Goal: Task Accomplishment & Management: Manage account settings

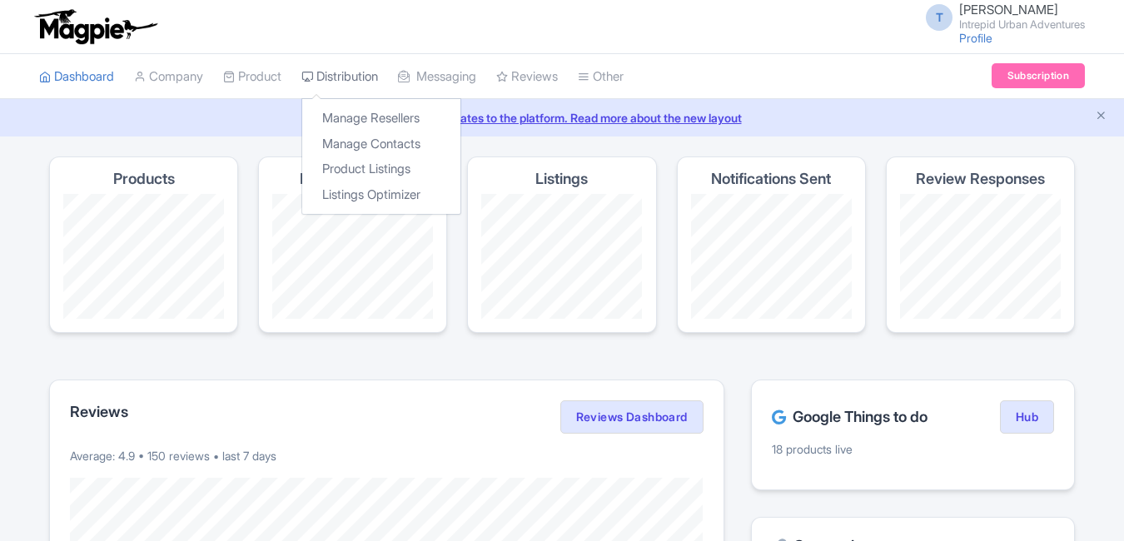
click at [376, 76] on link "Distribution" at bounding box center [340, 77] width 77 height 46
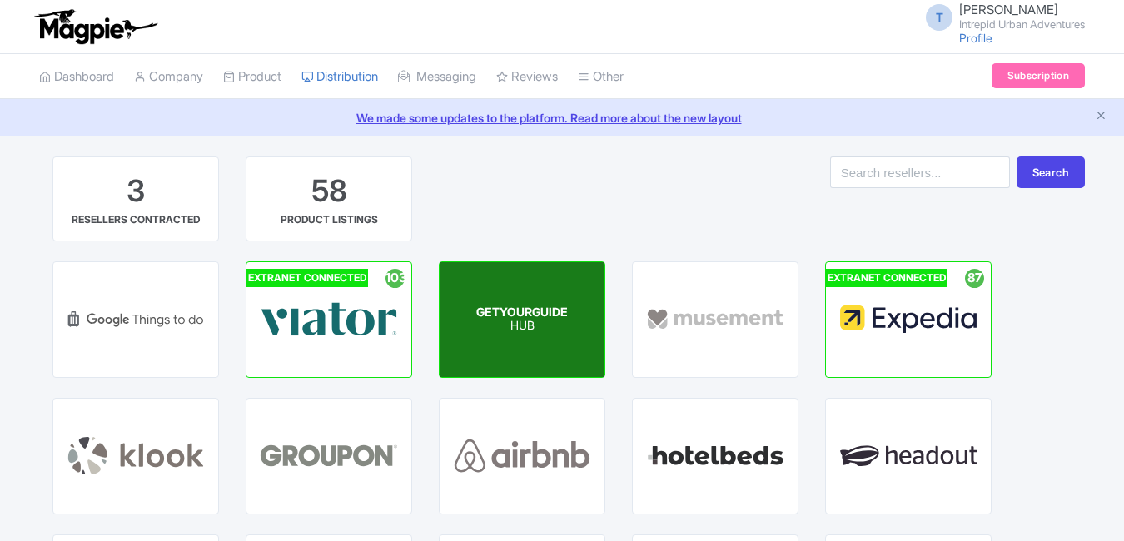
click at [534, 324] on p "HUB" at bounding box center [522, 327] width 92 height 14
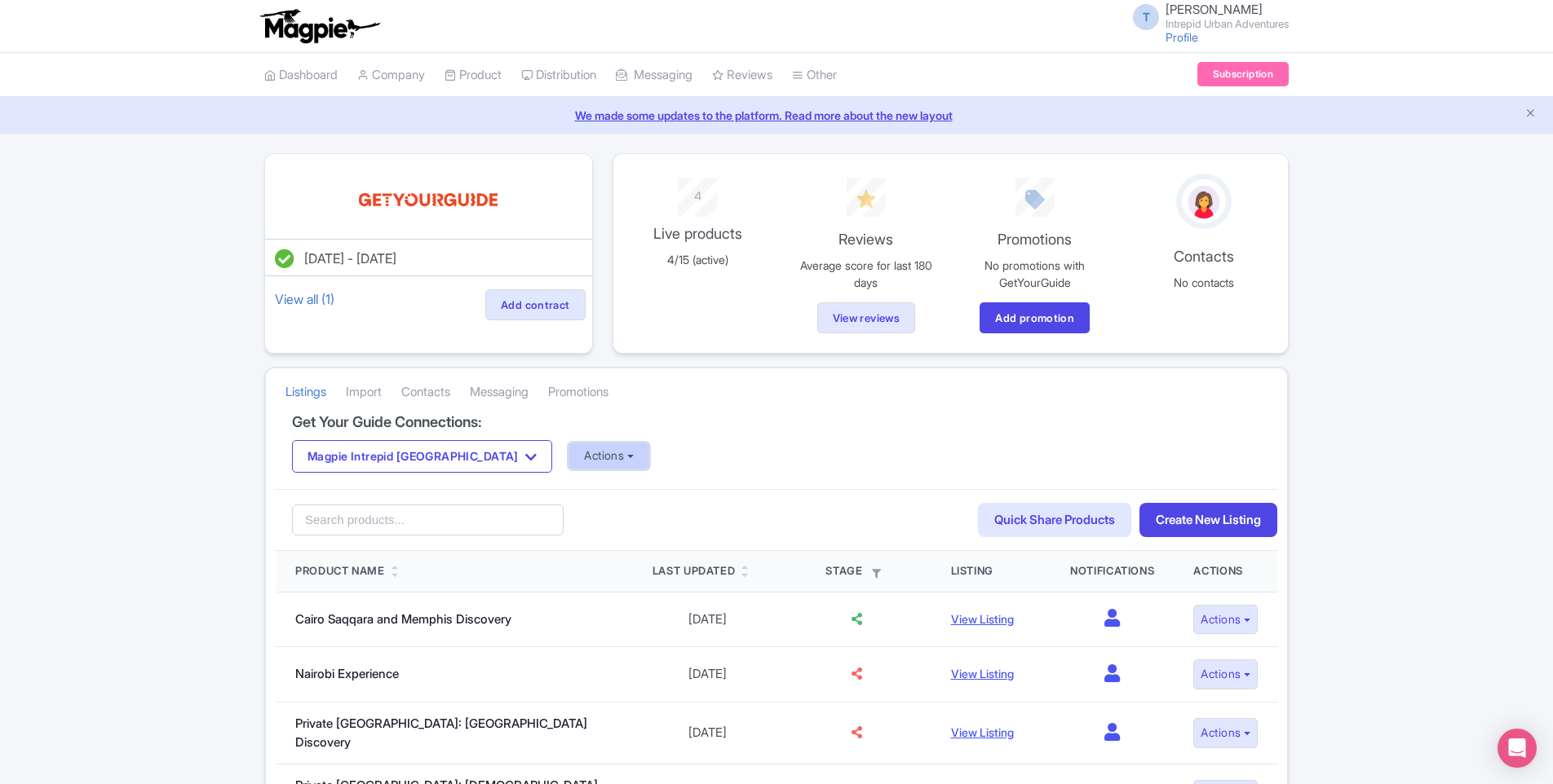
click at [569, 452] on button "Actions" at bounding box center [609, 455] width 80 height 26
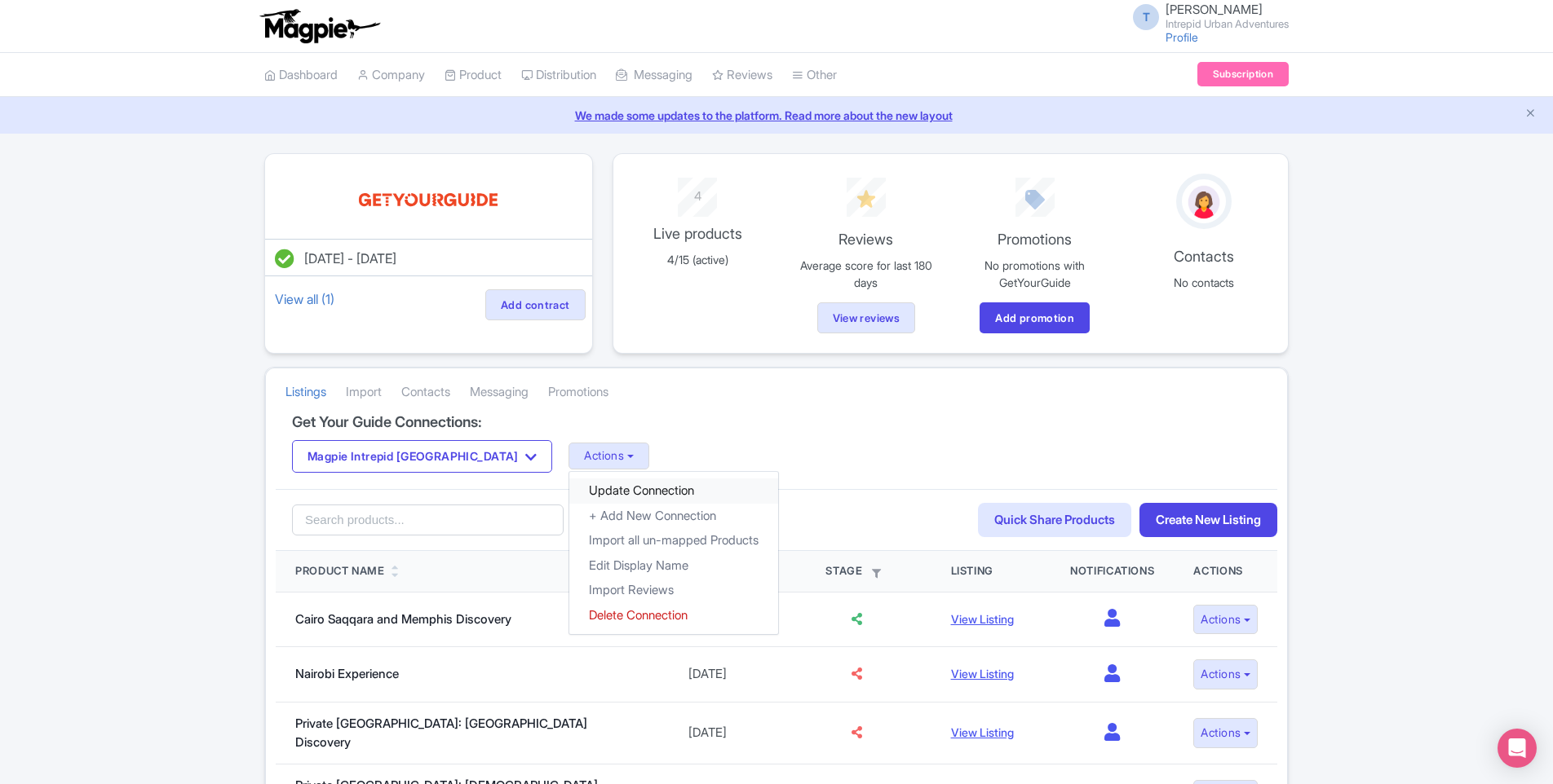
click at [569, 487] on link "Update Connection" at bounding box center [673, 491] width 209 height 25
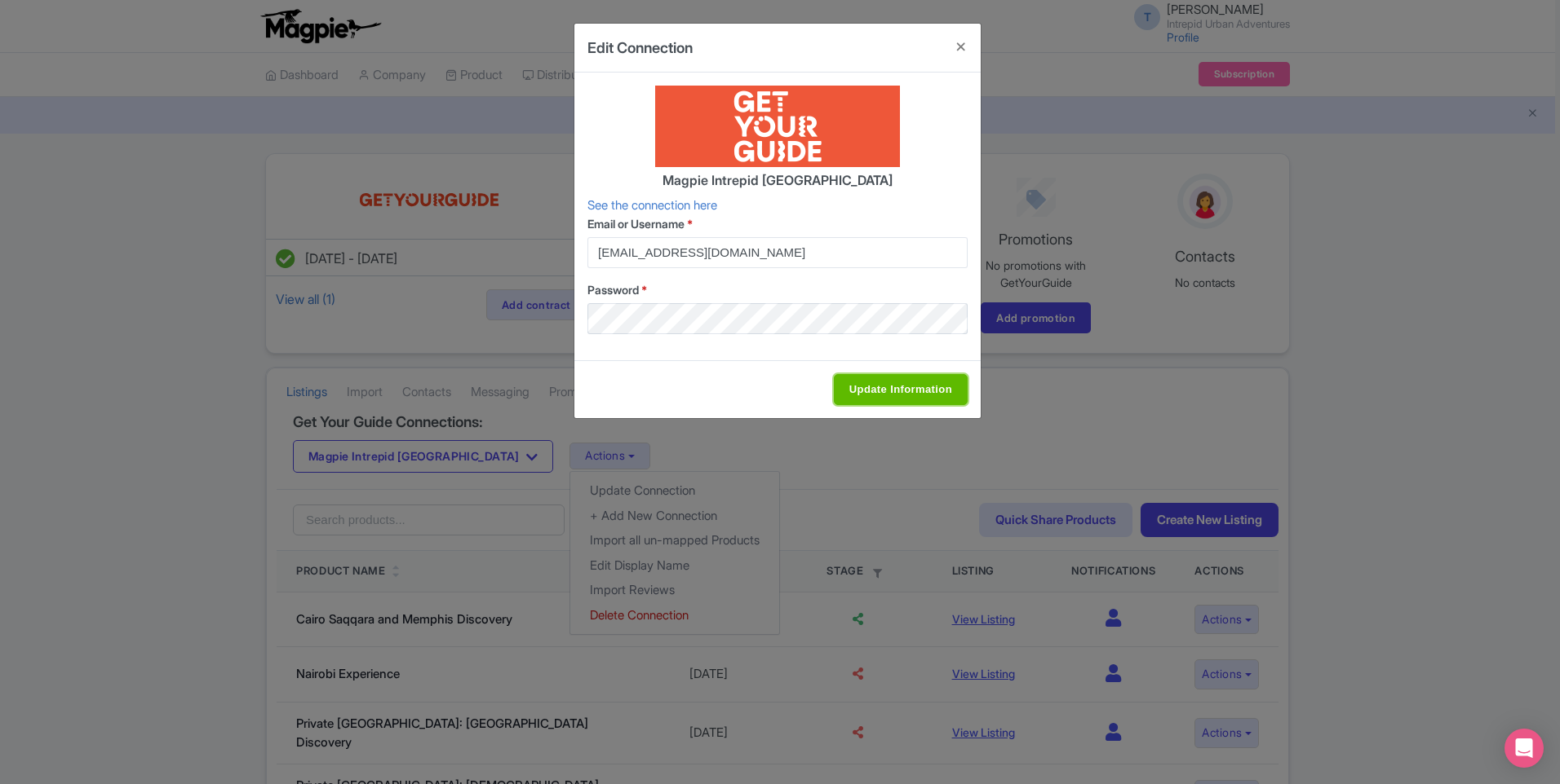
click at [920, 390] on input "Update Information" at bounding box center [900, 390] width 134 height 31
type input "Update Information"
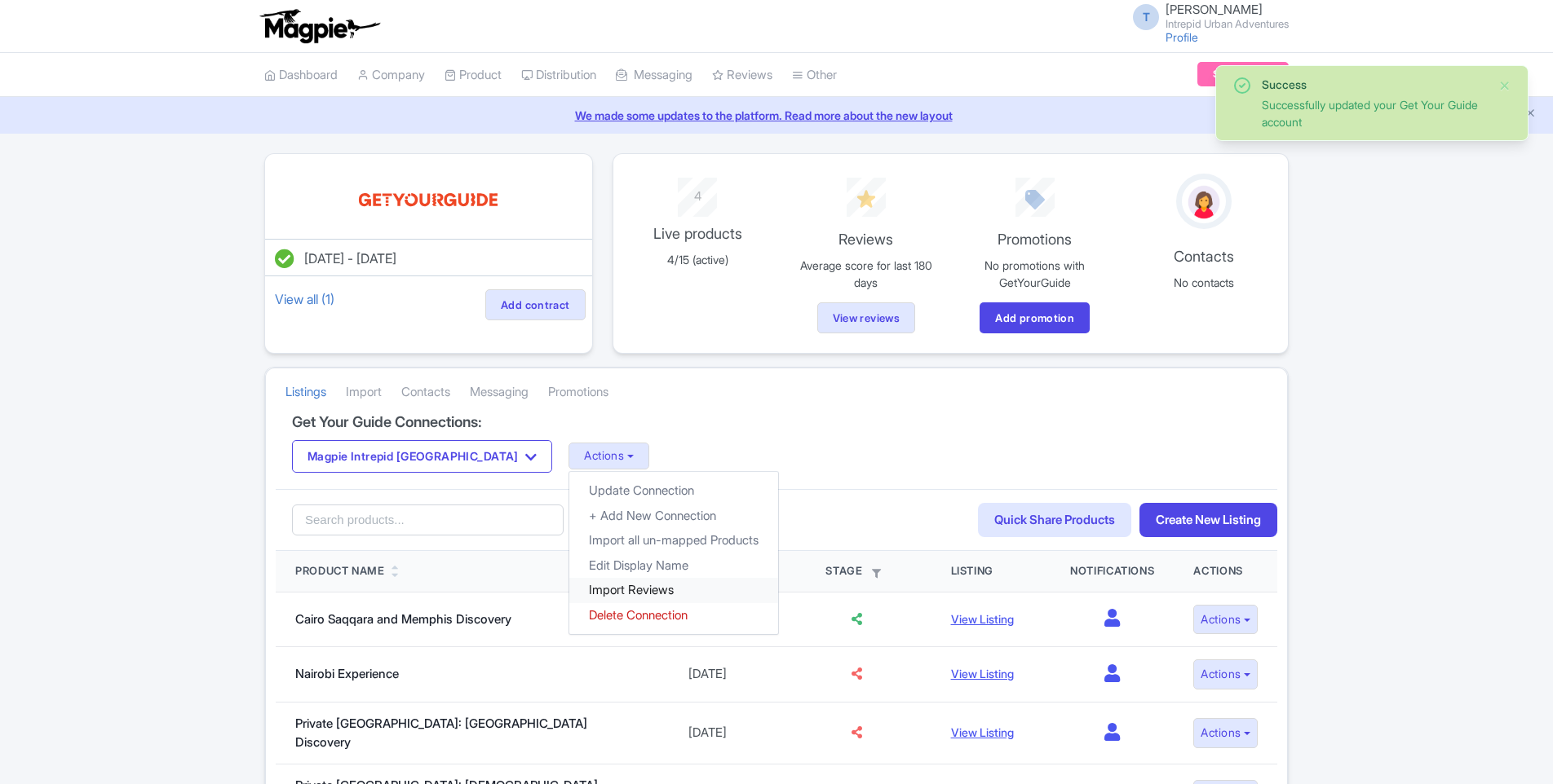
click at [569, 595] on link "Import Reviews" at bounding box center [673, 591] width 209 height 25
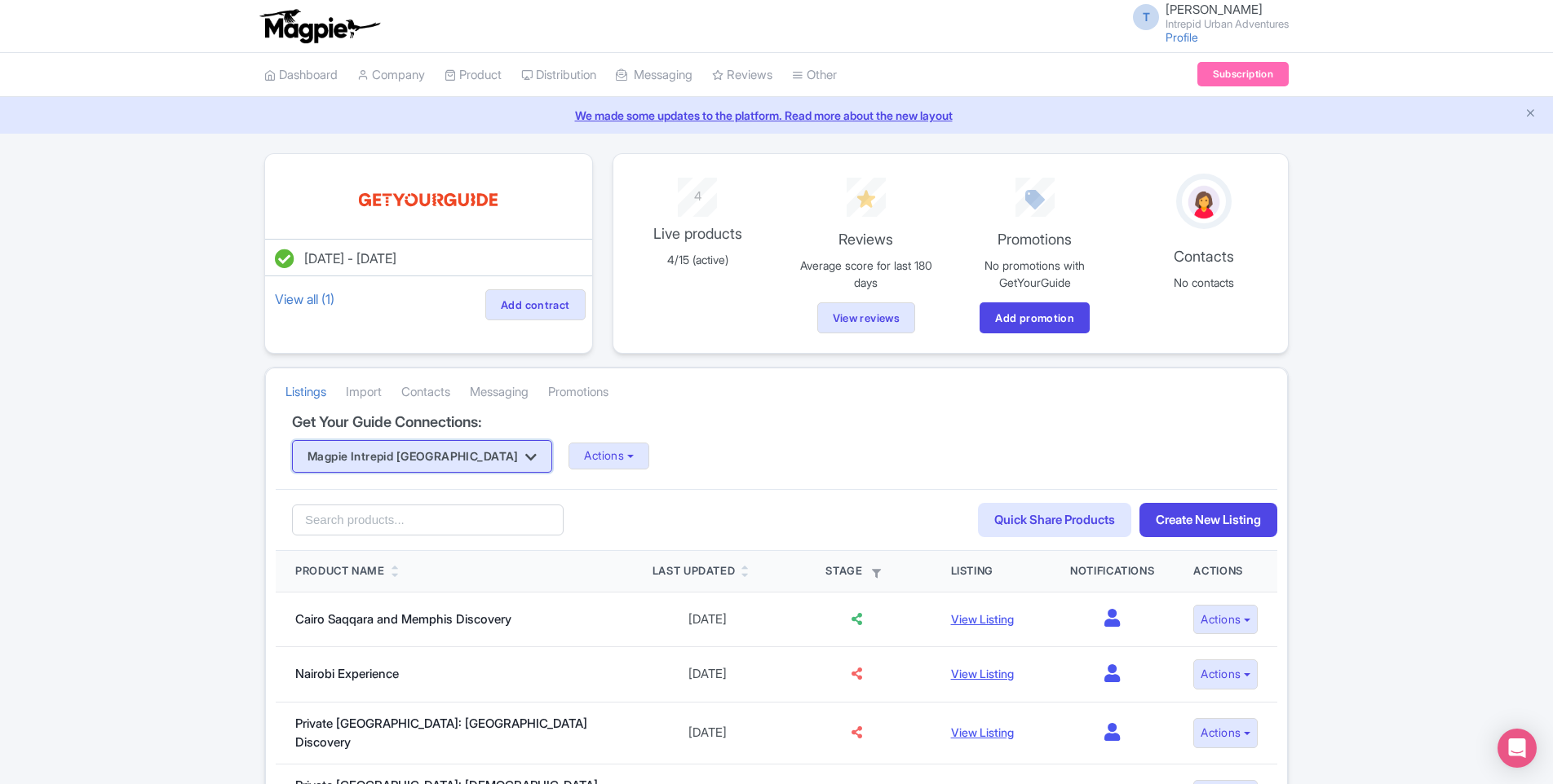
drag, startPoint x: 430, startPoint y: 461, endPoint x: 432, endPoint y: 441, distance: 20.1
click at [430, 461] on button "Magpie Intrepid [GEOGRAPHIC_DATA]" at bounding box center [422, 456] width 260 height 32
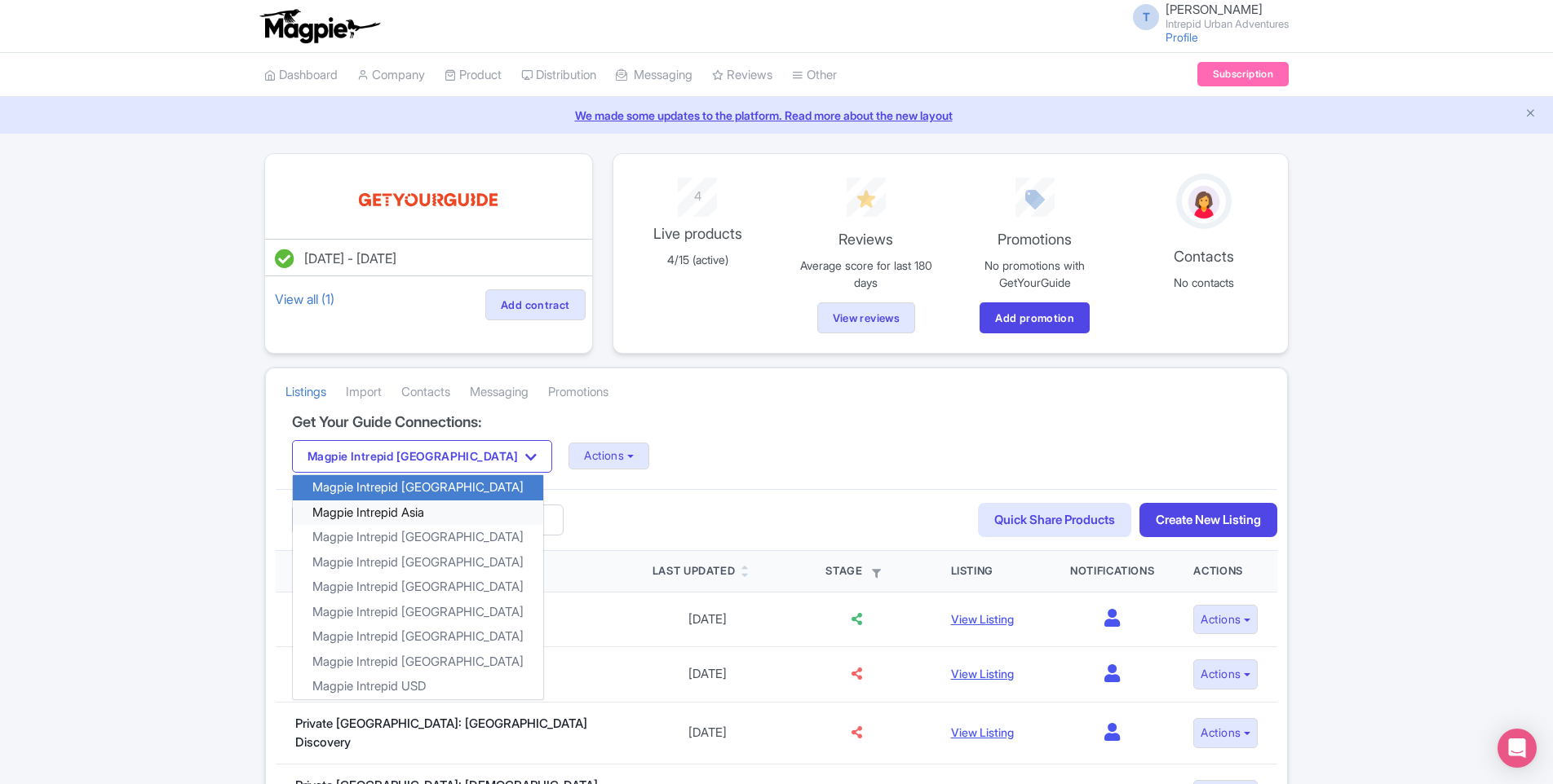
click at [414, 521] on link "Magpie Intrepid Asia" at bounding box center [418, 513] width 251 height 25
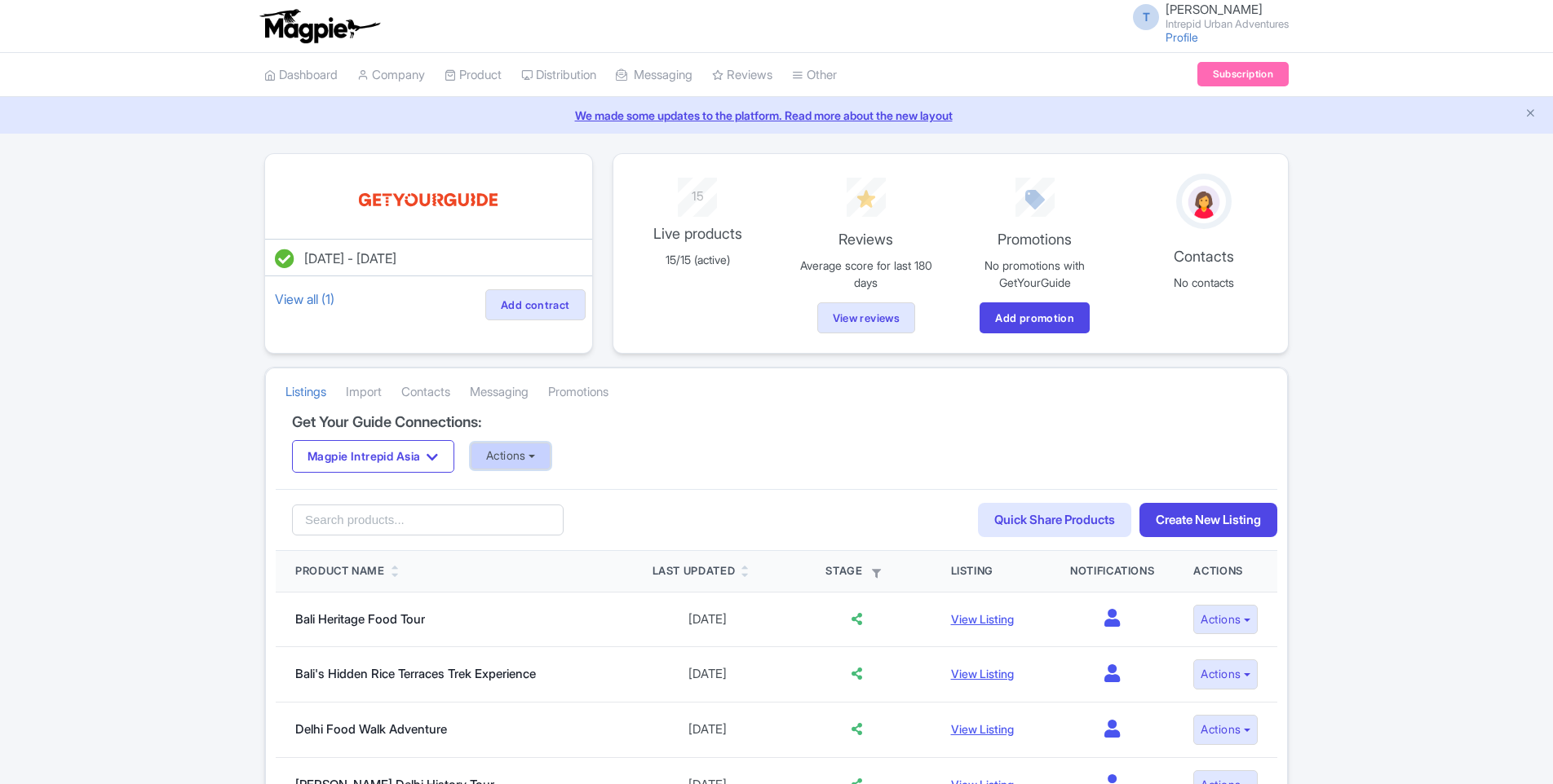
click at [530, 465] on button "Actions" at bounding box center [511, 455] width 80 height 26
click at [569, 490] on link "Update Connection" at bounding box center [575, 491] width 209 height 25
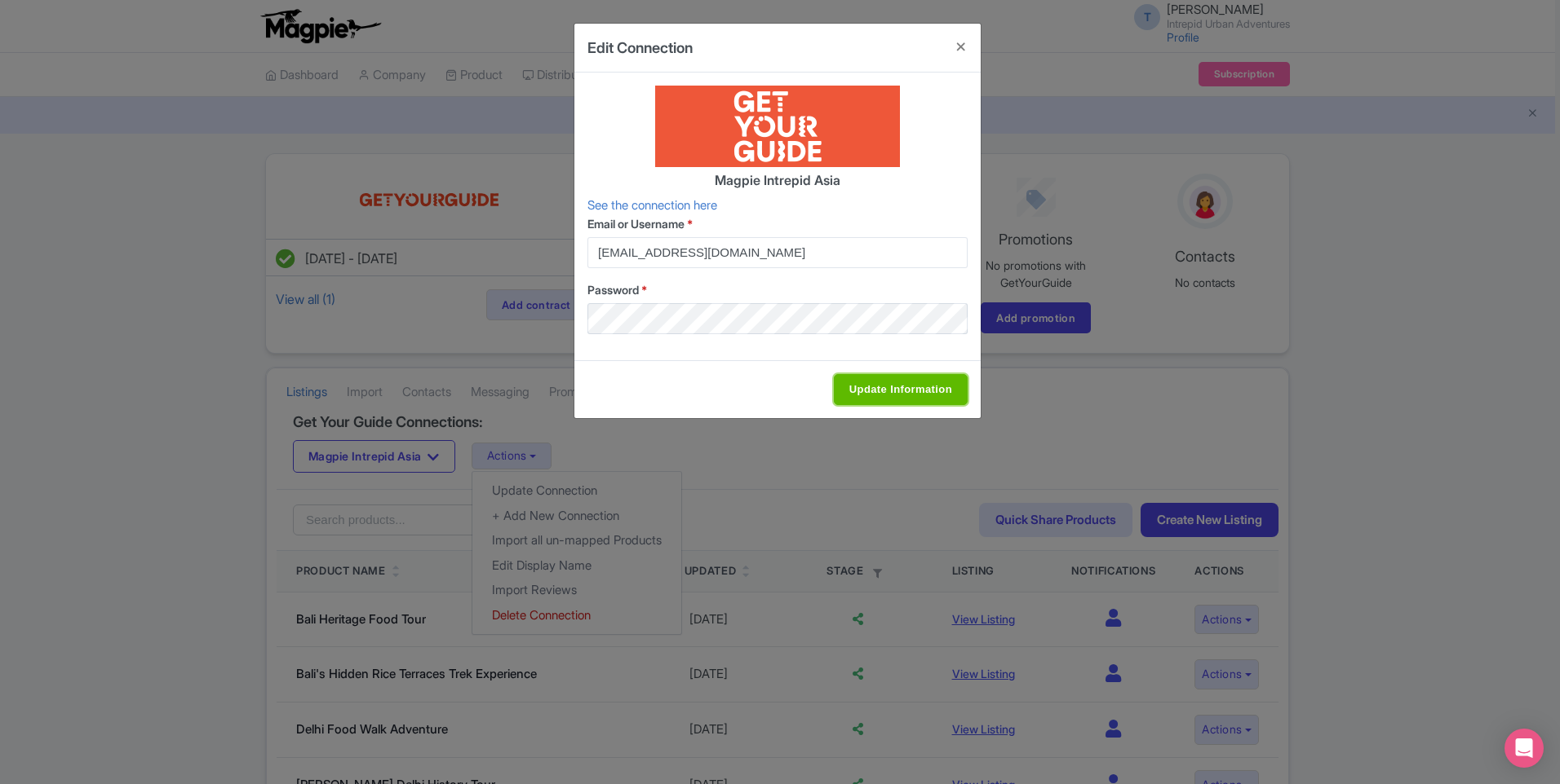
click at [875, 387] on input "Update Information" at bounding box center [900, 390] width 134 height 31
type input "Update Information"
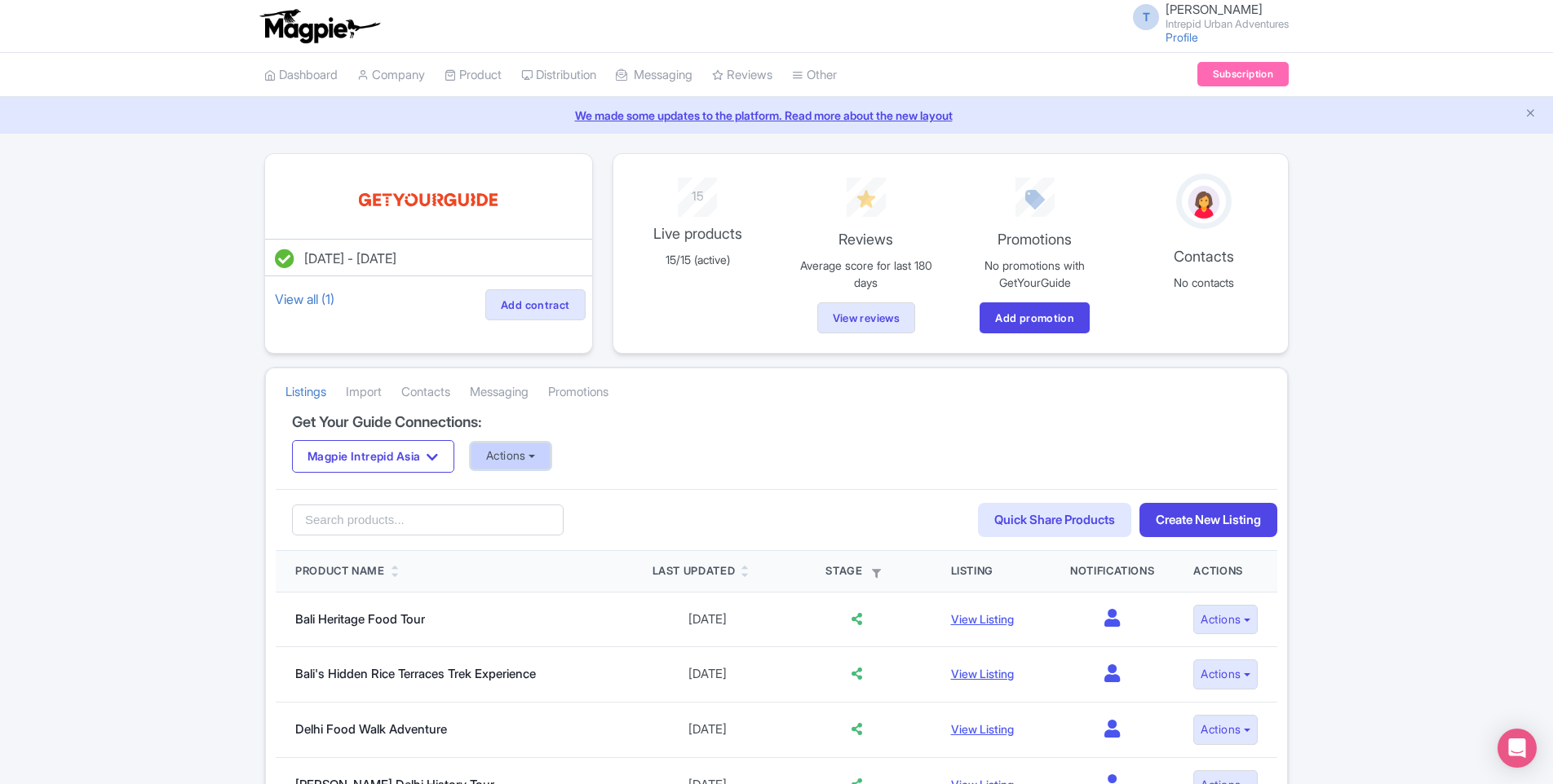
click at [523, 465] on button "Actions" at bounding box center [511, 455] width 80 height 26
click at [552, 586] on link "Import Reviews" at bounding box center [575, 591] width 209 height 25
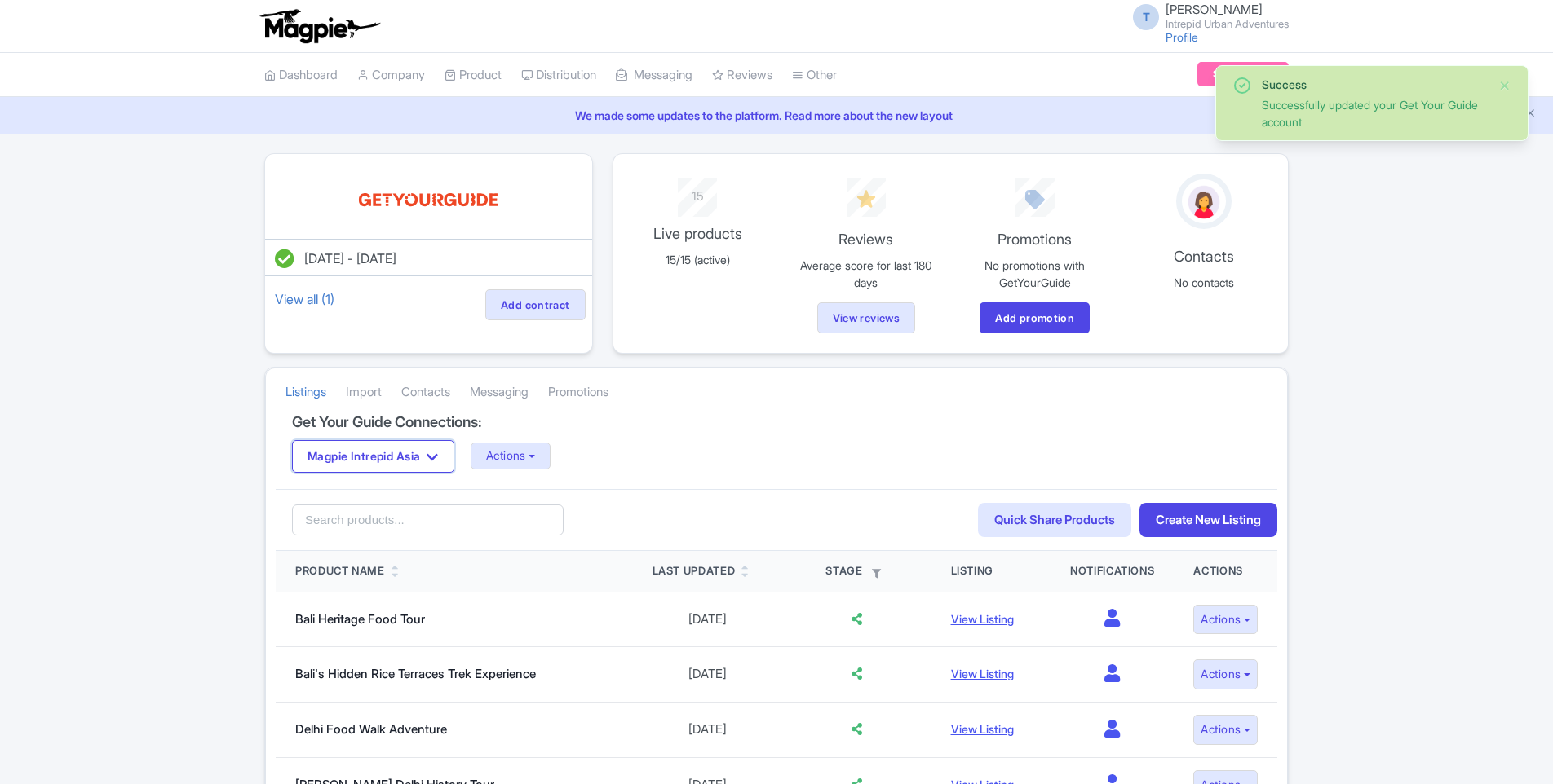
click at [411, 446] on button "Magpie Intrepid Asia" at bounding box center [373, 456] width 163 height 32
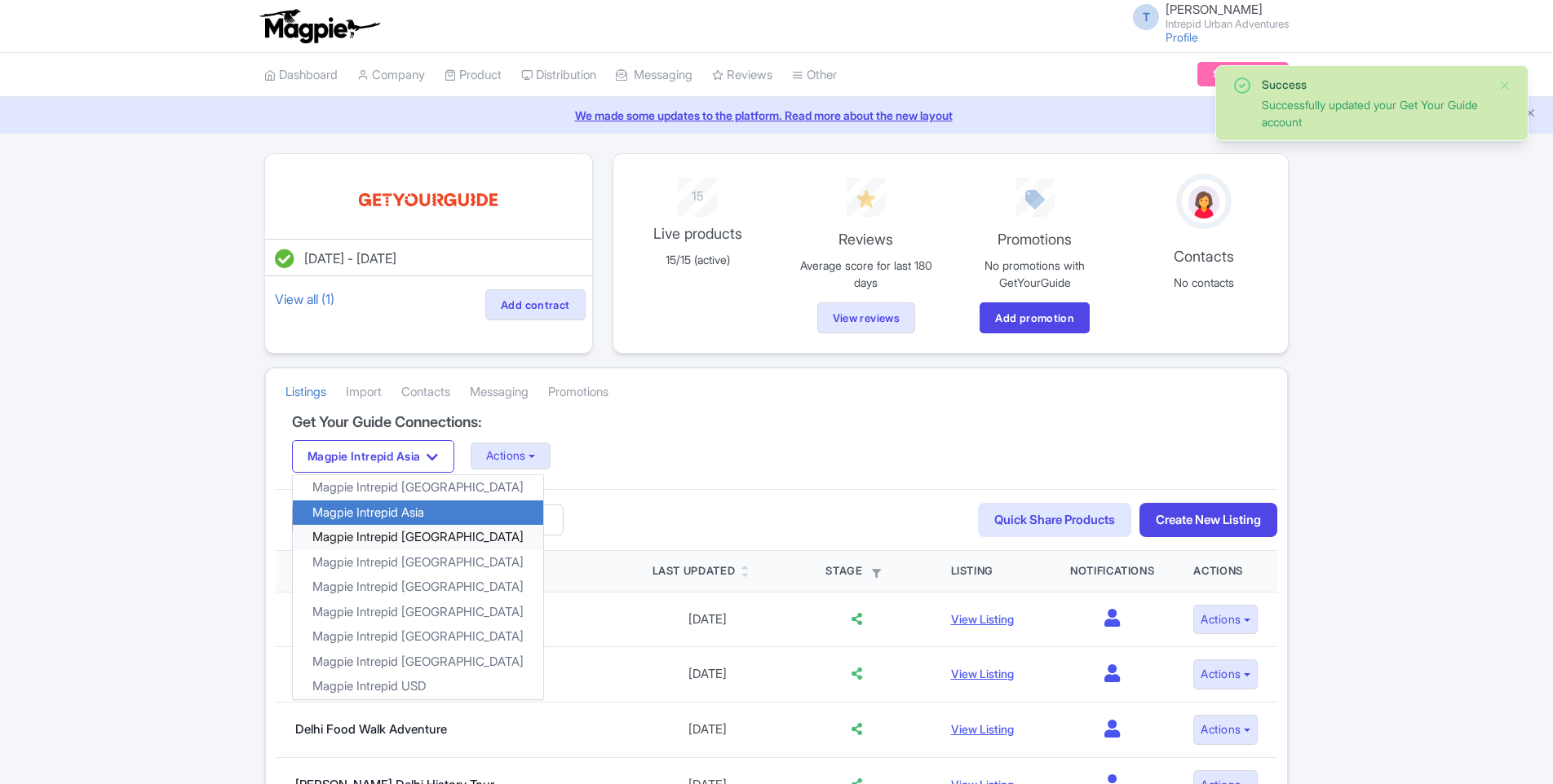
click at [407, 538] on link "Magpie Intrepid [GEOGRAPHIC_DATA]" at bounding box center [418, 537] width 251 height 25
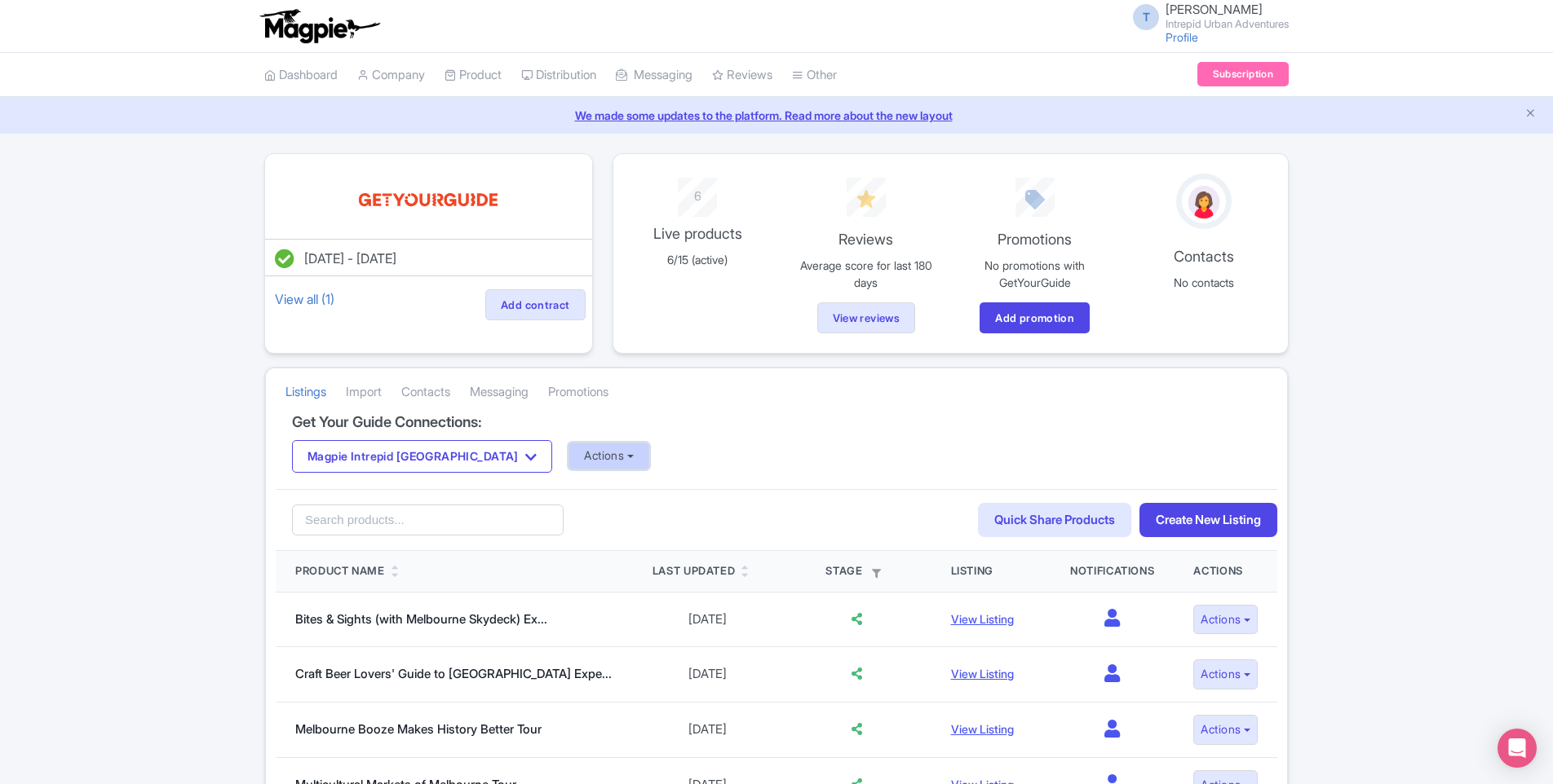
click at [569, 450] on button "Actions" at bounding box center [609, 455] width 80 height 26
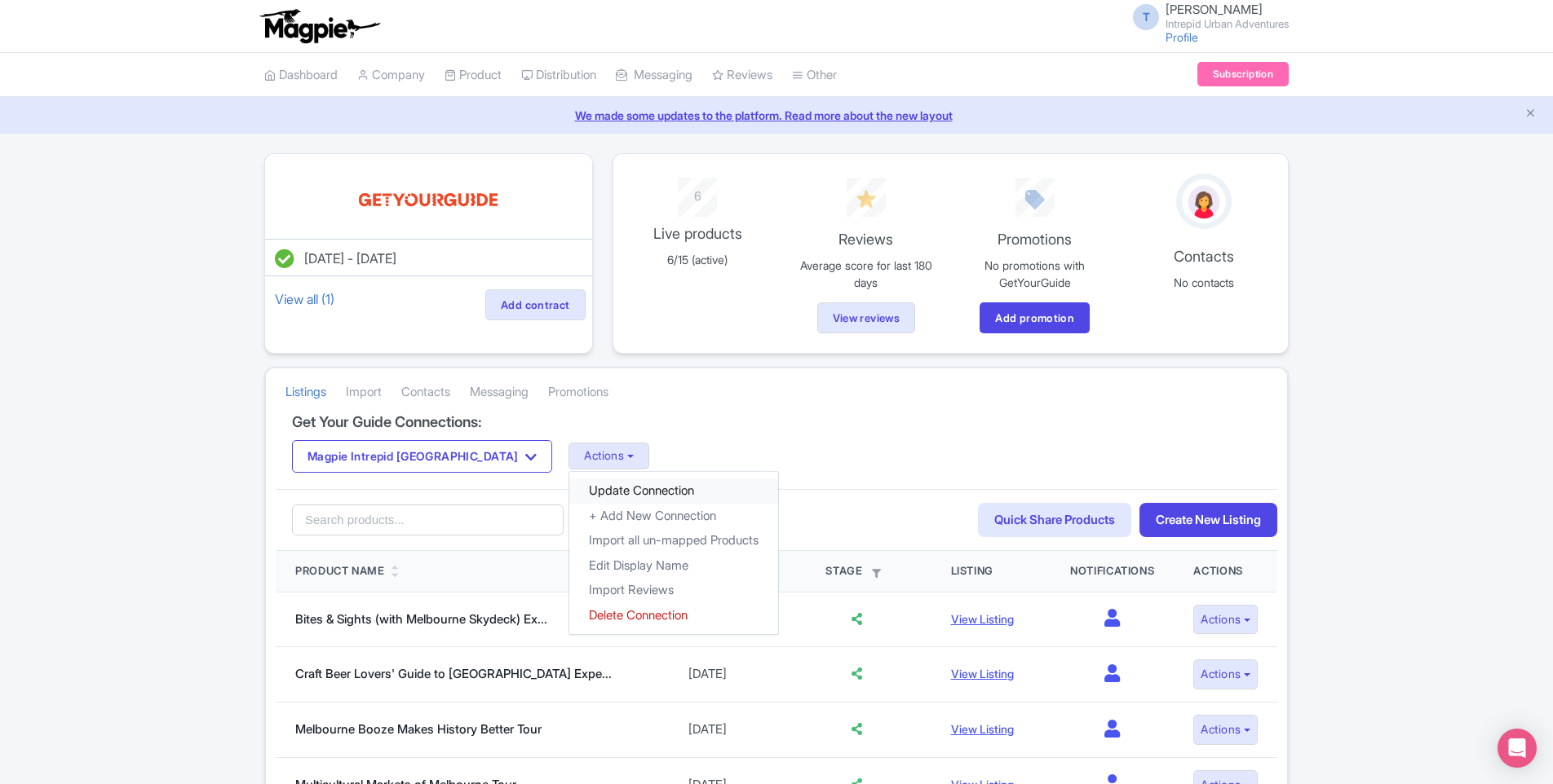
click at [571, 485] on link "Update Connection" at bounding box center [673, 491] width 209 height 25
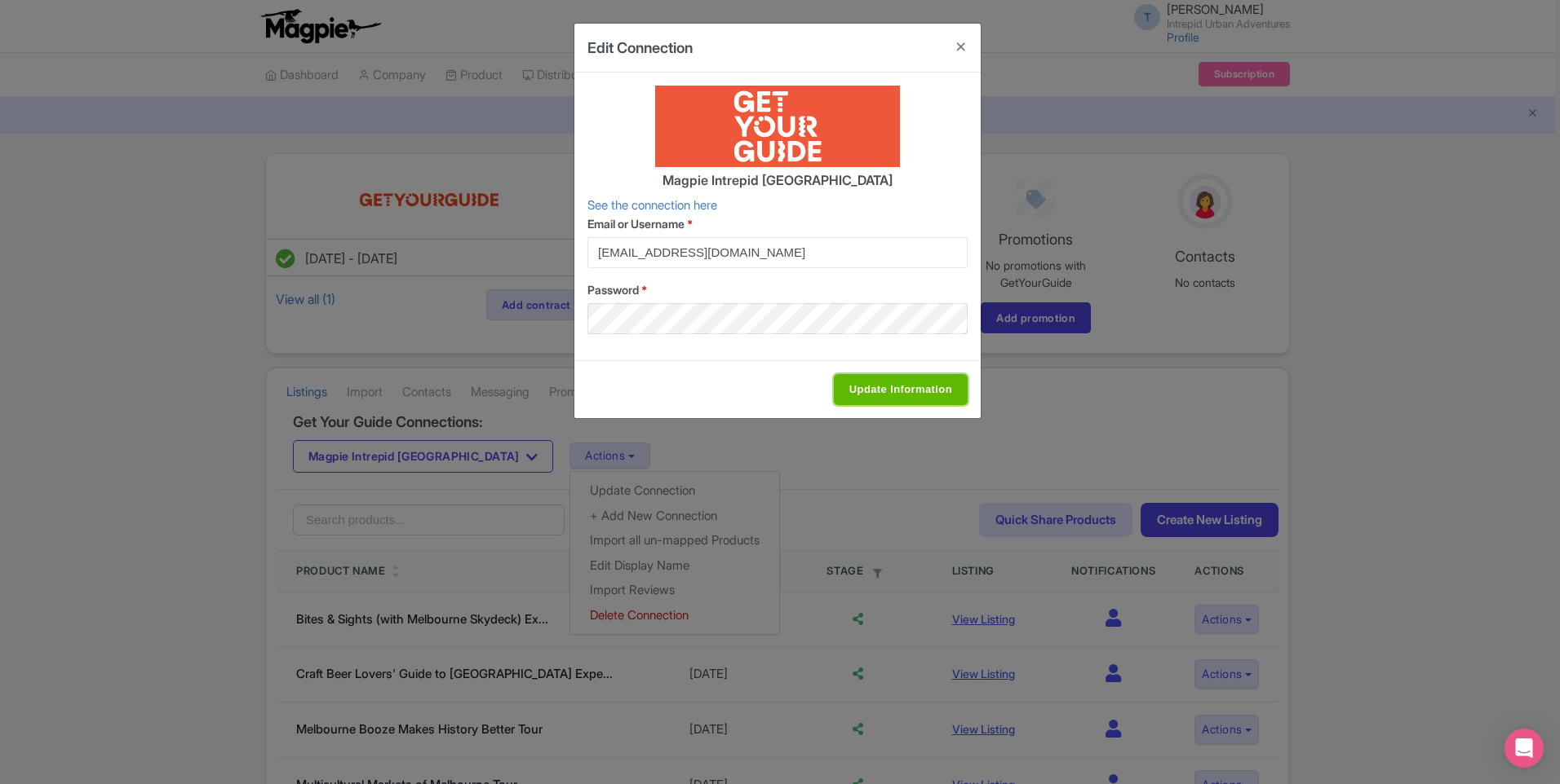
click at [945, 390] on input "Update Information" at bounding box center [900, 390] width 134 height 31
type input "Update Information"
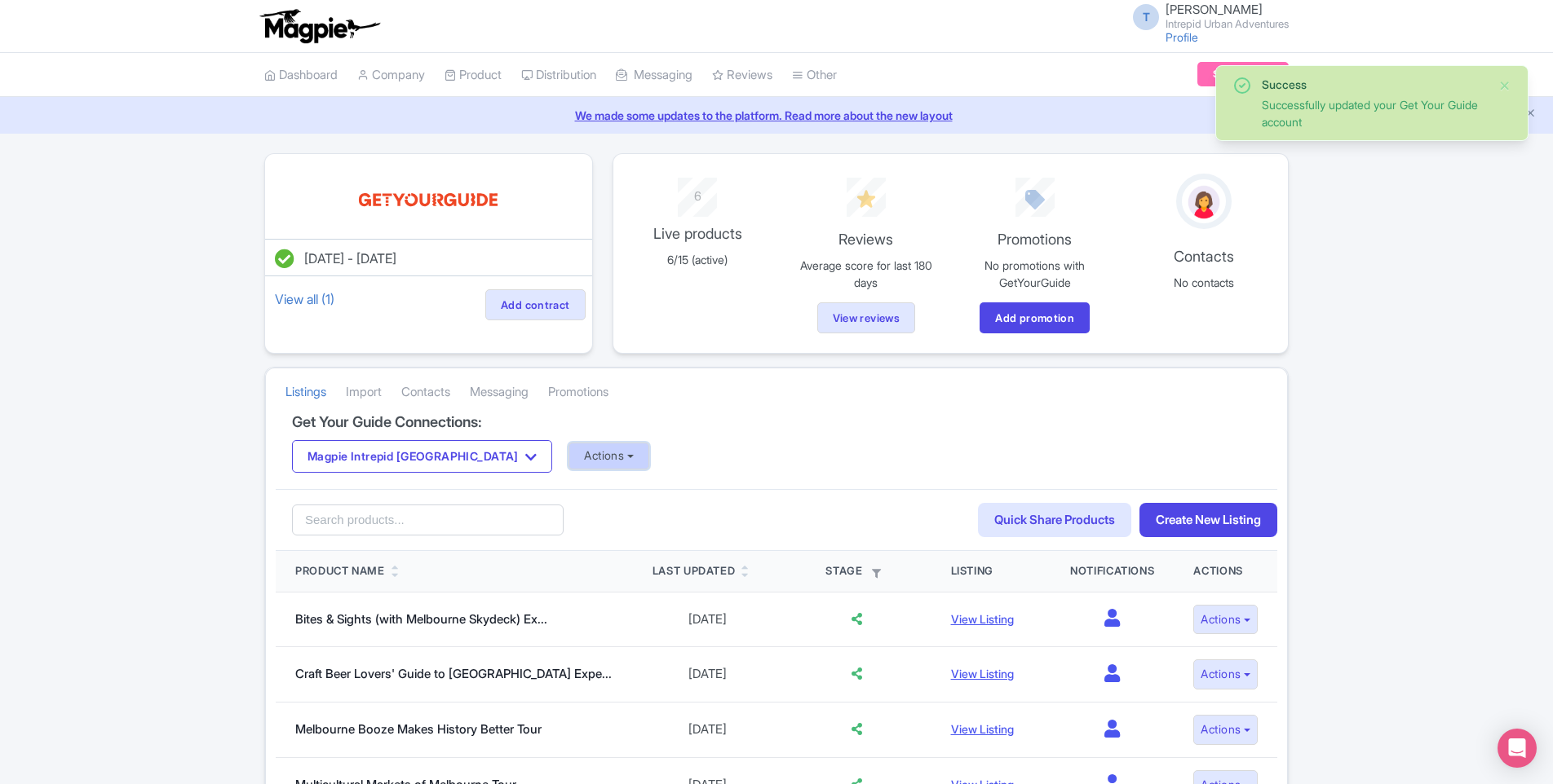
click at [570, 453] on button "Actions" at bounding box center [609, 455] width 80 height 26
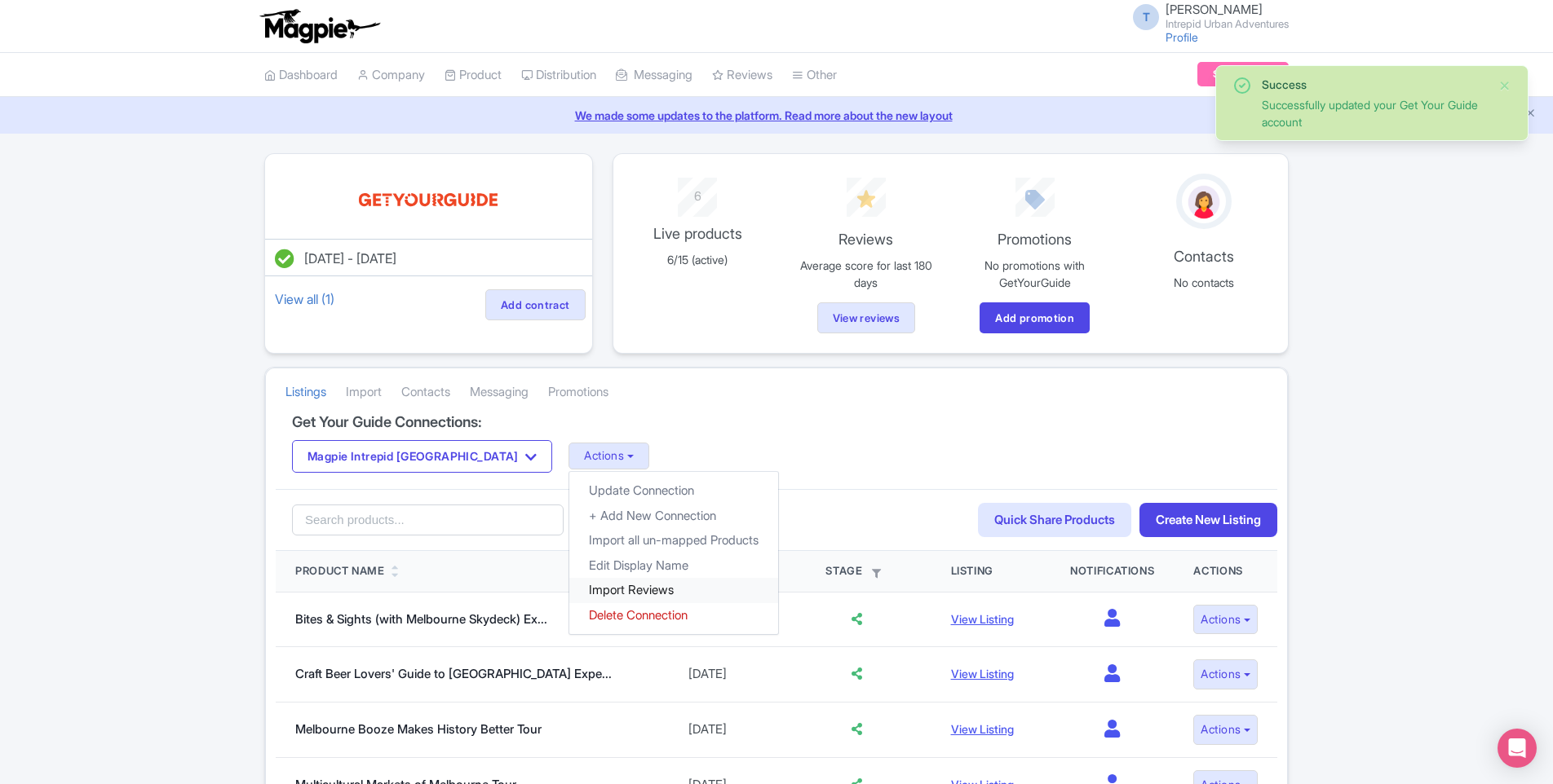
click at [569, 586] on link "Import Reviews" at bounding box center [673, 591] width 209 height 25
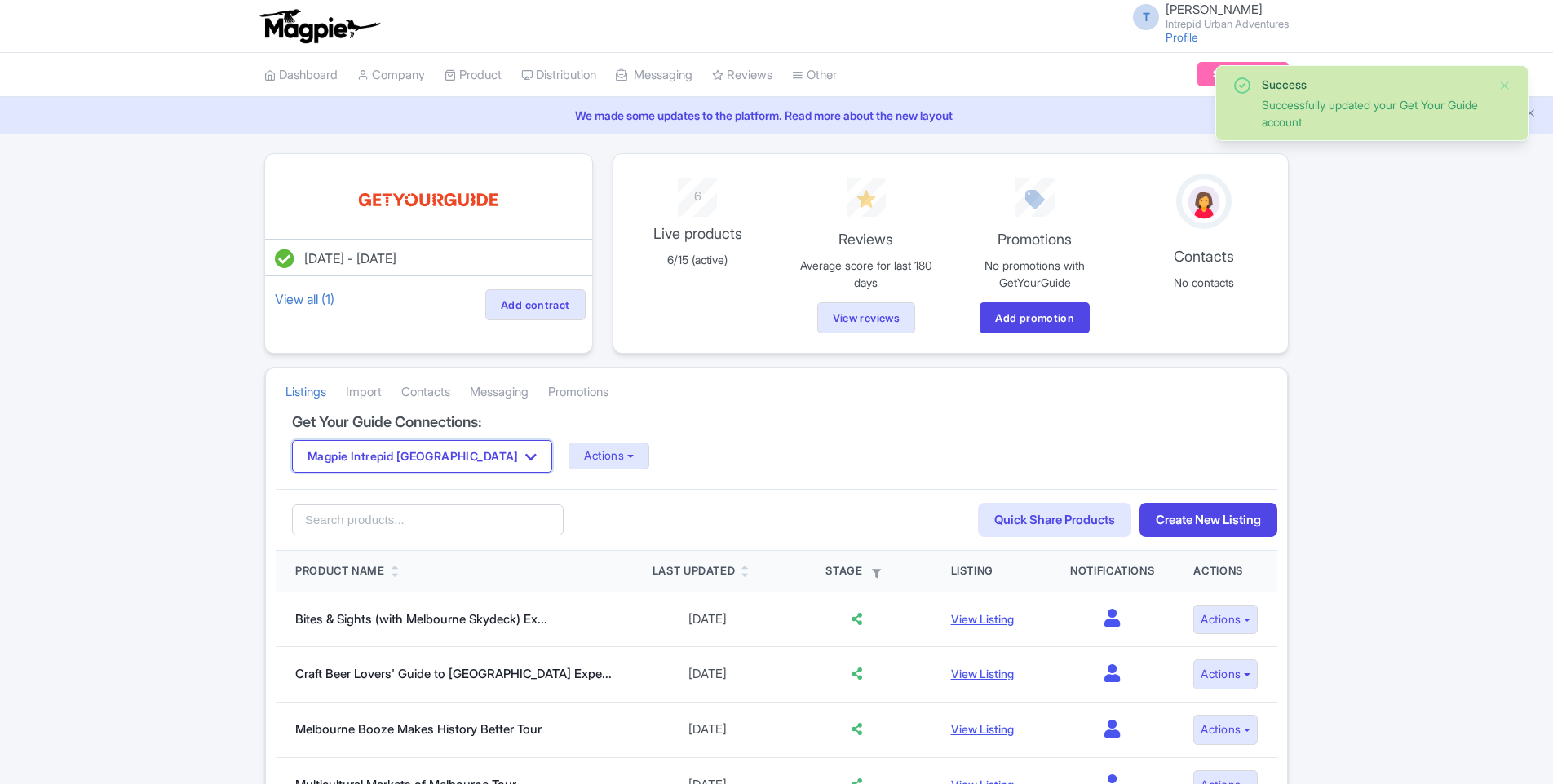
click at [447, 454] on button "Magpie Intrepid [GEOGRAPHIC_DATA]" at bounding box center [422, 456] width 260 height 32
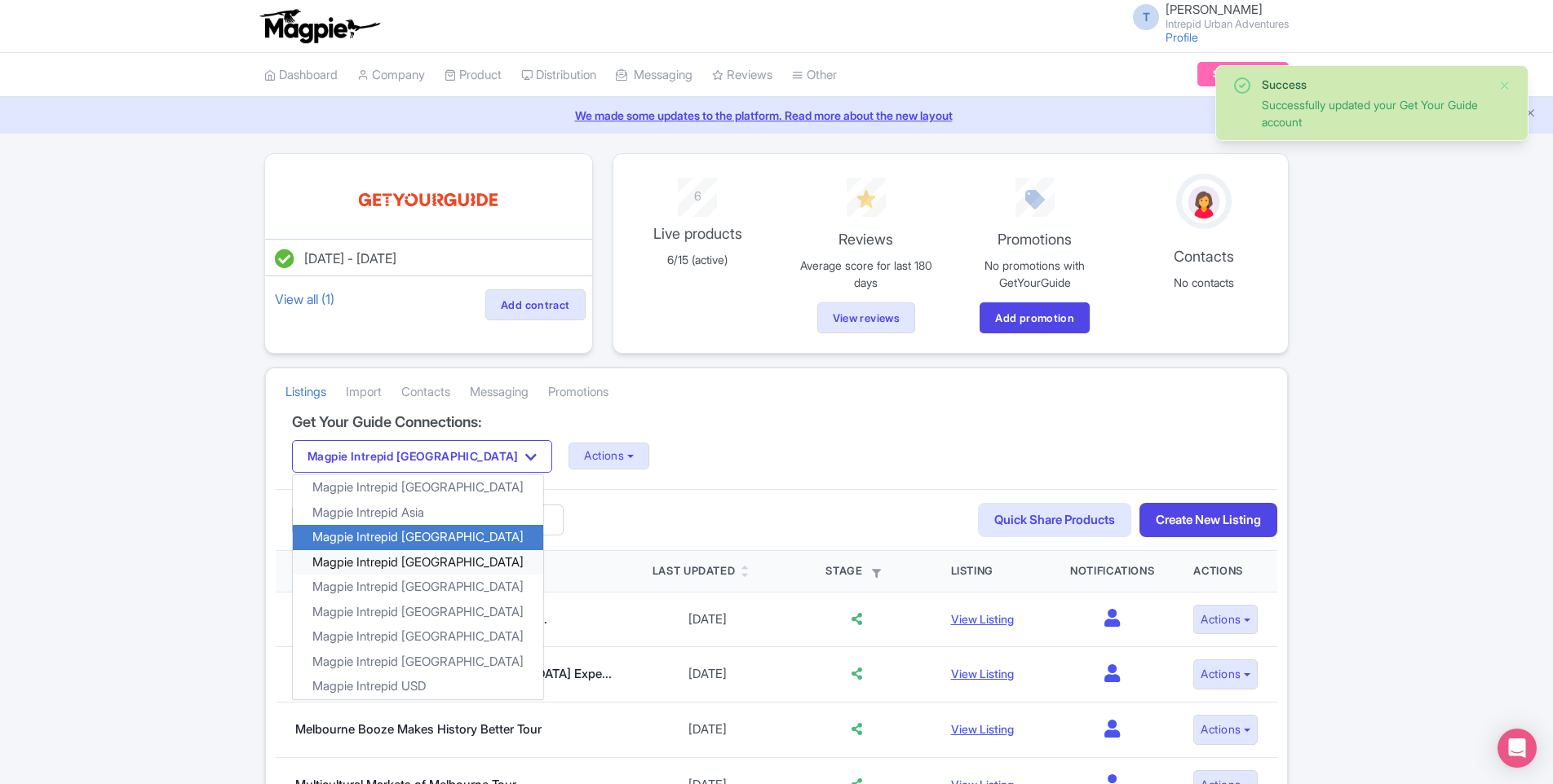
click at [415, 555] on link "Magpie Intrepid [GEOGRAPHIC_DATA]" at bounding box center [418, 562] width 251 height 25
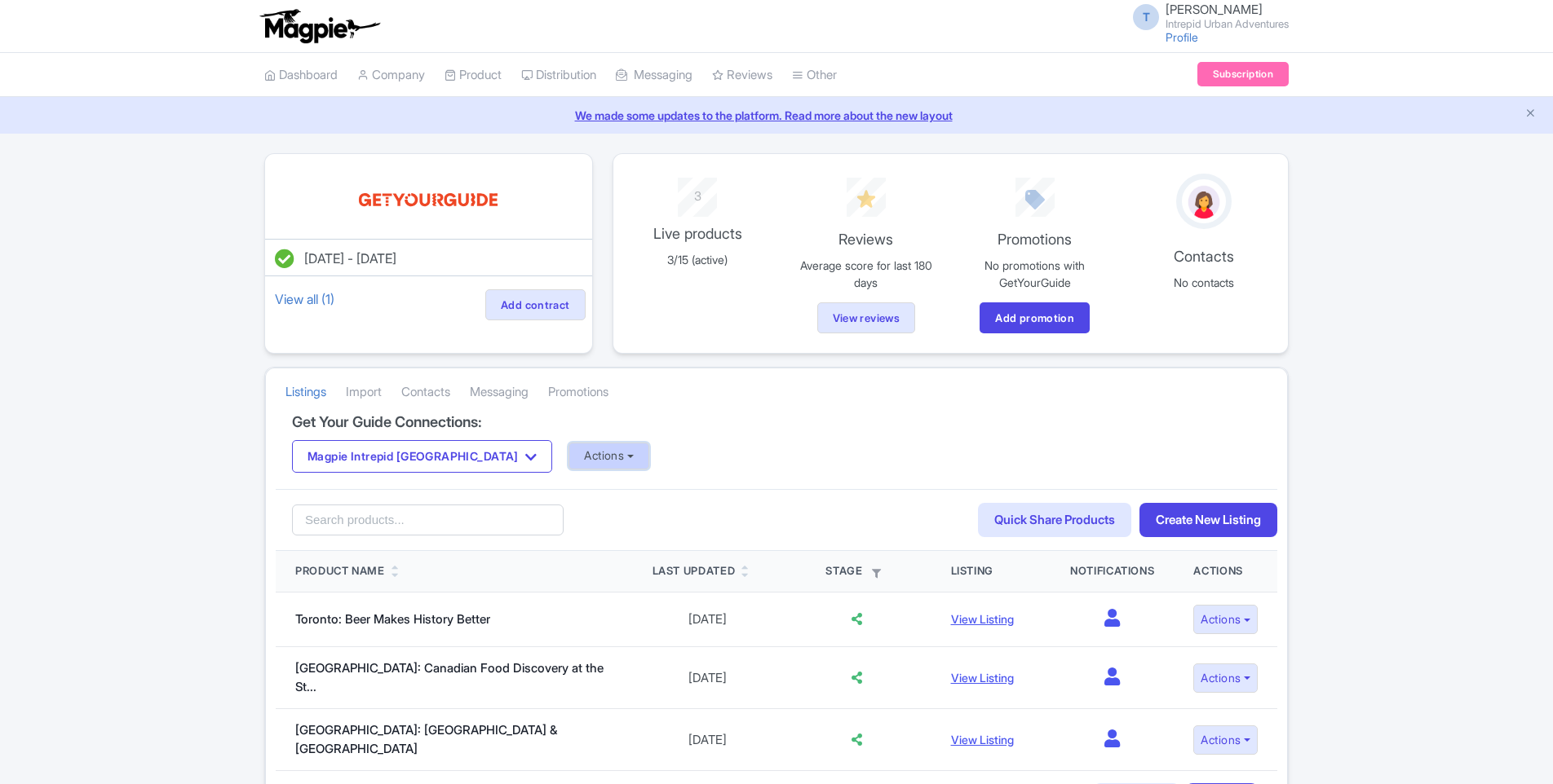
click at [569, 451] on button "Actions" at bounding box center [609, 455] width 80 height 26
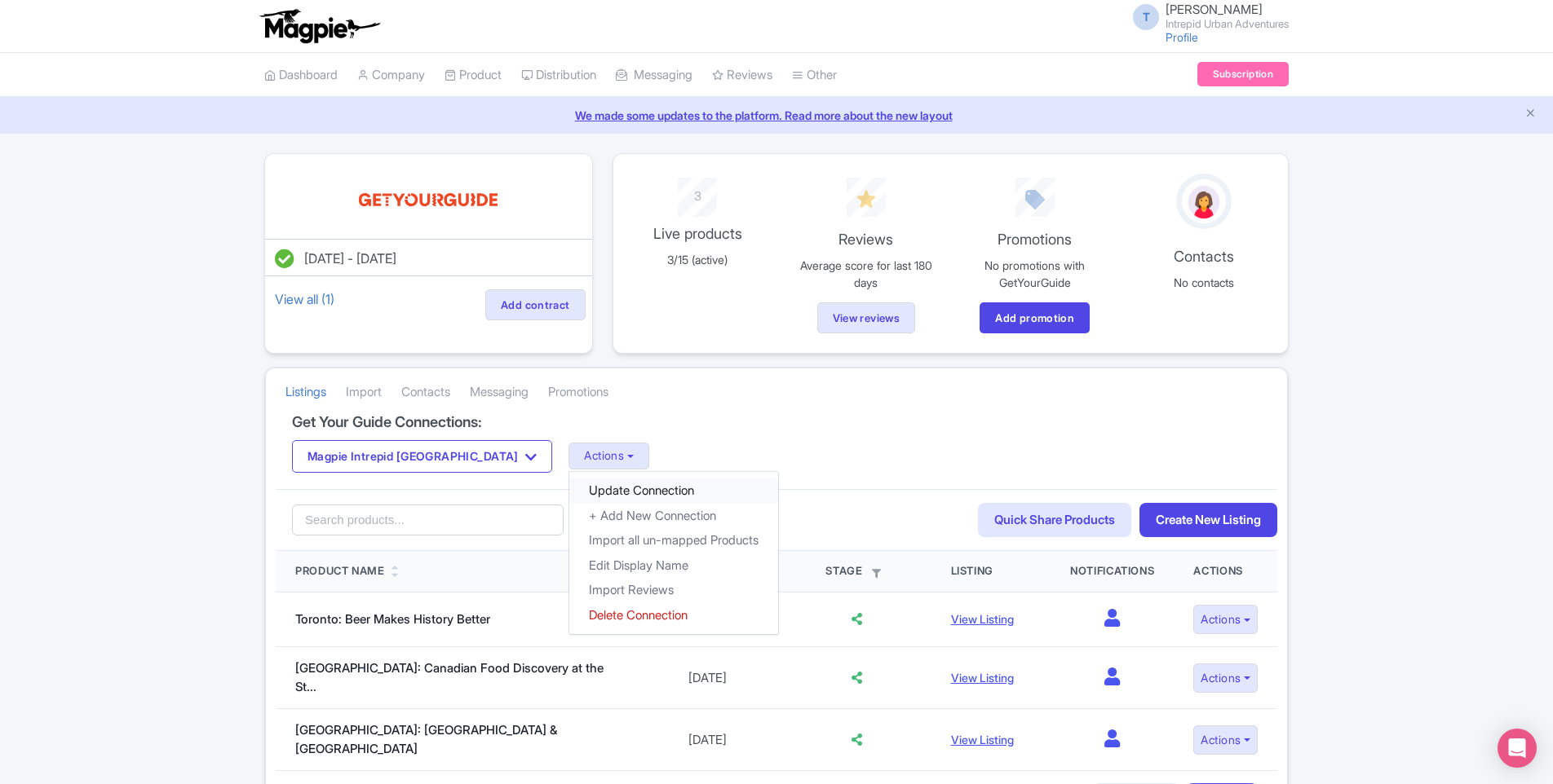
click at [569, 487] on link "Update Connection" at bounding box center [673, 491] width 209 height 25
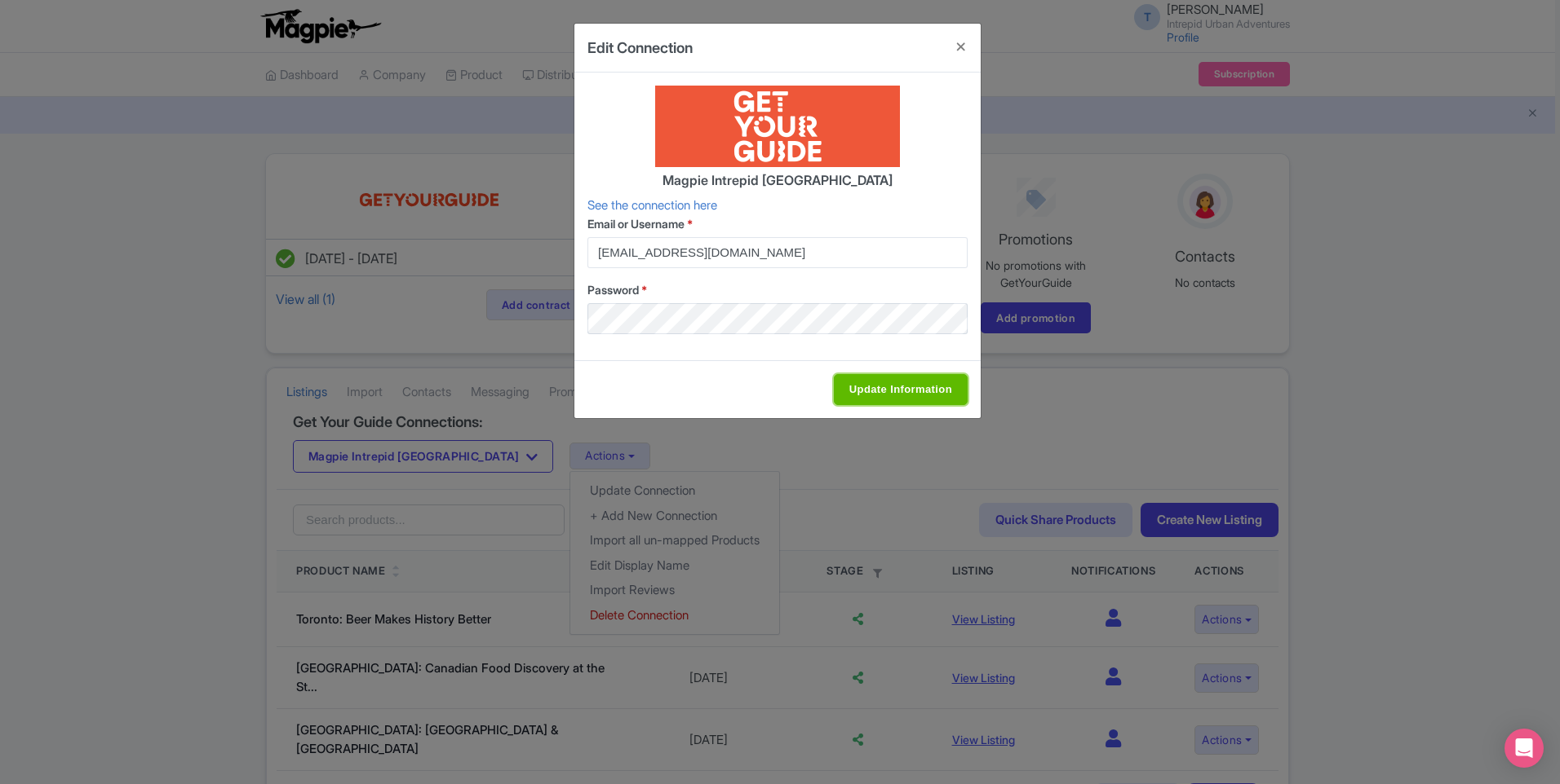
click at [837, 401] on input "Update Information" at bounding box center [900, 390] width 134 height 31
type input "Update Information"
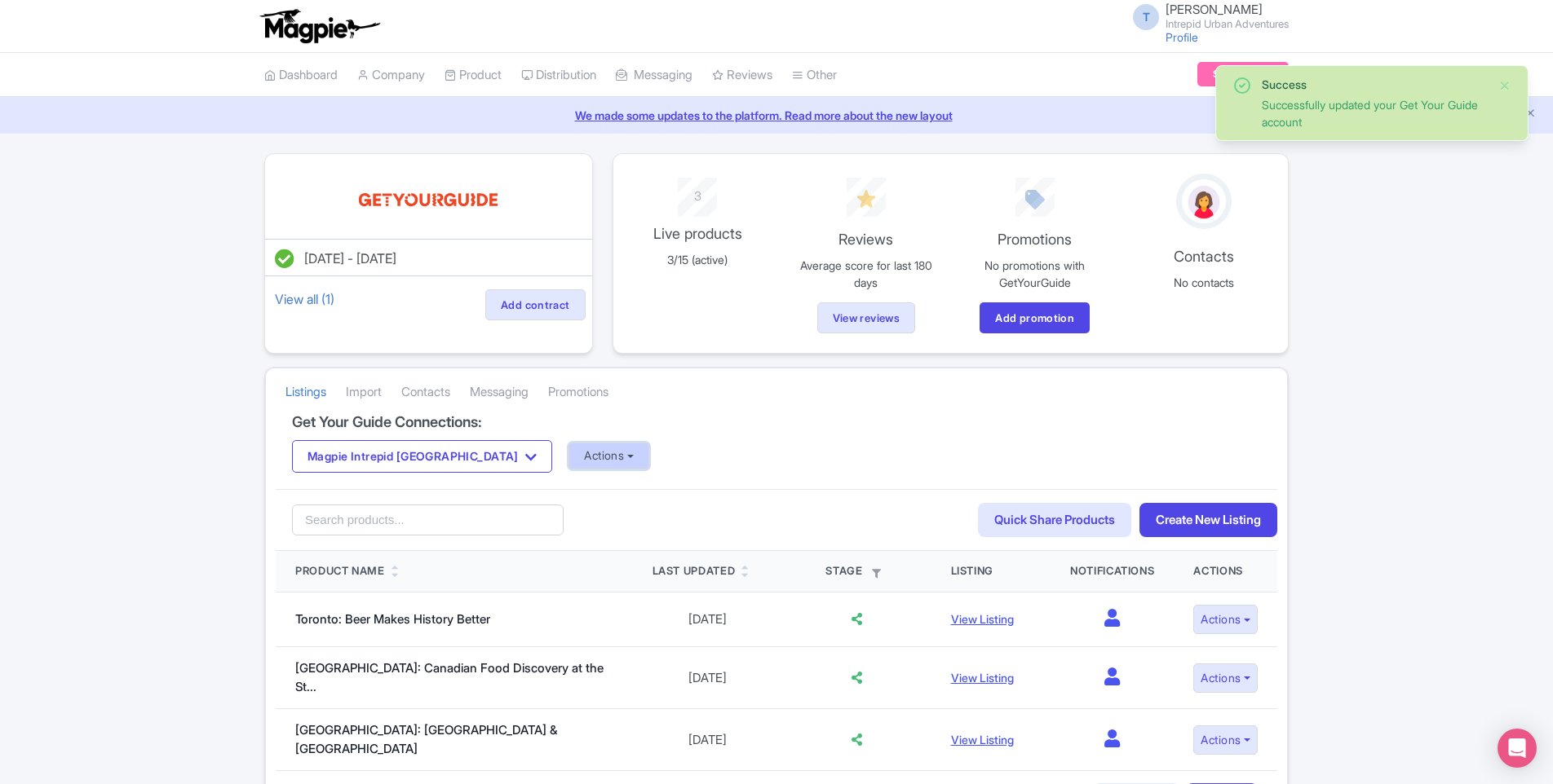
click at [569, 464] on button "Actions" at bounding box center [609, 455] width 80 height 26
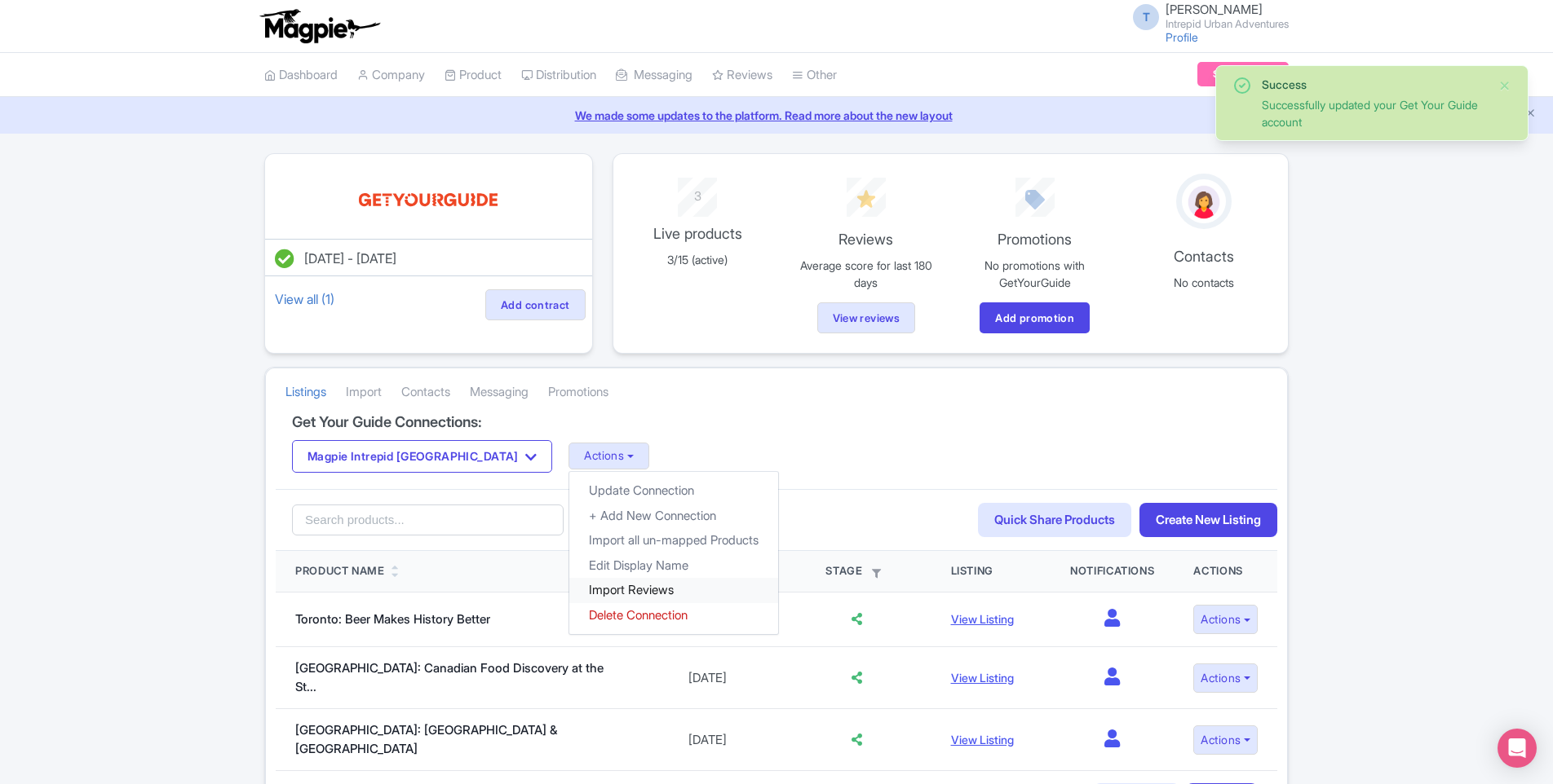
click at [569, 587] on link "Import Reviews" at bounding box center [673, 591] width 209 height 25
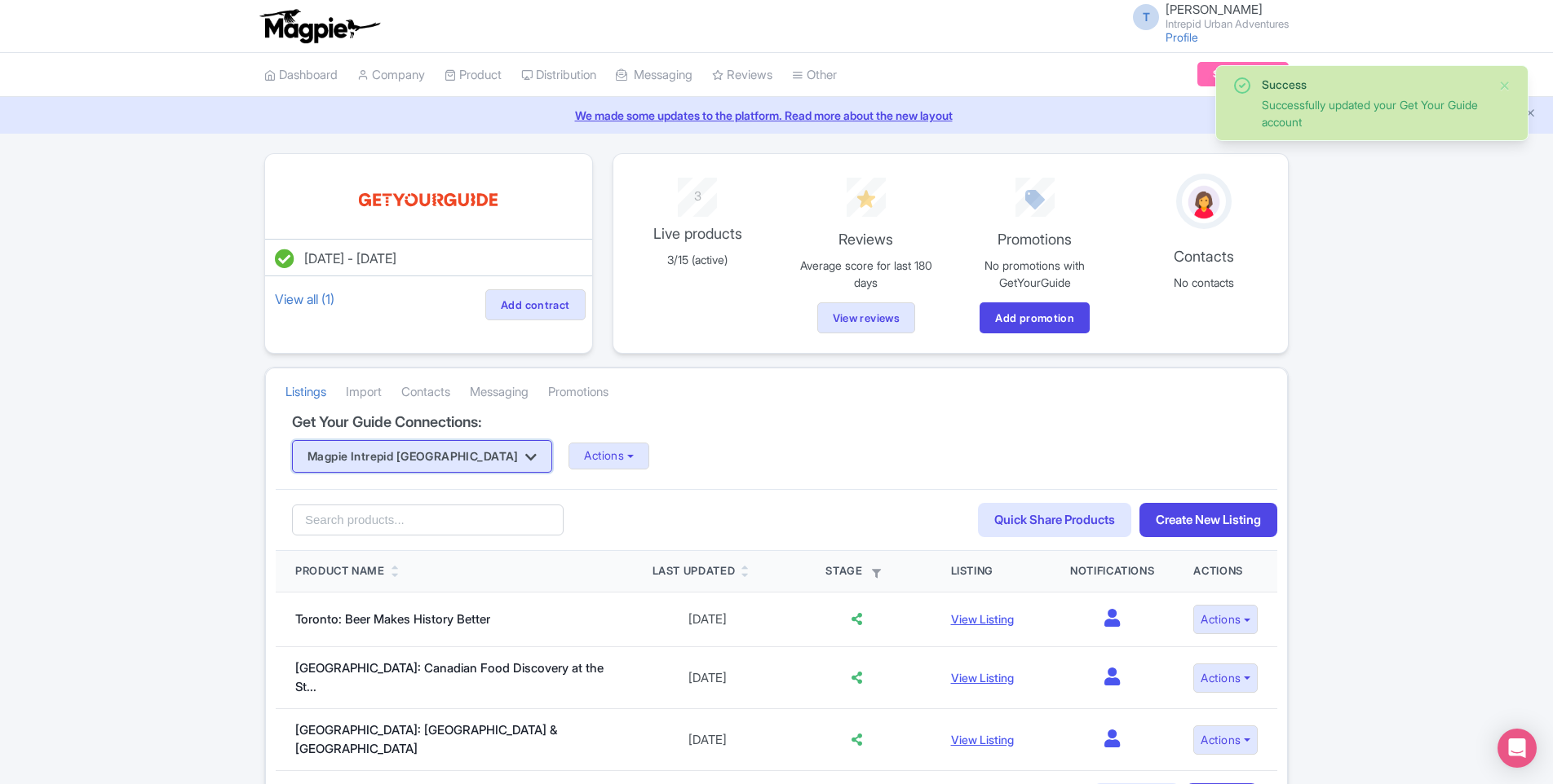
click at [431, 462] on button "Magpie Intrepid [GEOGRAPHIC_DATA]" at bounding box center [422, 456] width 260 height 32
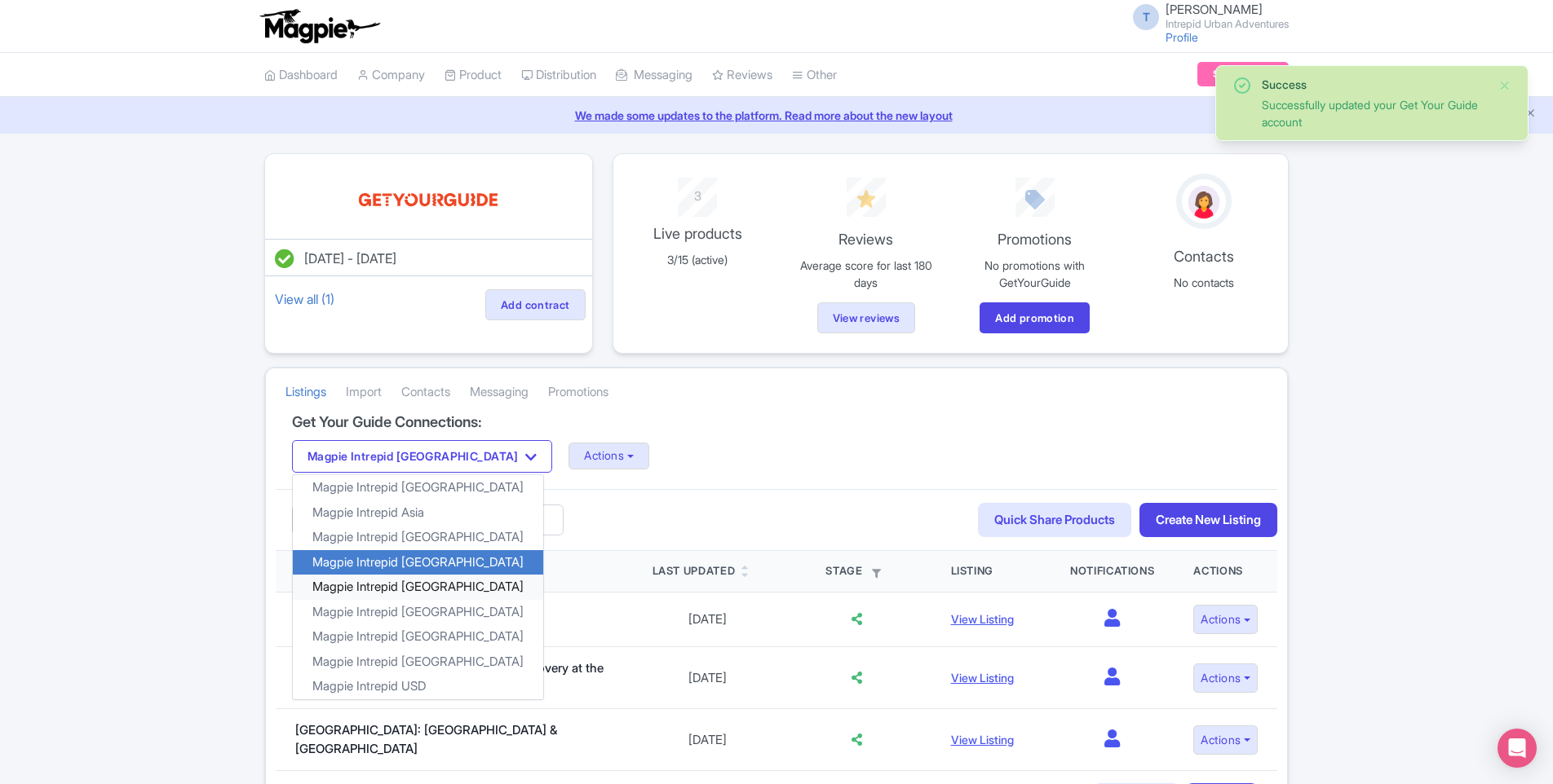
click at [432, 587] on link "Magpie Intrepid [GEOGRAPHIC_DATA]" at bounding box center [418, 587] width 251 height 25
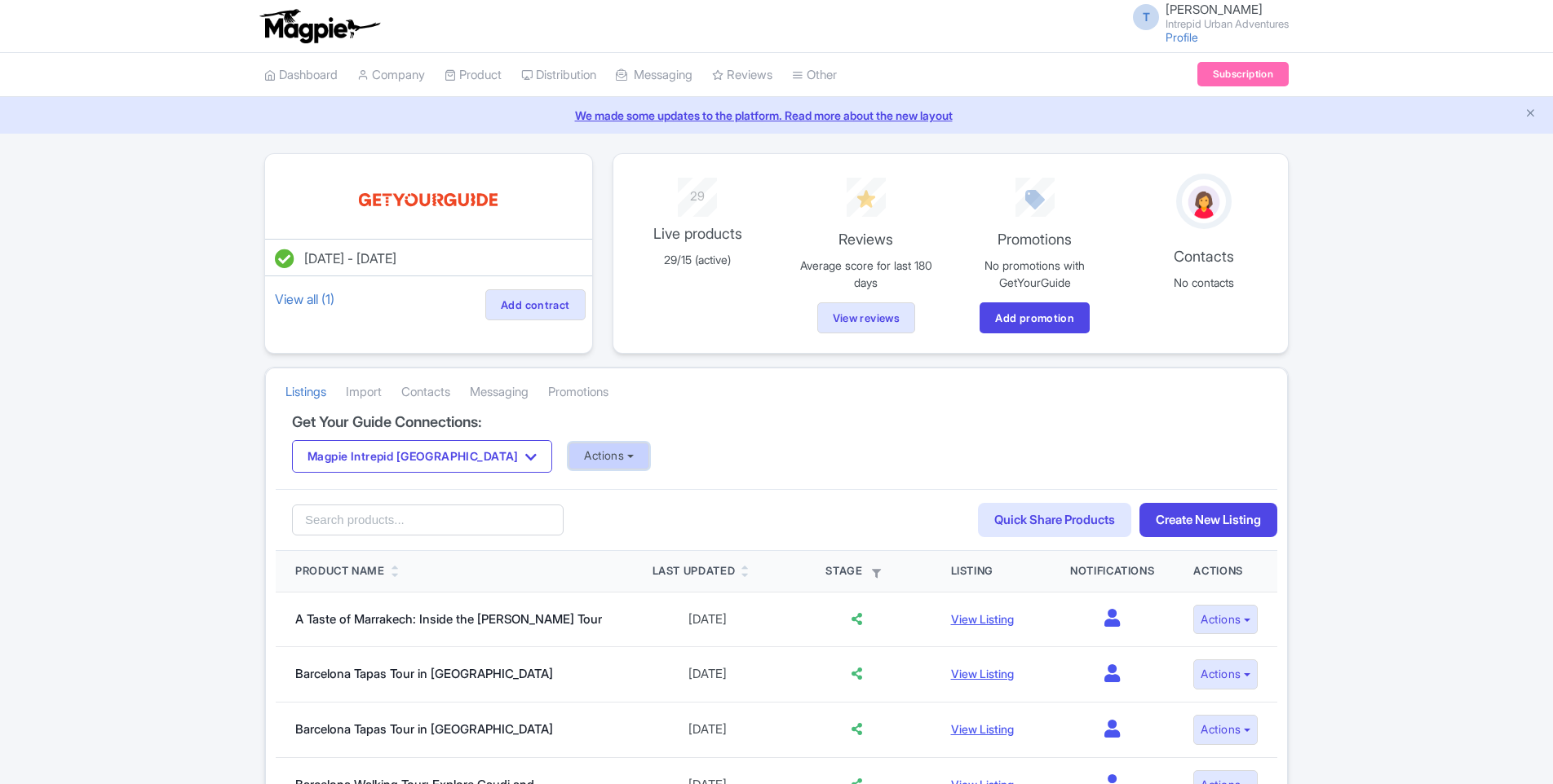
click at [569, 456] on button "Actions" at bounding box center [609, 455] width 80 height 26
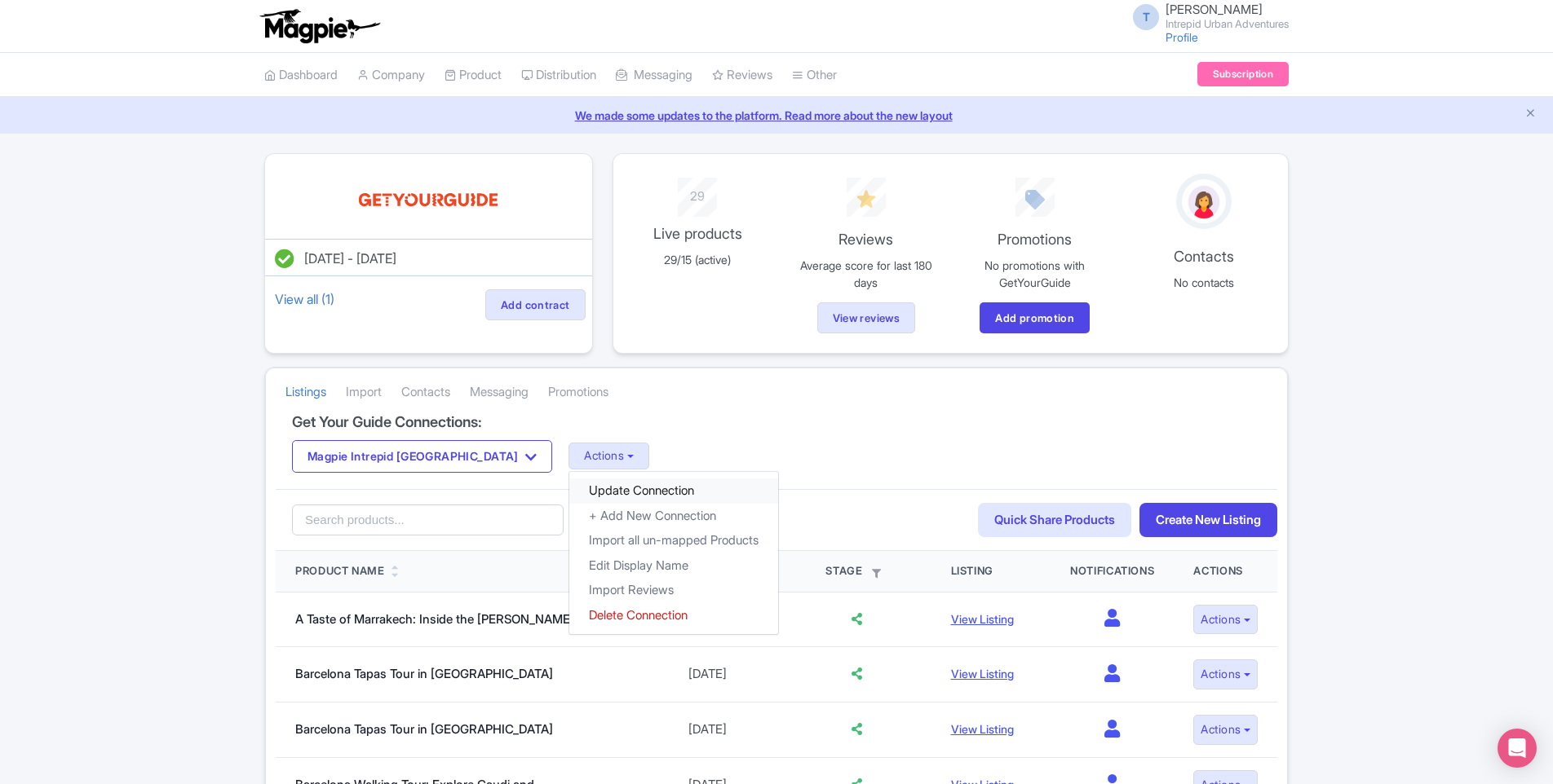
click at [578, 487] on link "Update Connection" at bounding box center [673, 491] width 209 height 25
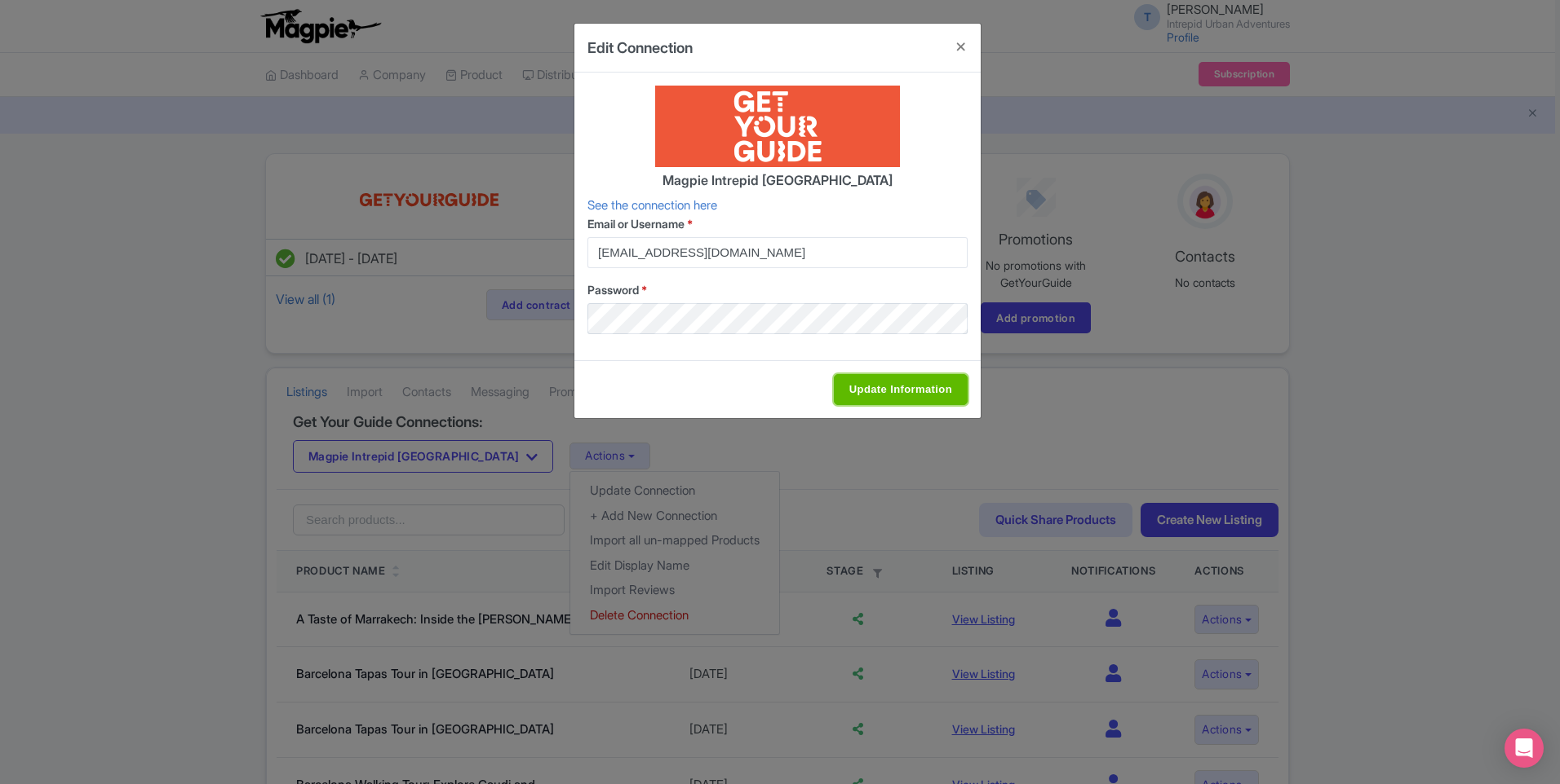
click at [885, 392] on input "Update Information" at bounding box center [900, 390] width 134 height 31
type input "Update Information"
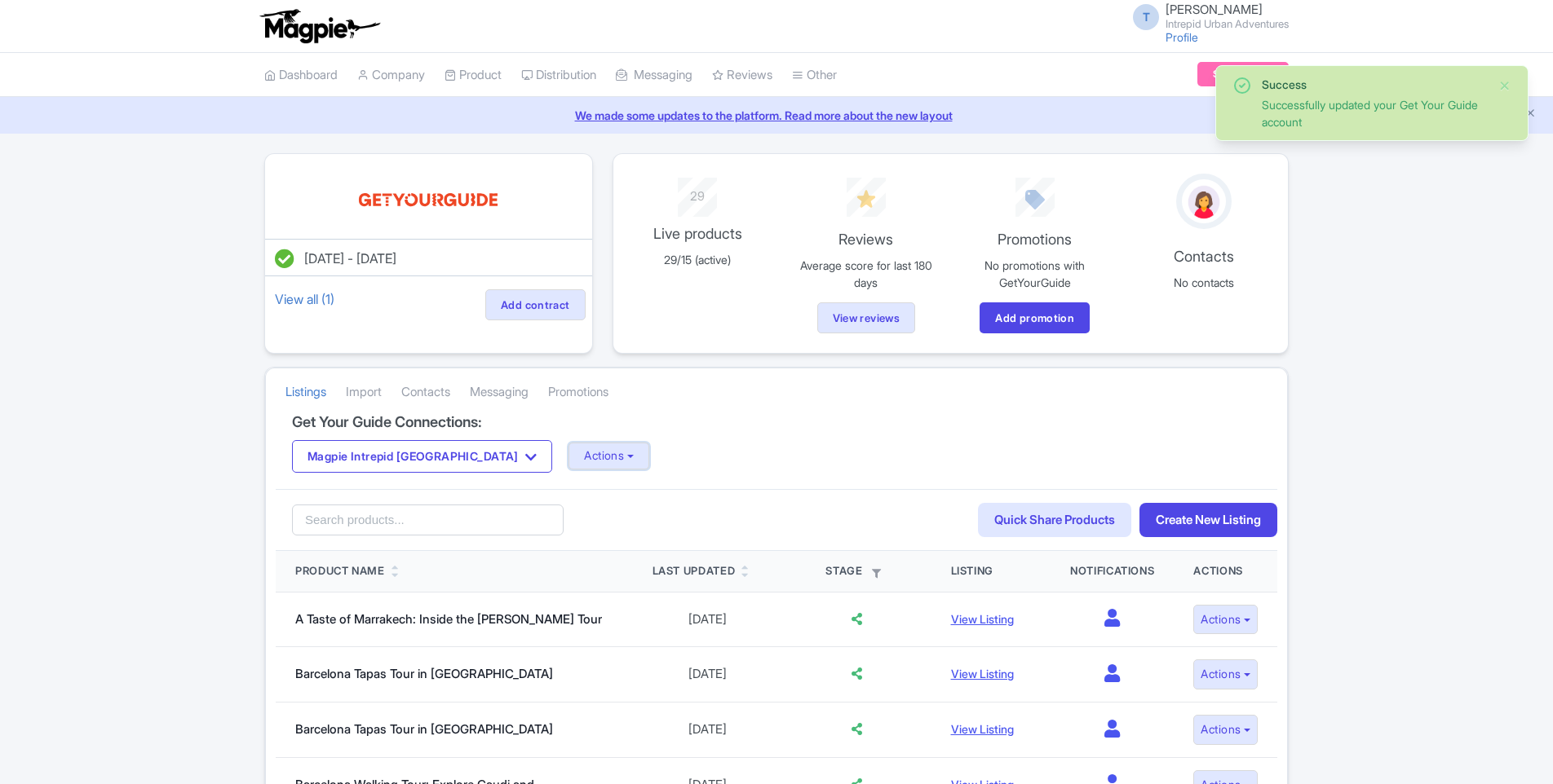
click at [569, 455] on button "Actions" at bounding box center [609, 455] width 80 height 26
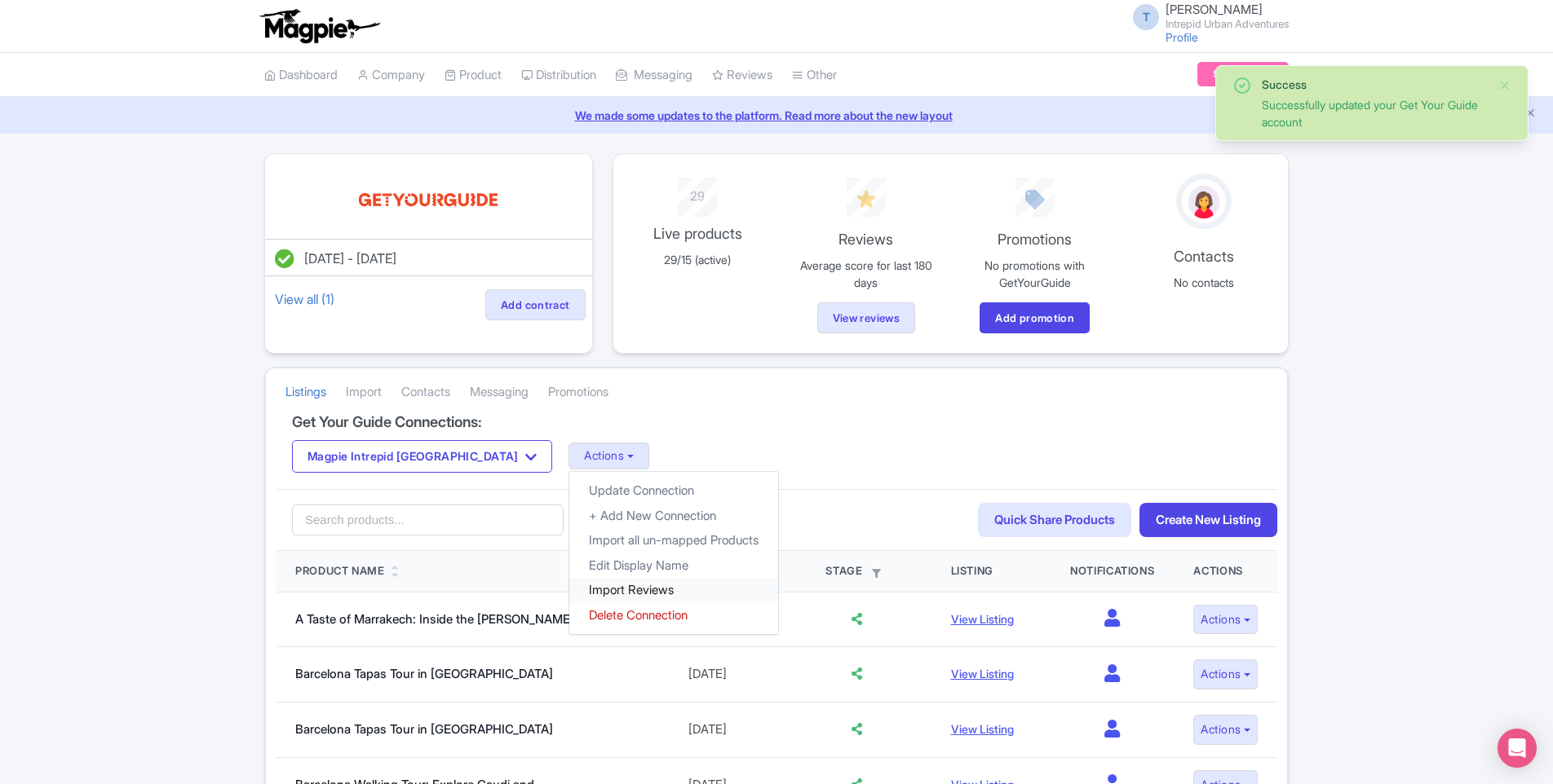
click at [569, 588] on link "Import Reviews" at bounding box center [673, 591] width 209 height 25
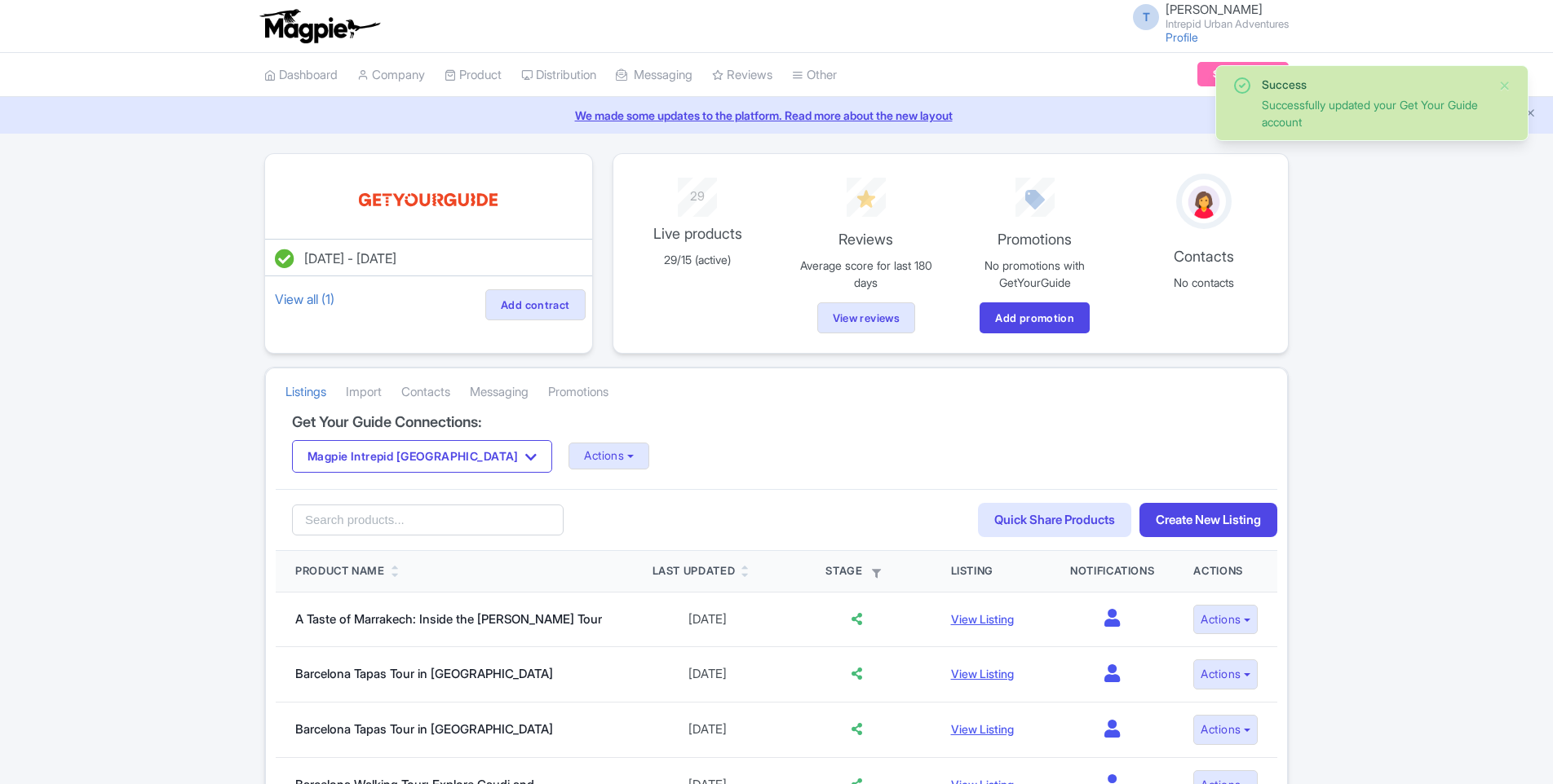
click at [439, 452] on button "Magpie Intrepid [GEOGRAPHIC_DATA]" at bounding box center [422, 456] width 260 height 32
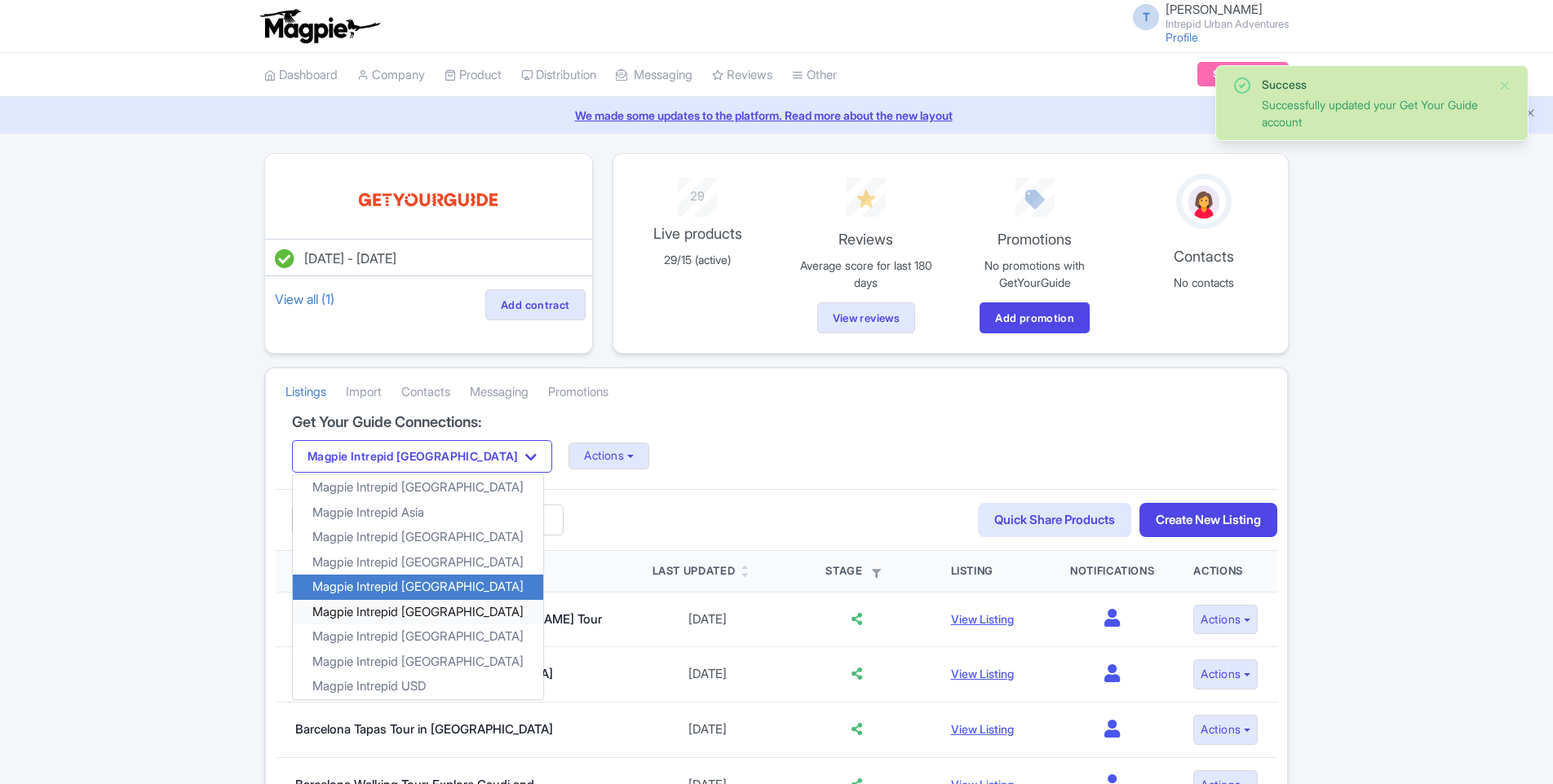
click at [428, 607] on link "Magpie Intrepid [GEOGRAPHIC_DATA]" at bounding box center [418, 612] width 251 height 25
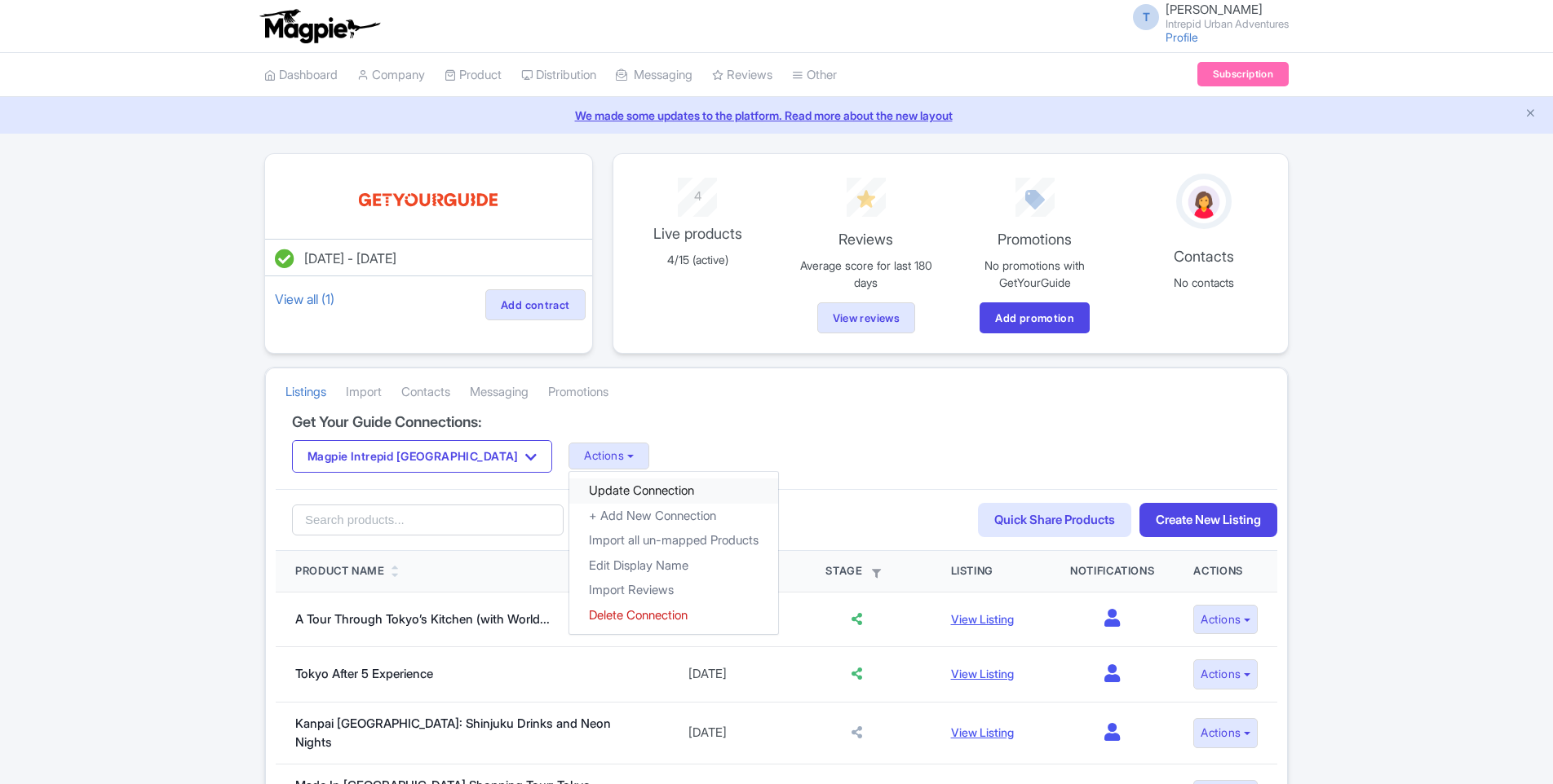
click at [569, 495] on link "Update Connection" at bounding box center [673, 491] width 209 height 25
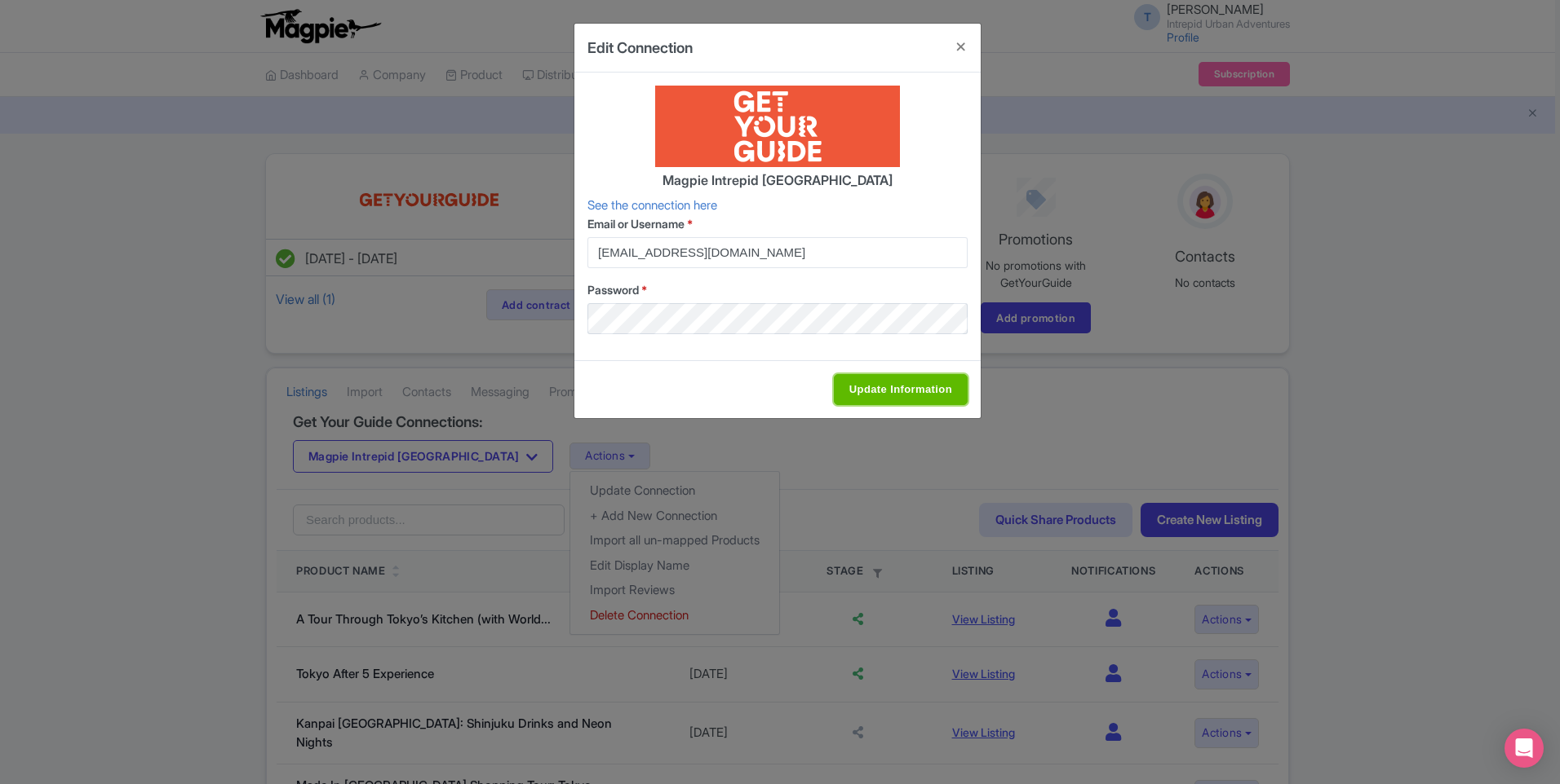
click at [887, 396] on input "Update Information" at bounding box center [900, 390] width 134 height 31
type input "Update Information"
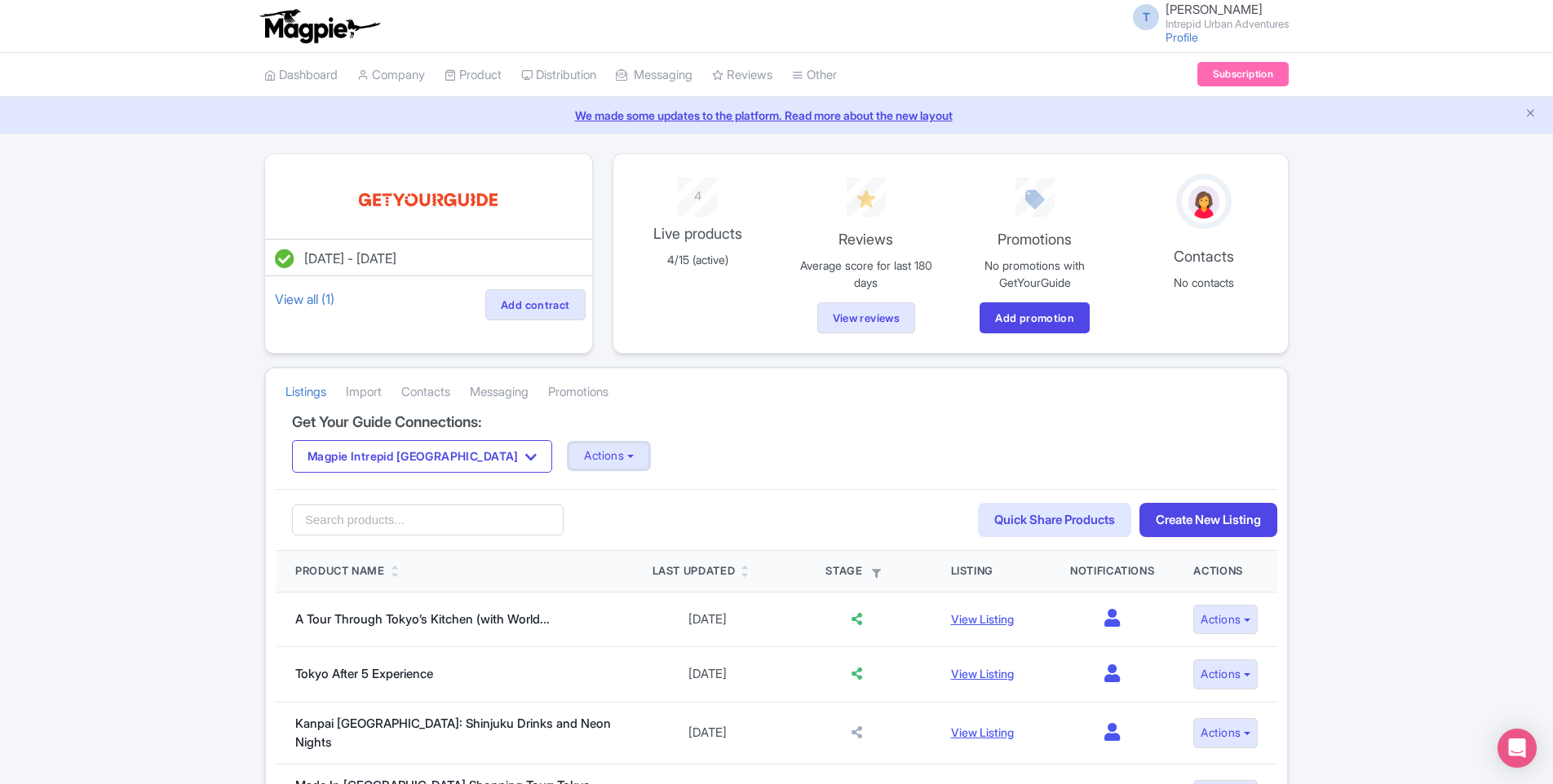
drag, startPoint x: 569, startPoint y: 452, endPoint x: 535, endPoint y: 474, distance: 40.5
click at [569, 452] on button "Actions" at bounding box center [609, 455] width 80 height 26
click at [583, 588] on link "Import Reviews" at bounding box center [673, 591] width 209 height 25
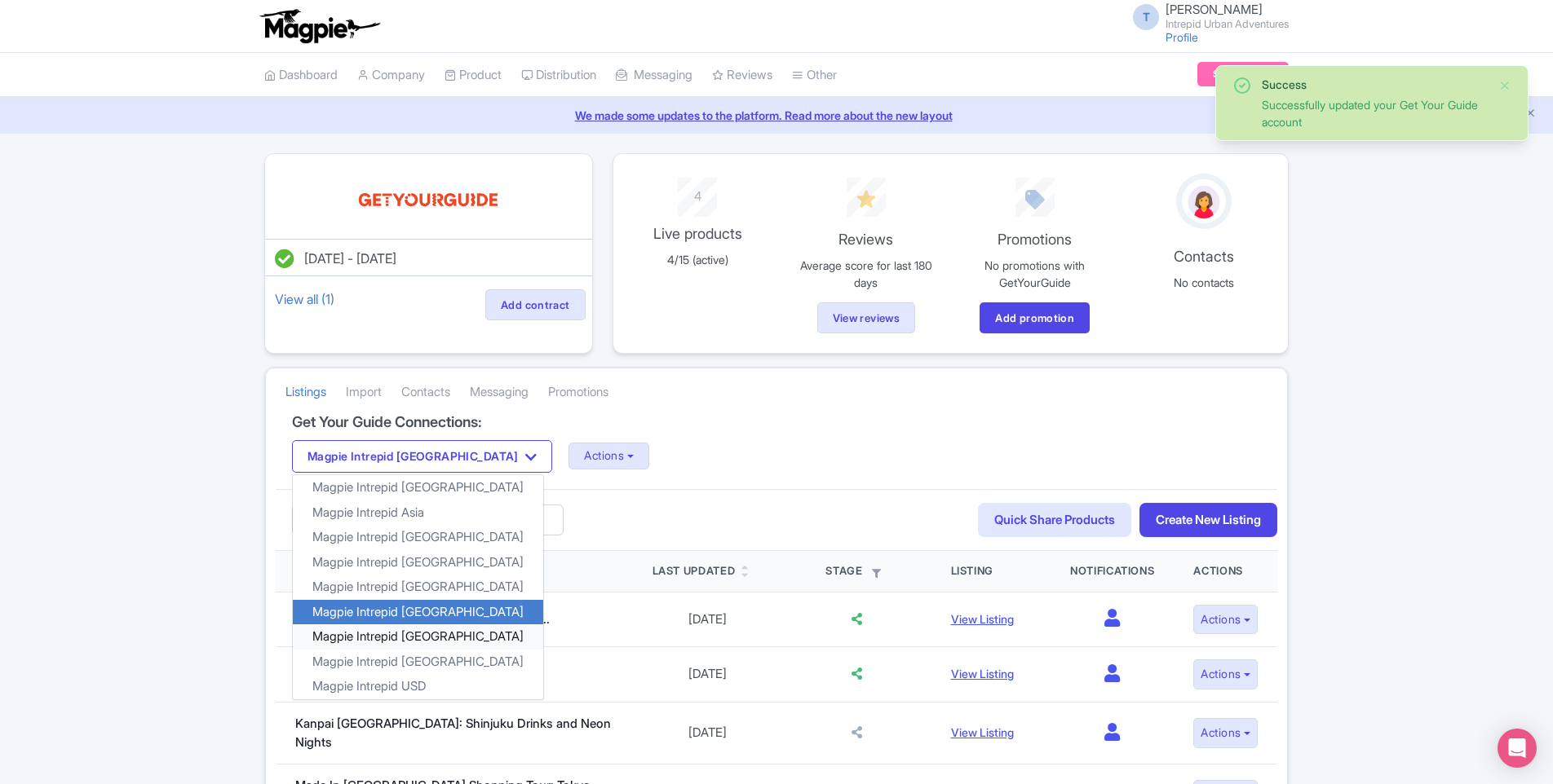
click at [414, 633] on link "Magpie Intrepid [GEOGRAPHIC_DATA]" at bounding box center [418, 637] width 251 height 25
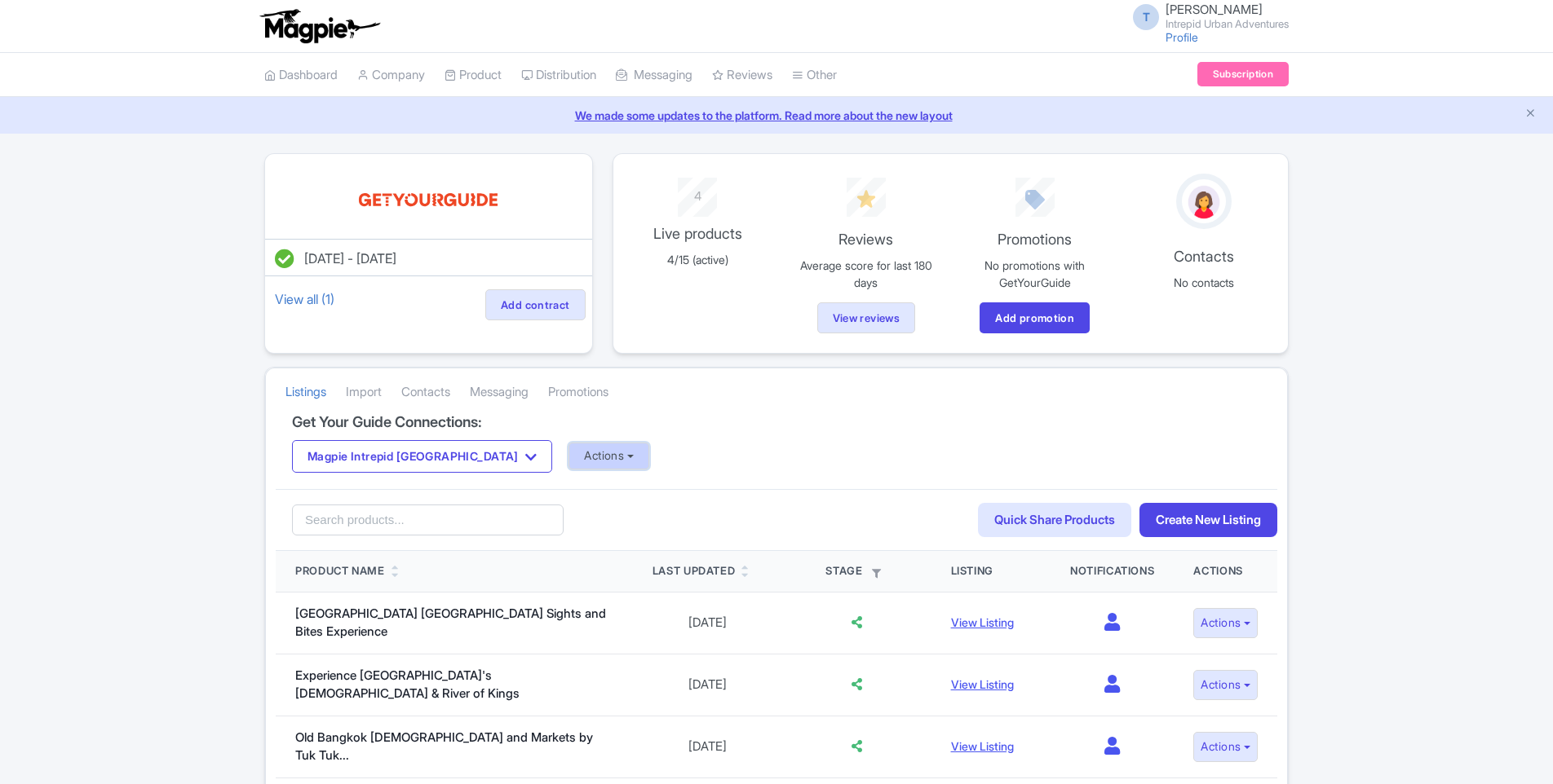
drag, startPoint x: 566, startPoint y: 446, endPoint x: 566, endPoint y: 476, distance: 30.0
click at [569, 445] on button "Actions" at bounding box center [609, 455] width 80 height 26
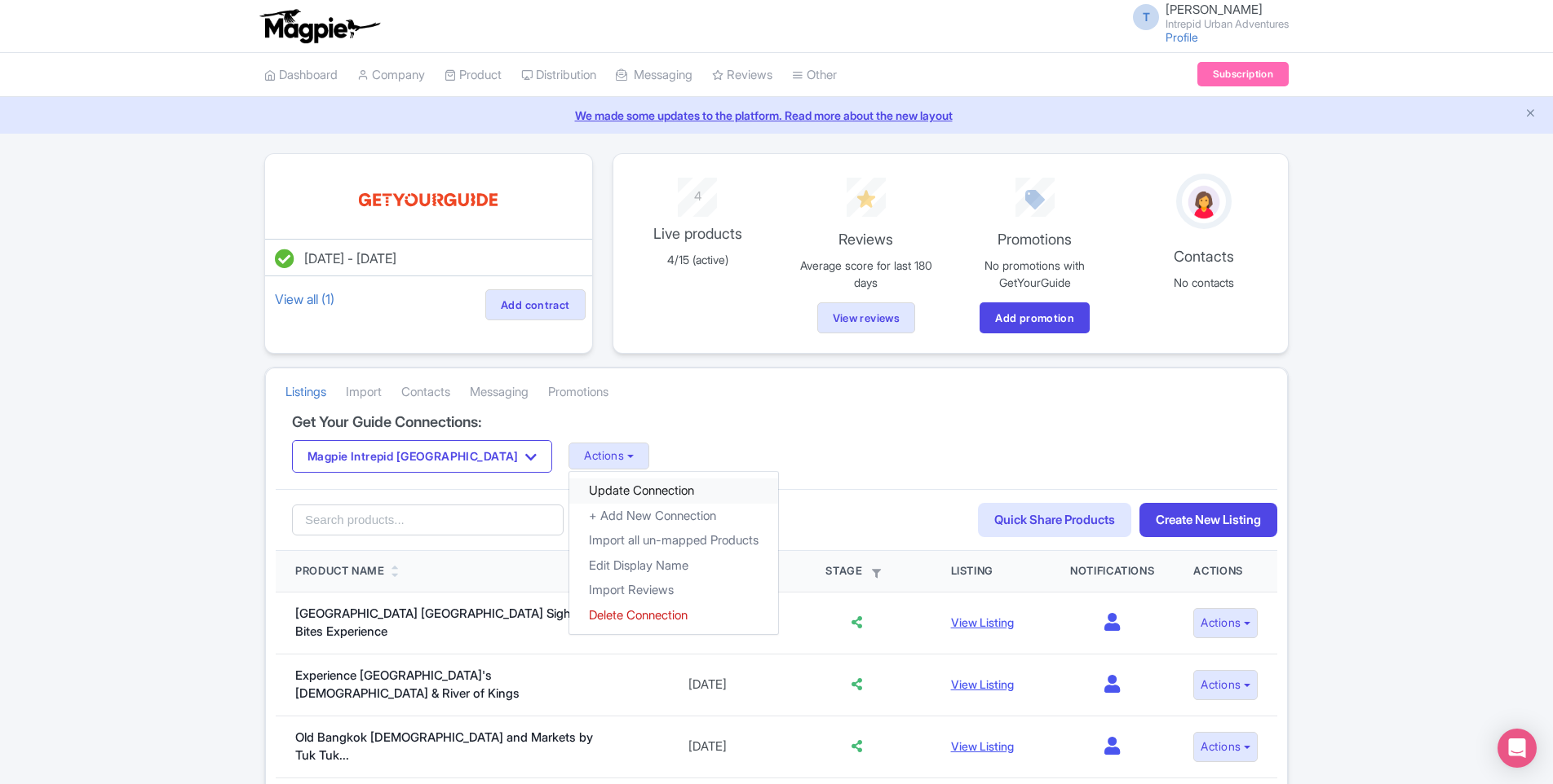
click at [569, 490] on link "Update Connection" at bounding box center [673, 491] width 209 height 25
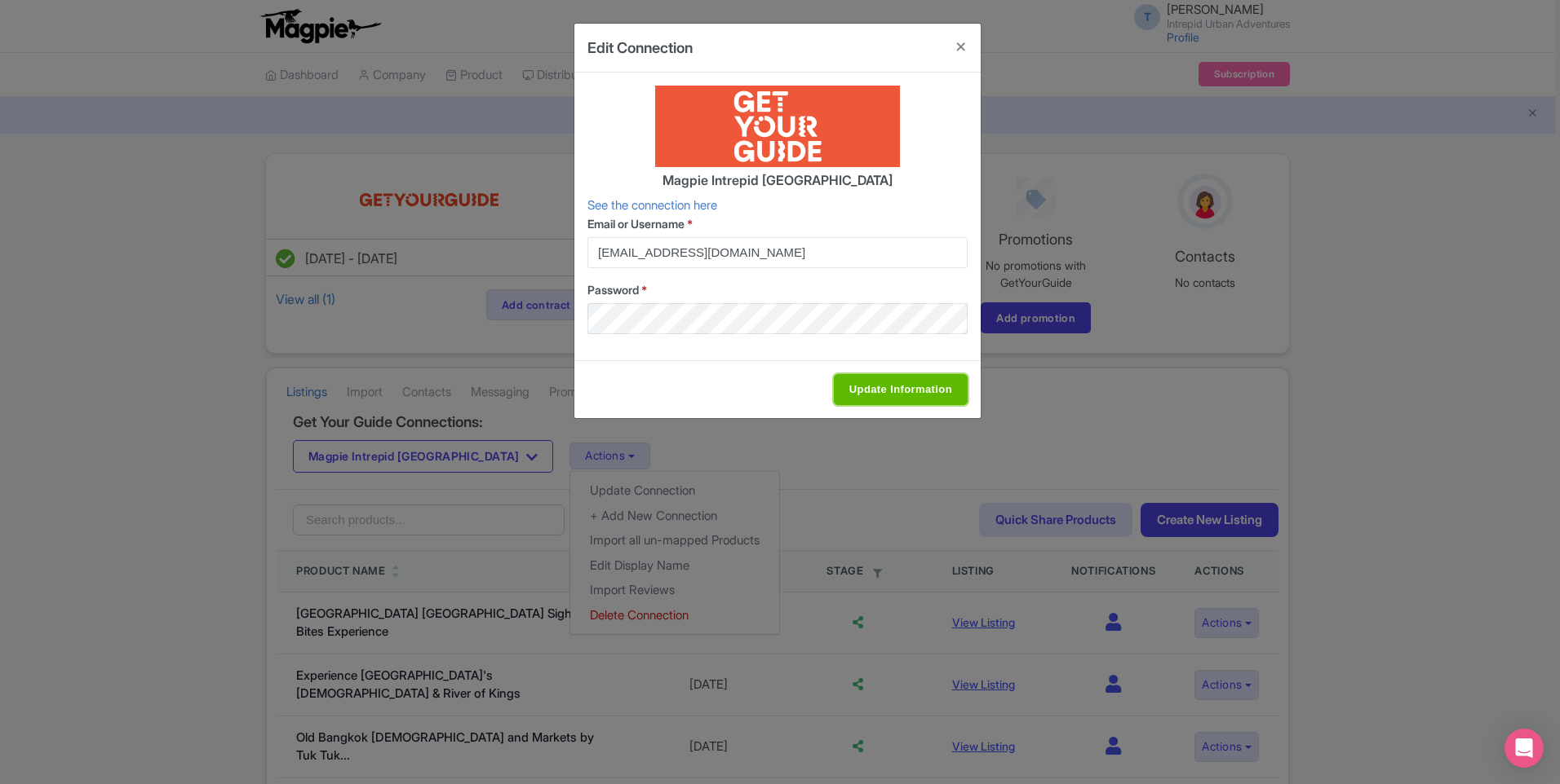
click at [927, 396] on input "Update Information" at bounding box center [900, 390] width 134 height 31
type input "Update Information"
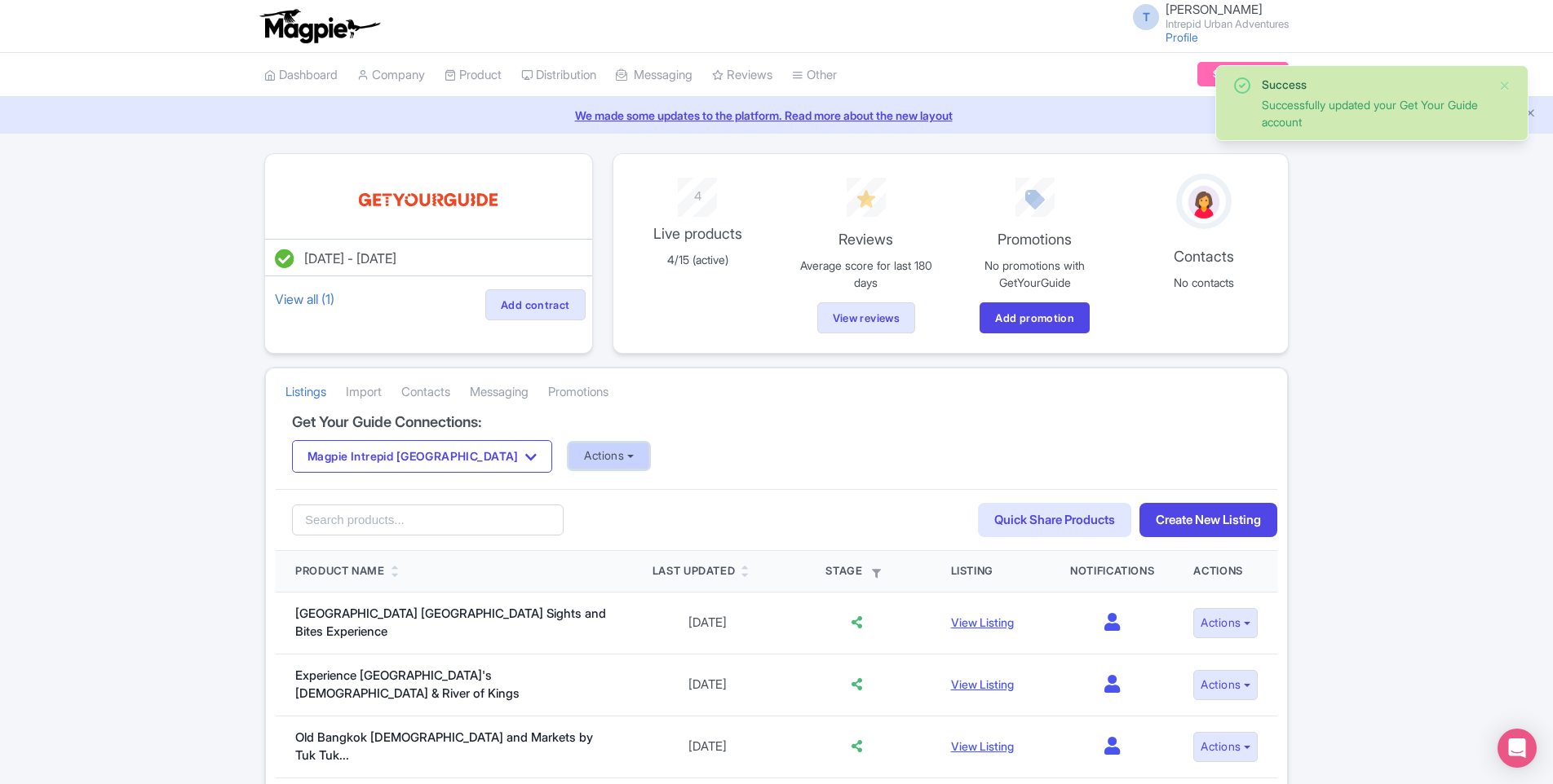
click at [569, 464] on button "Actions" at bounding box center [609, 455] width 80 height 26
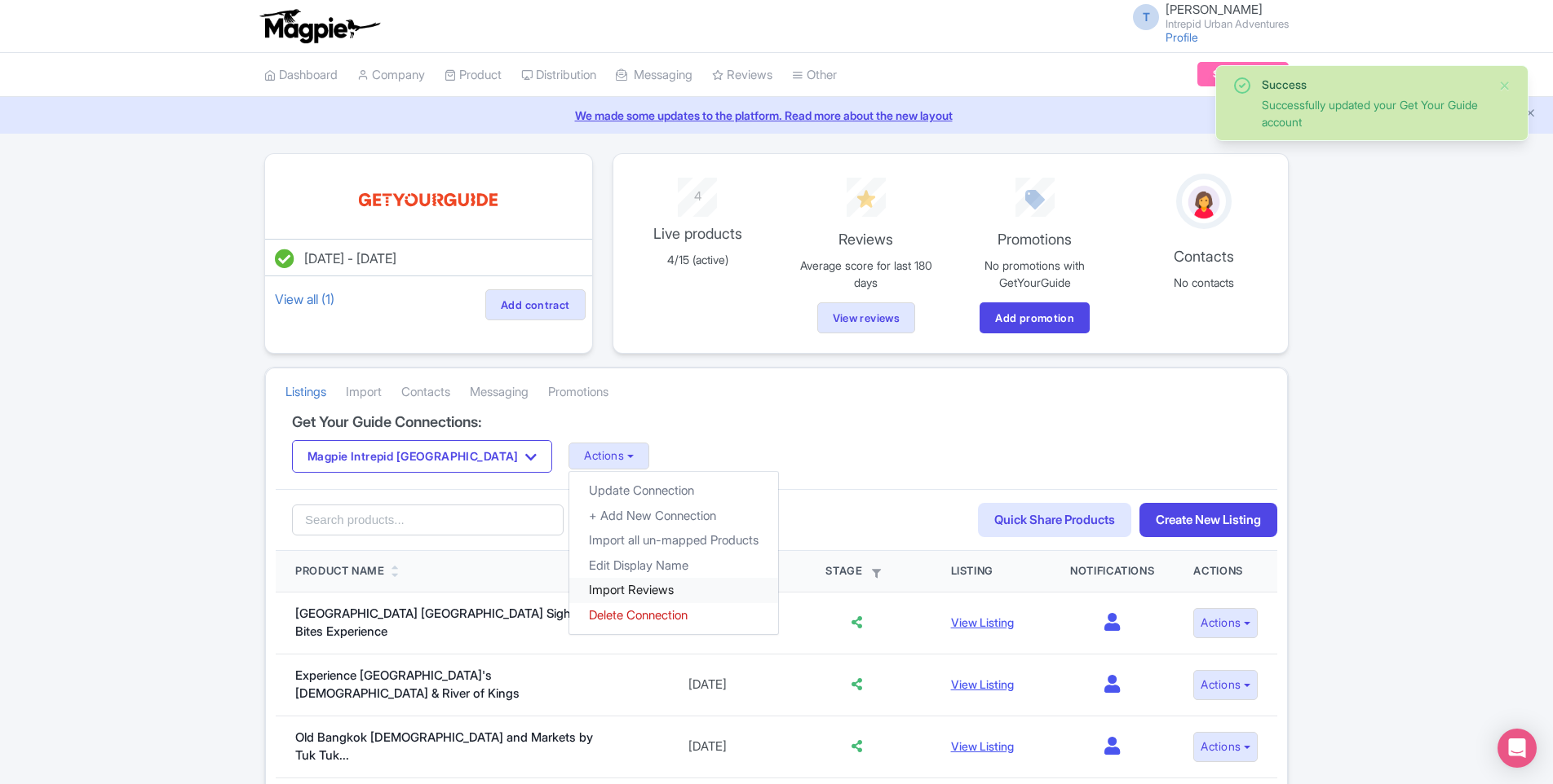
click at [577, 593] on link "Import Reviews" at bounding box center [673, 591] width 209 height 25
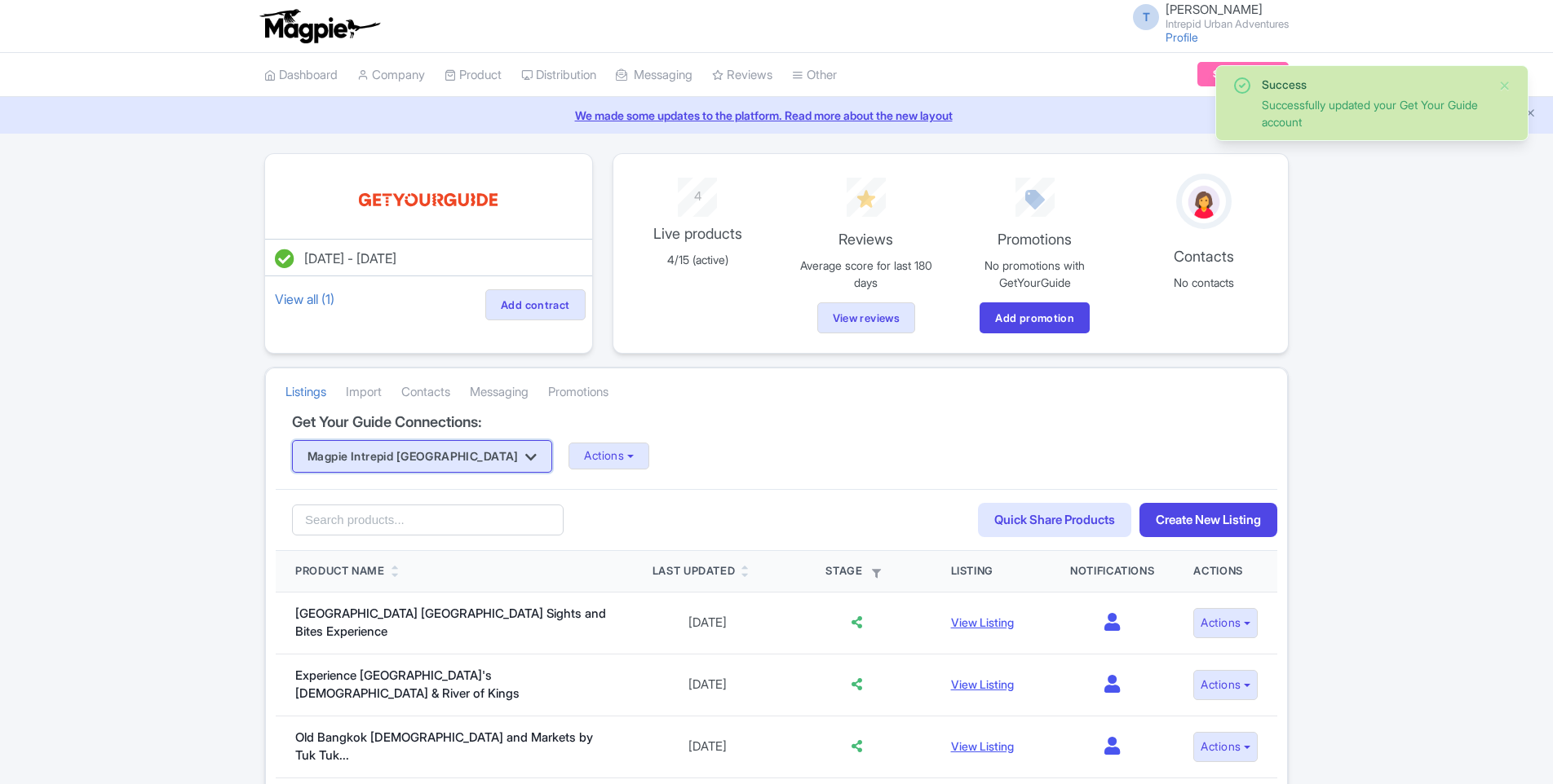
click at [456, 460] on button "Magpie Intrepid [GEOGRAPHIC_DATA]" at bounding box center [422, 456] width 260 height 32
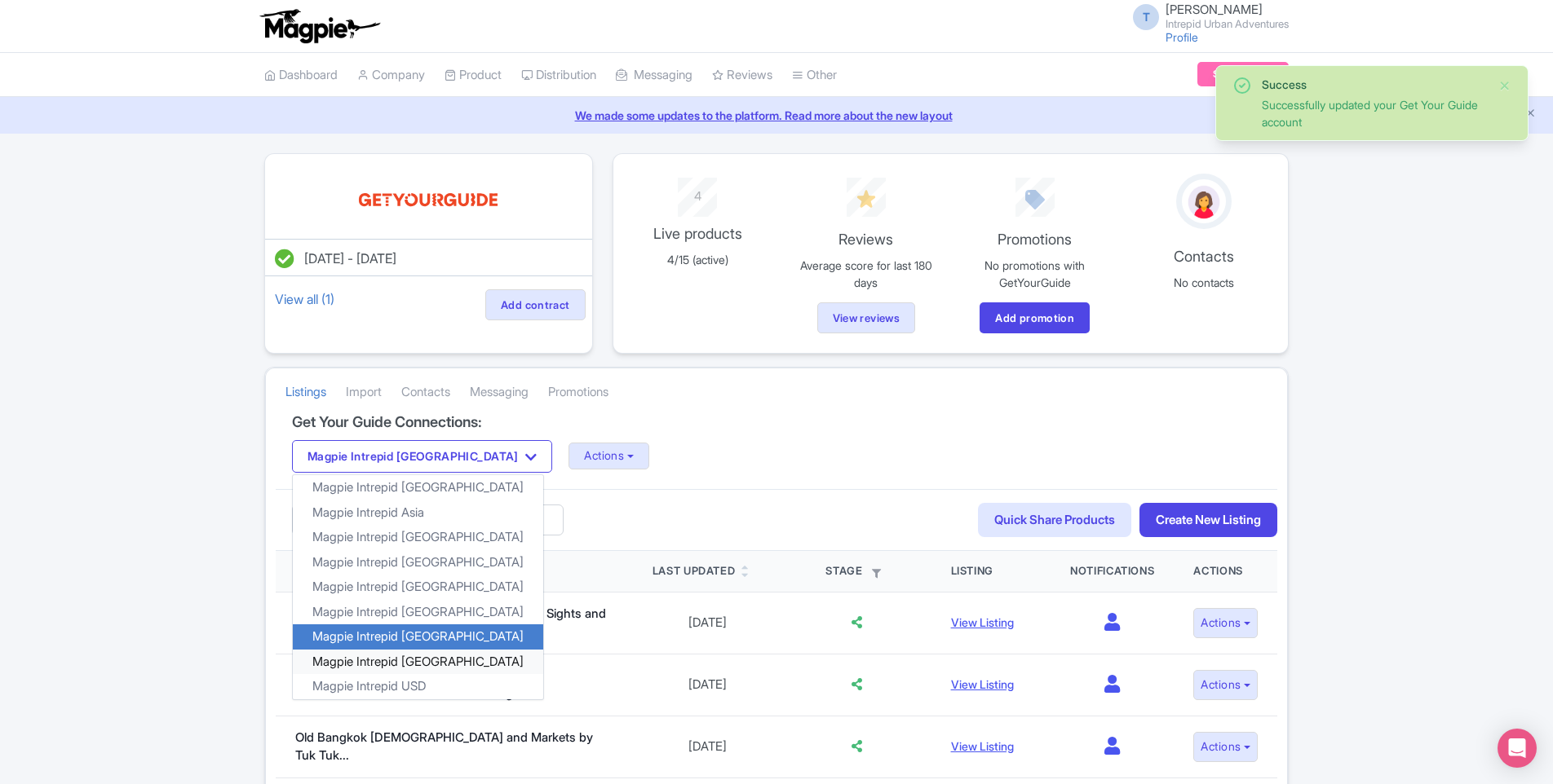
click at [428, 663] on link "Magpie Intrepid [GEOGRAPHIC_DATA]" at bounding box center [418, 662] width 251 height 25
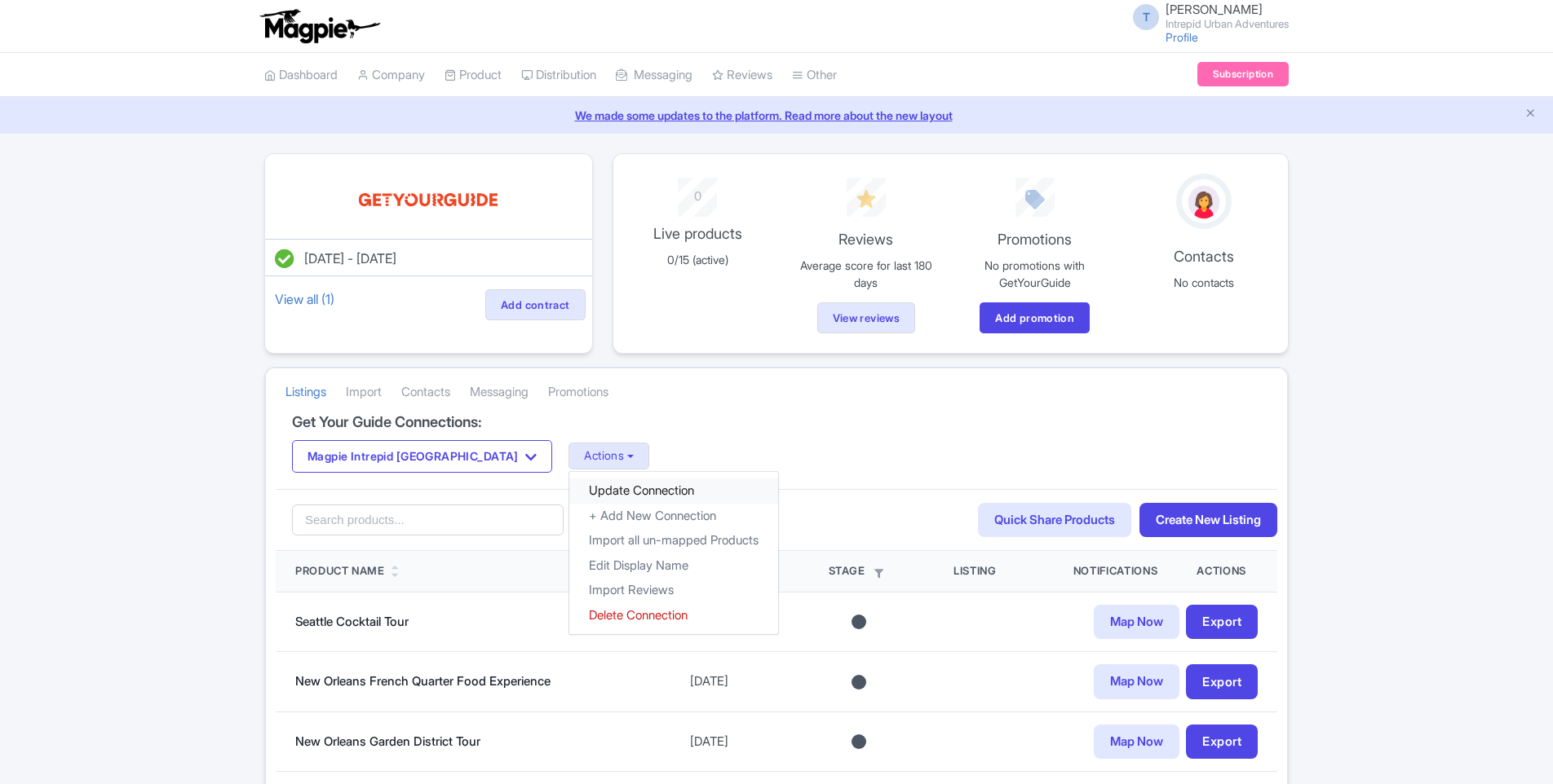
click at [569, 484] on link "Update Connection" at bounding box center [673, 491] width 209 height 25
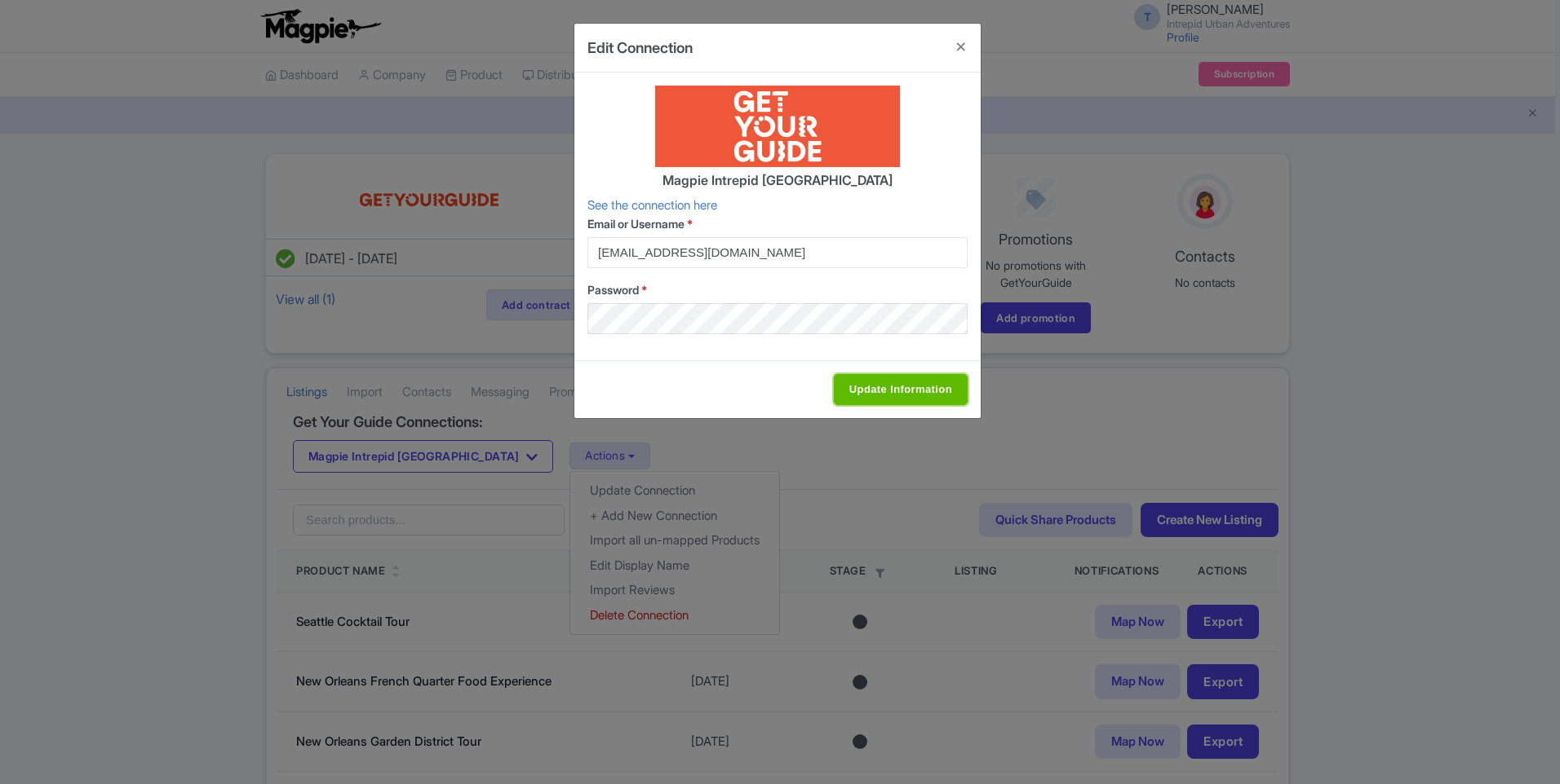
click at [880, 387] on input "Update Information" at bounding box center [900, 390] width 134 height 31
type input "Update Information"
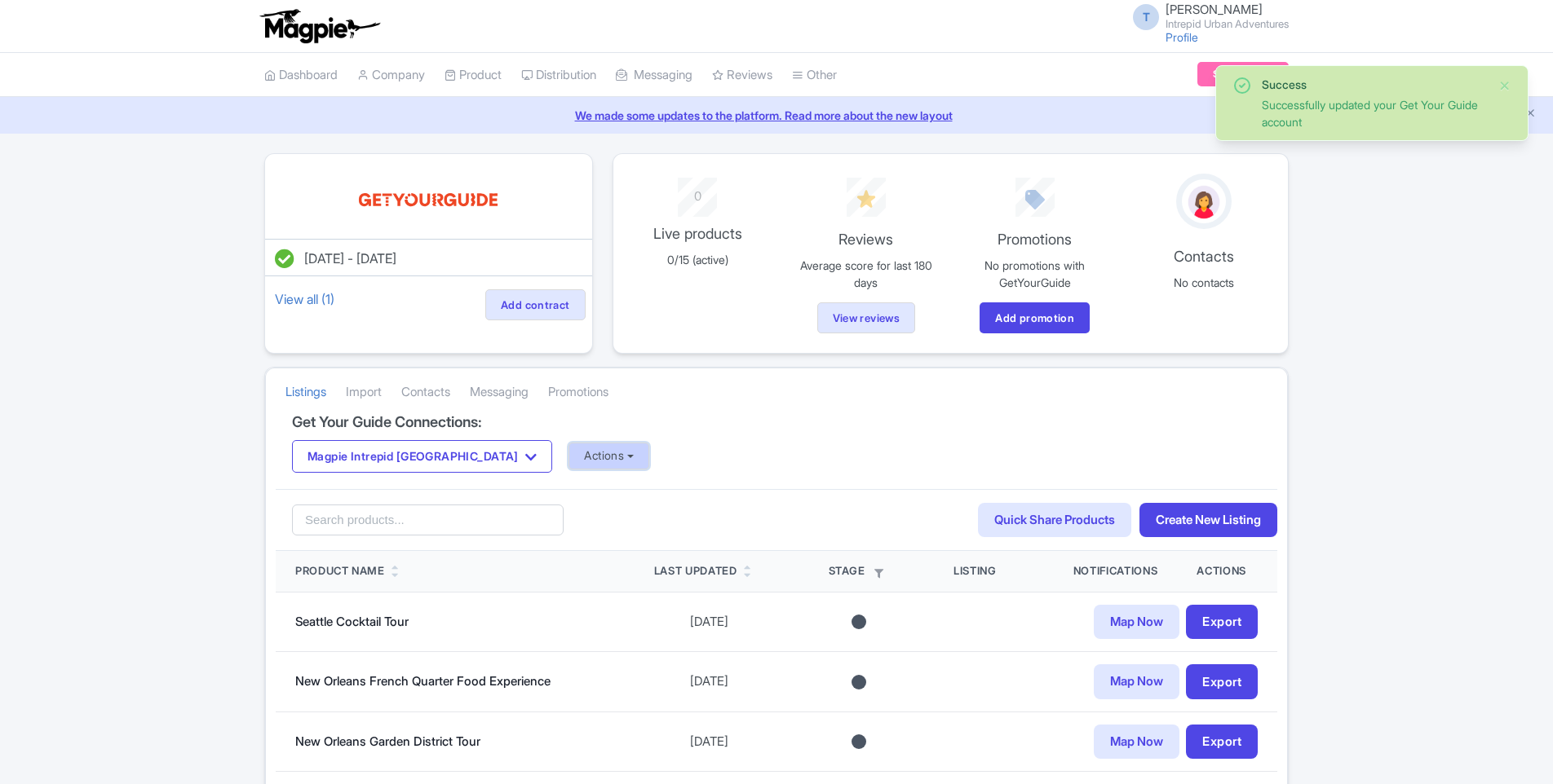
click at [569, 449] on button "Actions" at bounding box center [609, 455] width 80 height 26
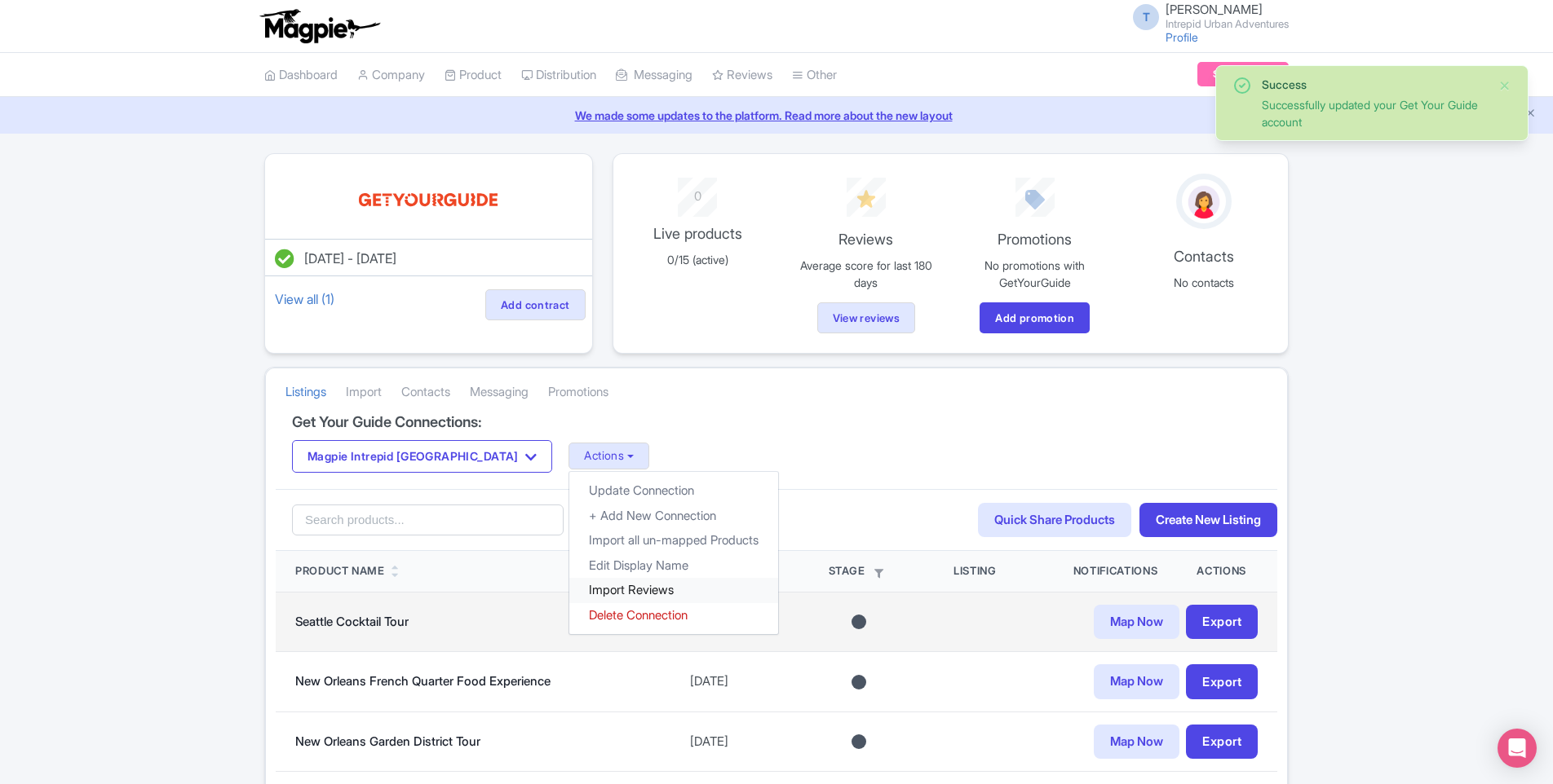
click at [569, 596] on link "Import Reviews" at bounding box center [673, 591] width 209 height 25
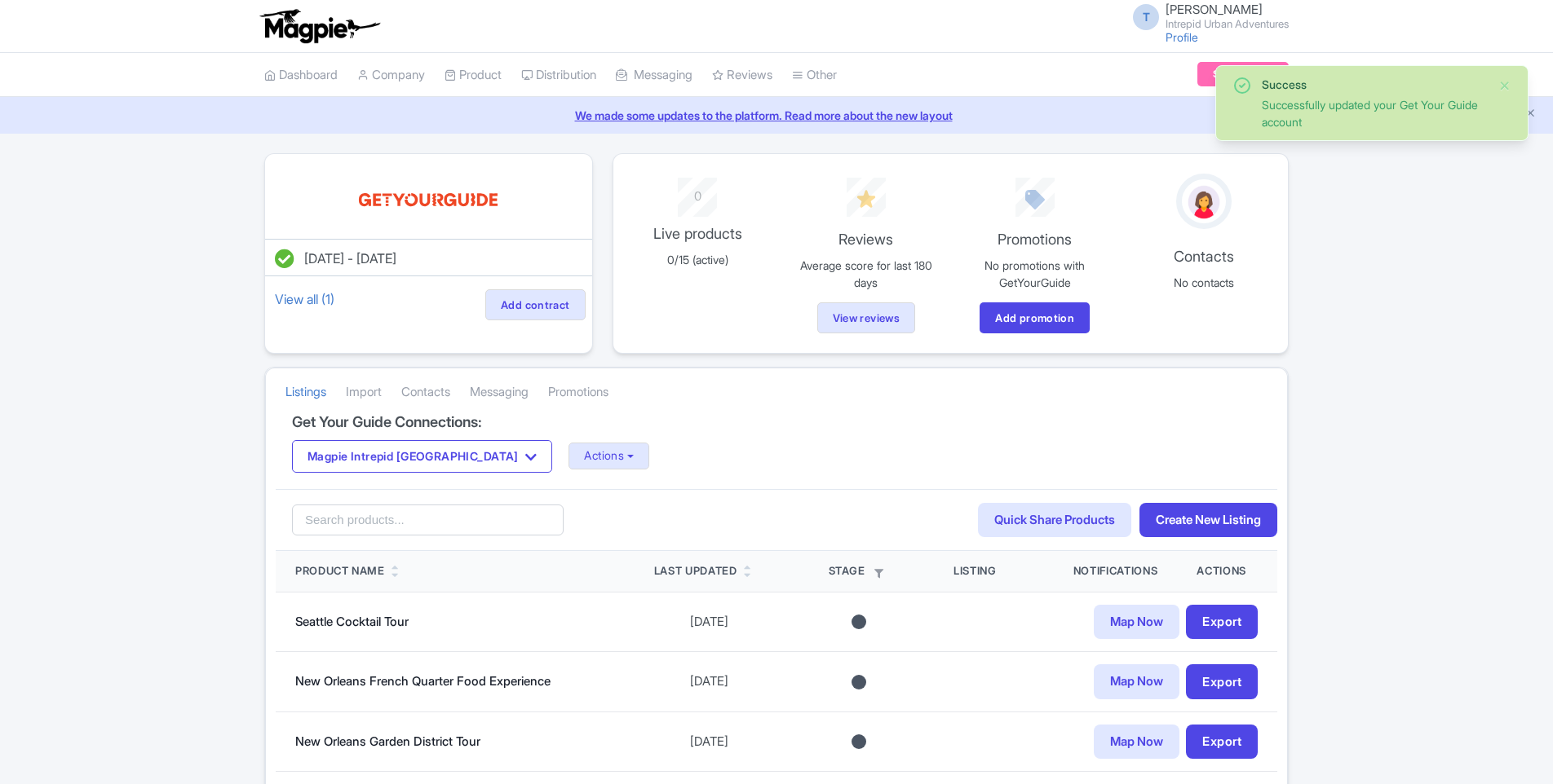
click at [525, 462] on icon "button" at bounding box center [531, 457] width 12 height 13
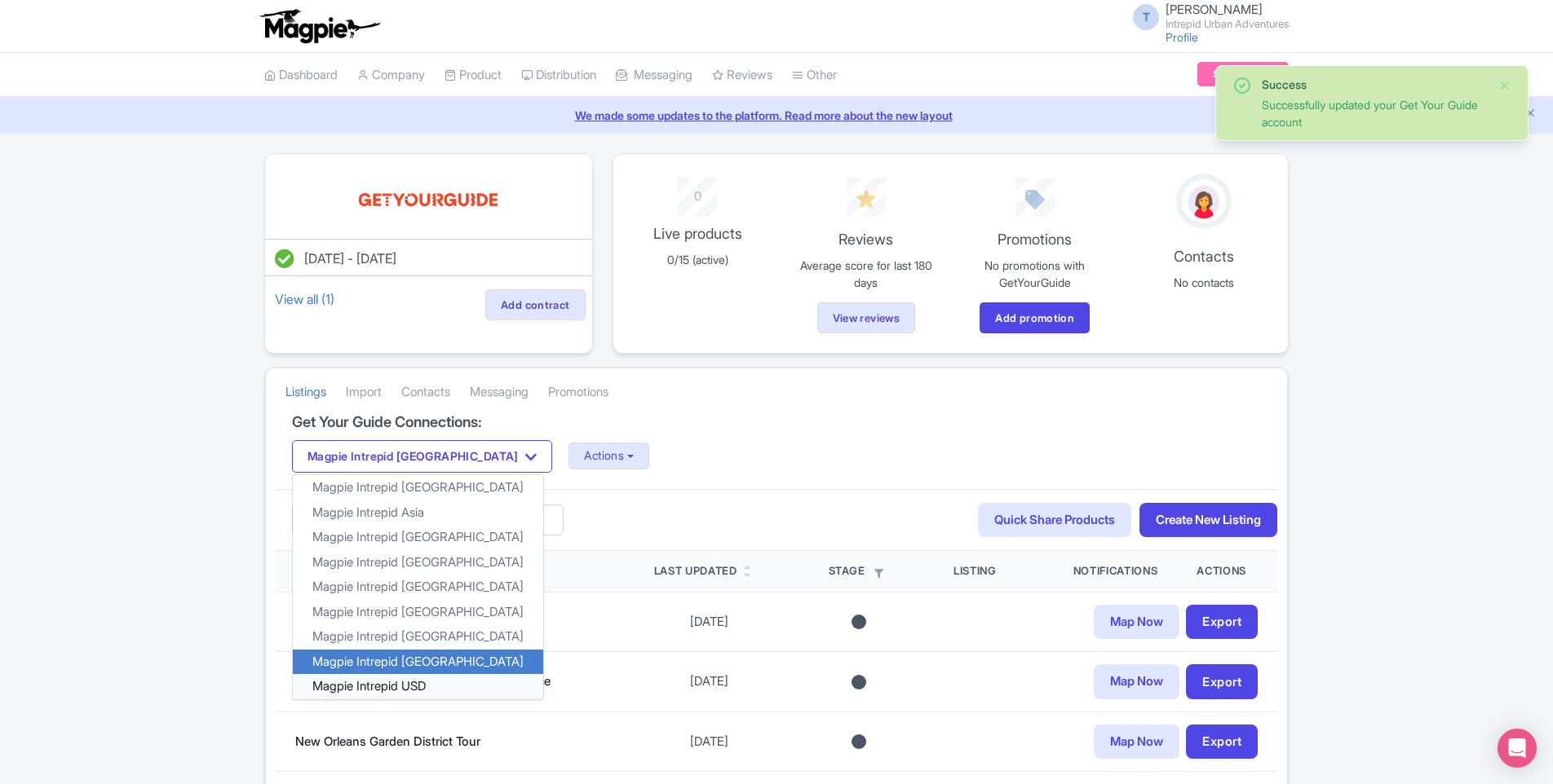
click at [432, 689] on link "Magpie Intrepid USD" at bounding box center [418, 687] width 251 height 25
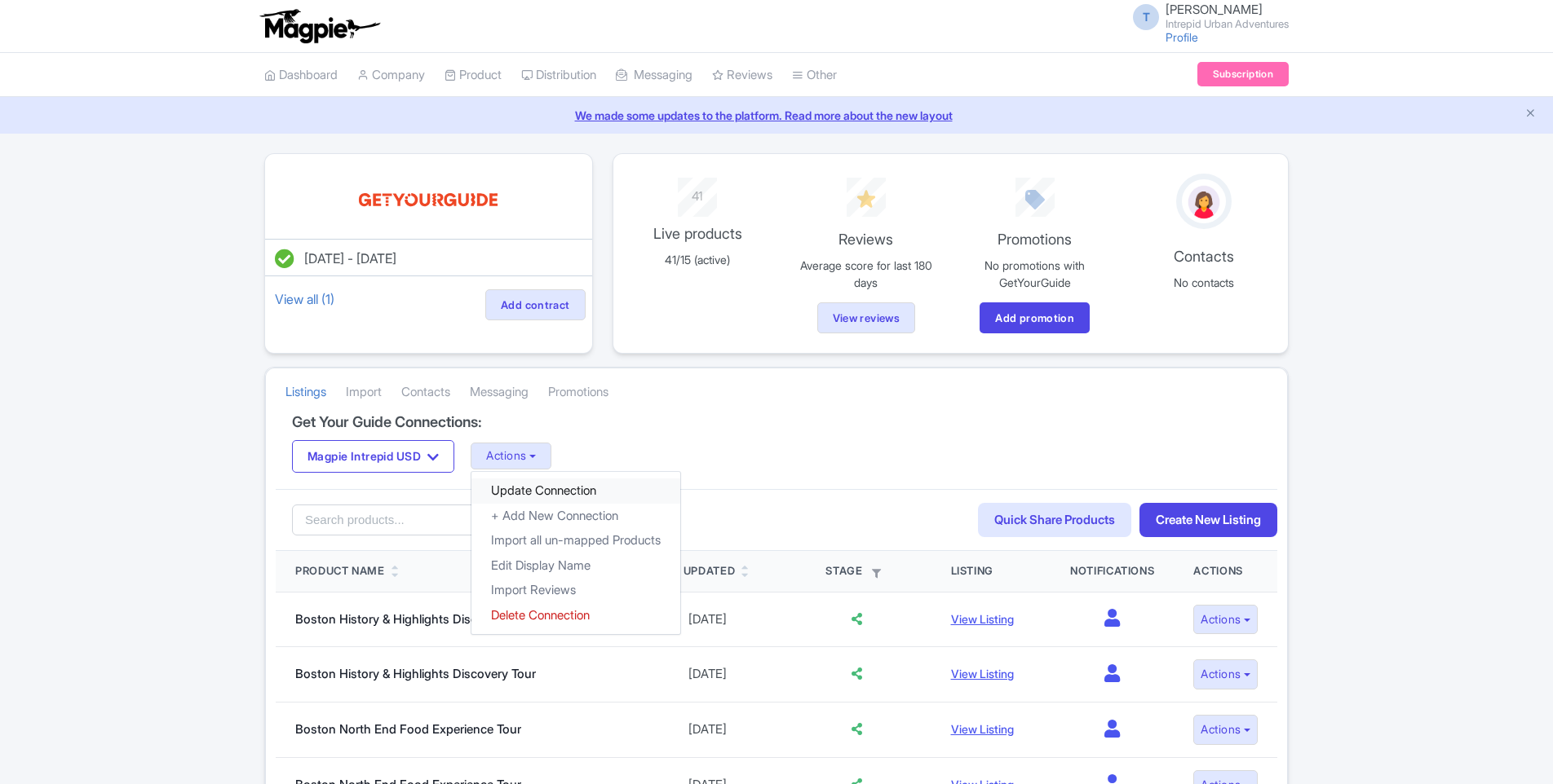
click at [539, 490] on link "Update Connection" at bounding box center [575, 491] width 209 height 25
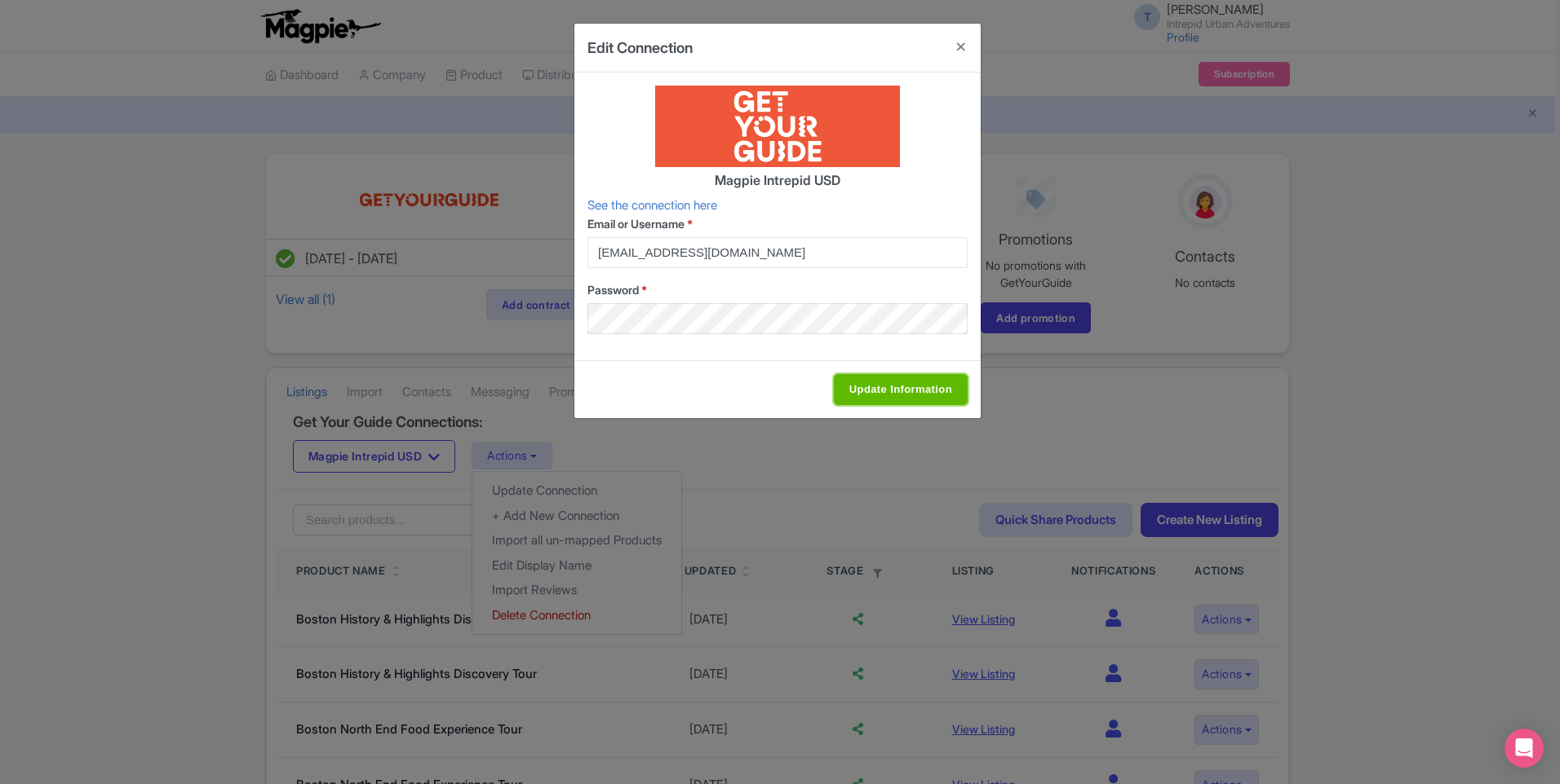
click at [895, 389] on input "Update Information" at bounding box center [900, 390] width 134 height 31
type input "Update Information"
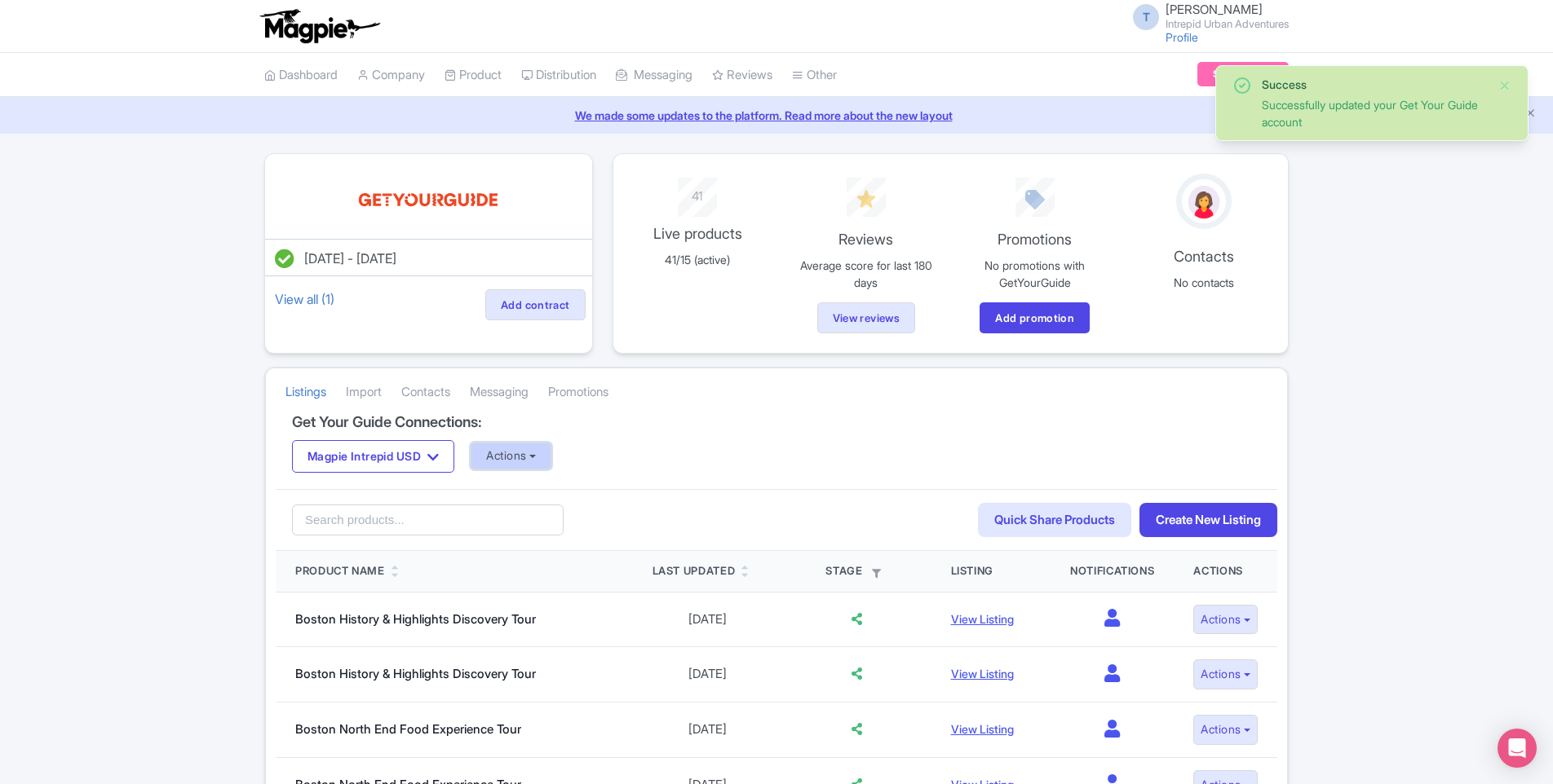
click at [540, 459] on button "Actions" at bounding box center [511, 455] width 80 height 26
click at [549, 588] on link "Import Reviews" at bounding box center [575, 591] width 209 height 25
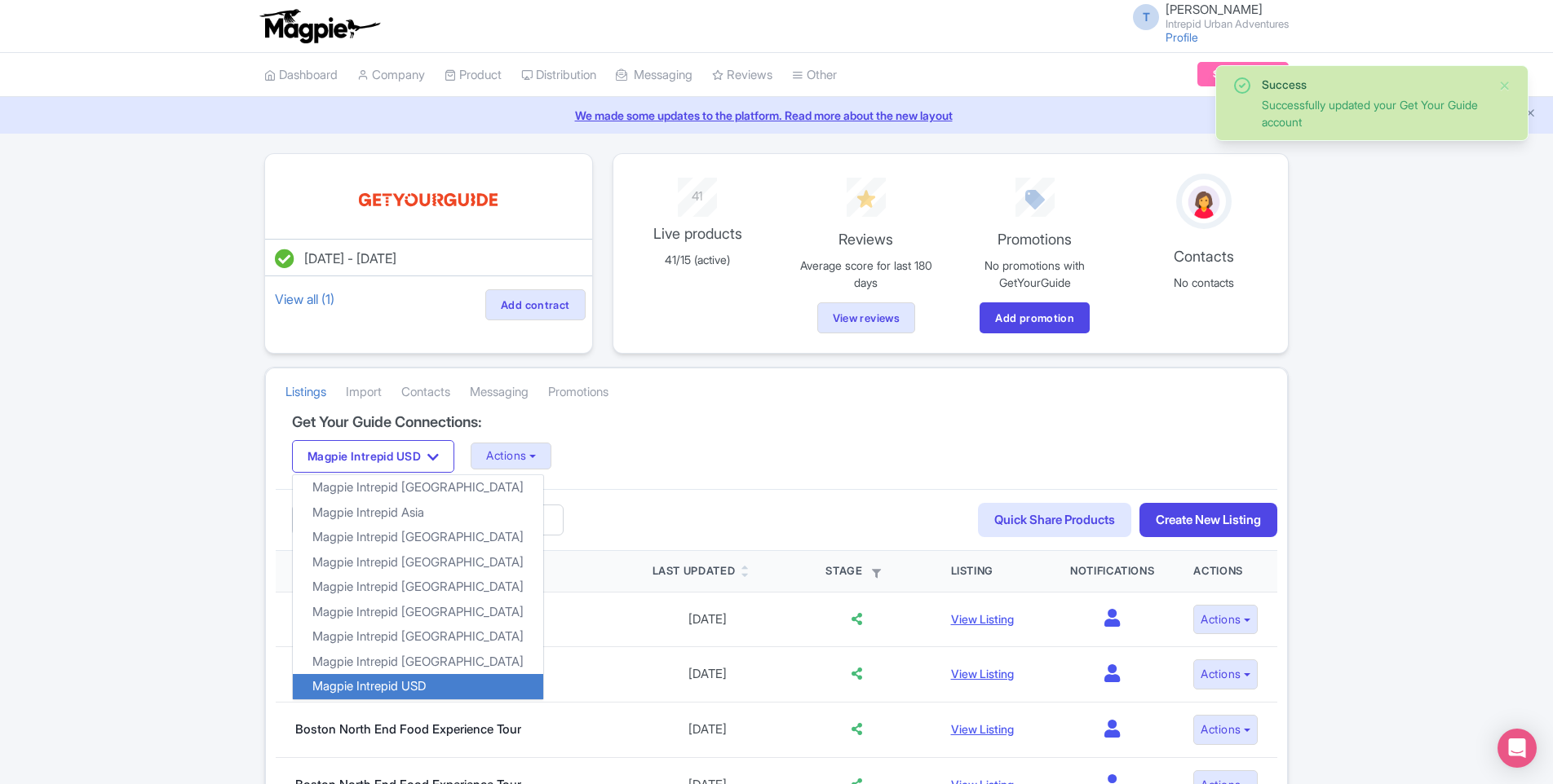
click at [786, 457] on div "Magpie Intrepid USD Magpie Intrepid Africa Magpie Intrepid Asia Magpie Intrepid…" at bounding box center [776, 456] width 968 height 32
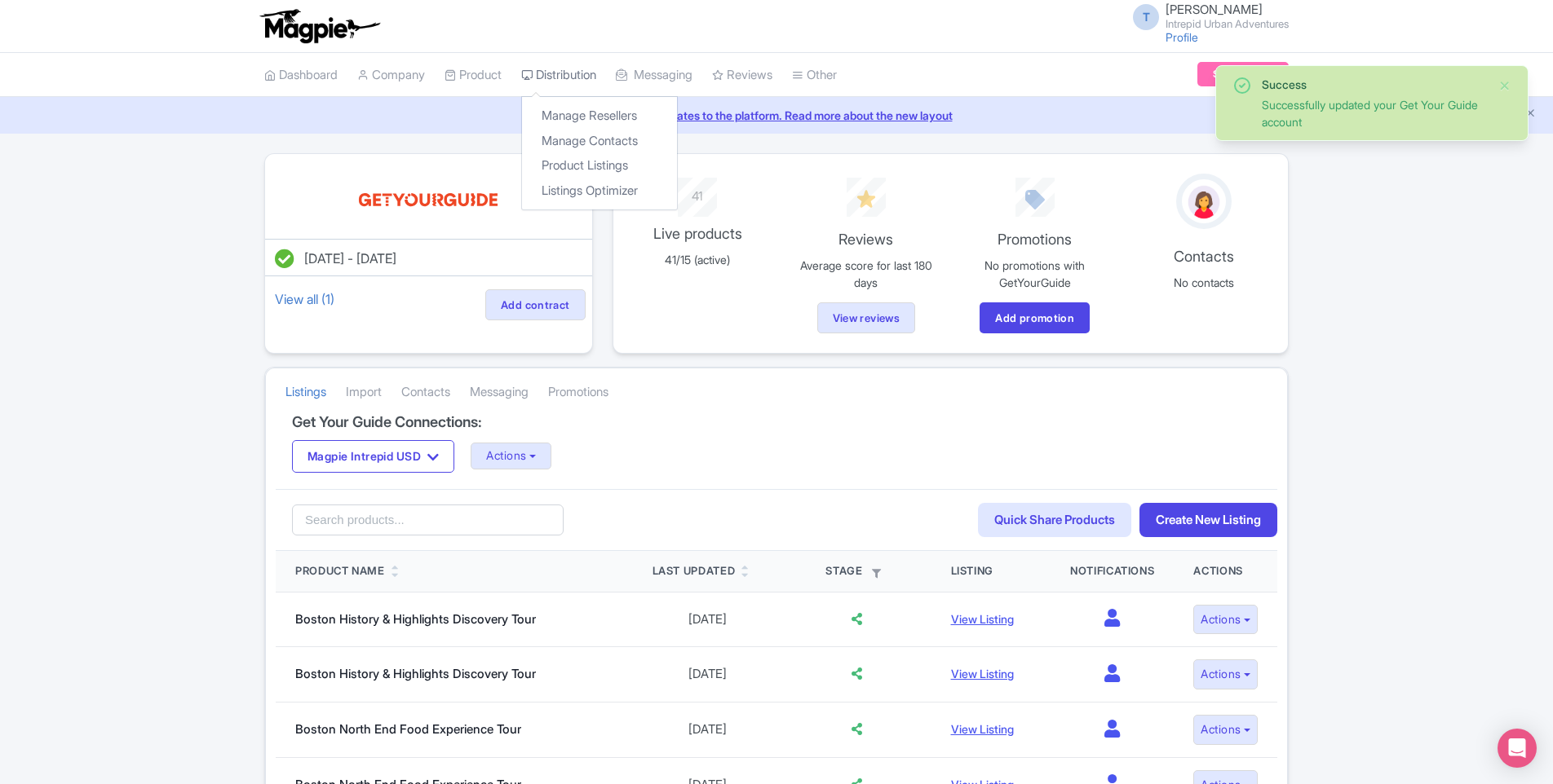
click at [555, 69] on link "Distribution" at bounding box center [558, 75] width 75 height 45
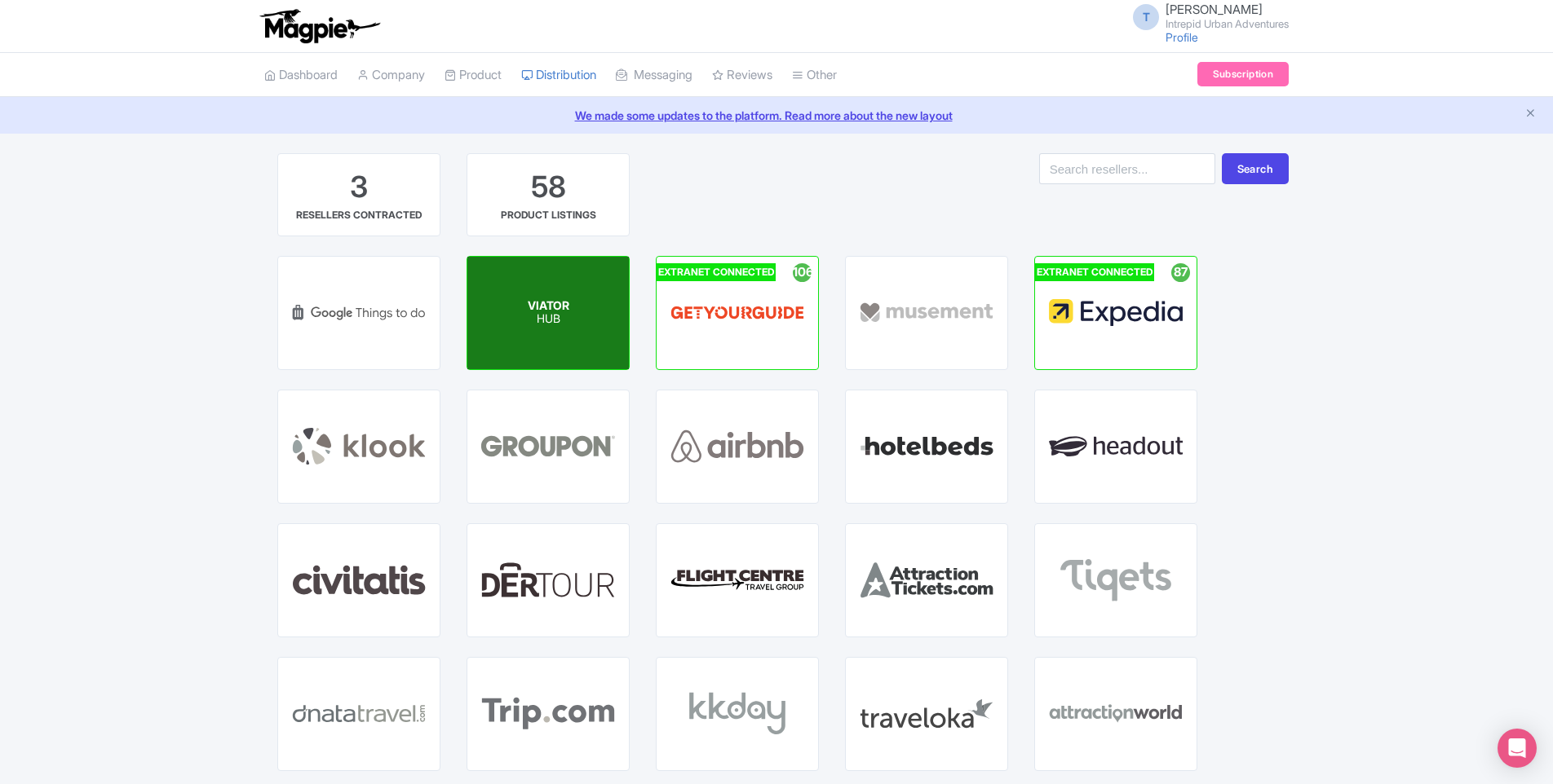
click at [543, 323] on p "HUB" at bounding box center [548, 320] width 41 height 14
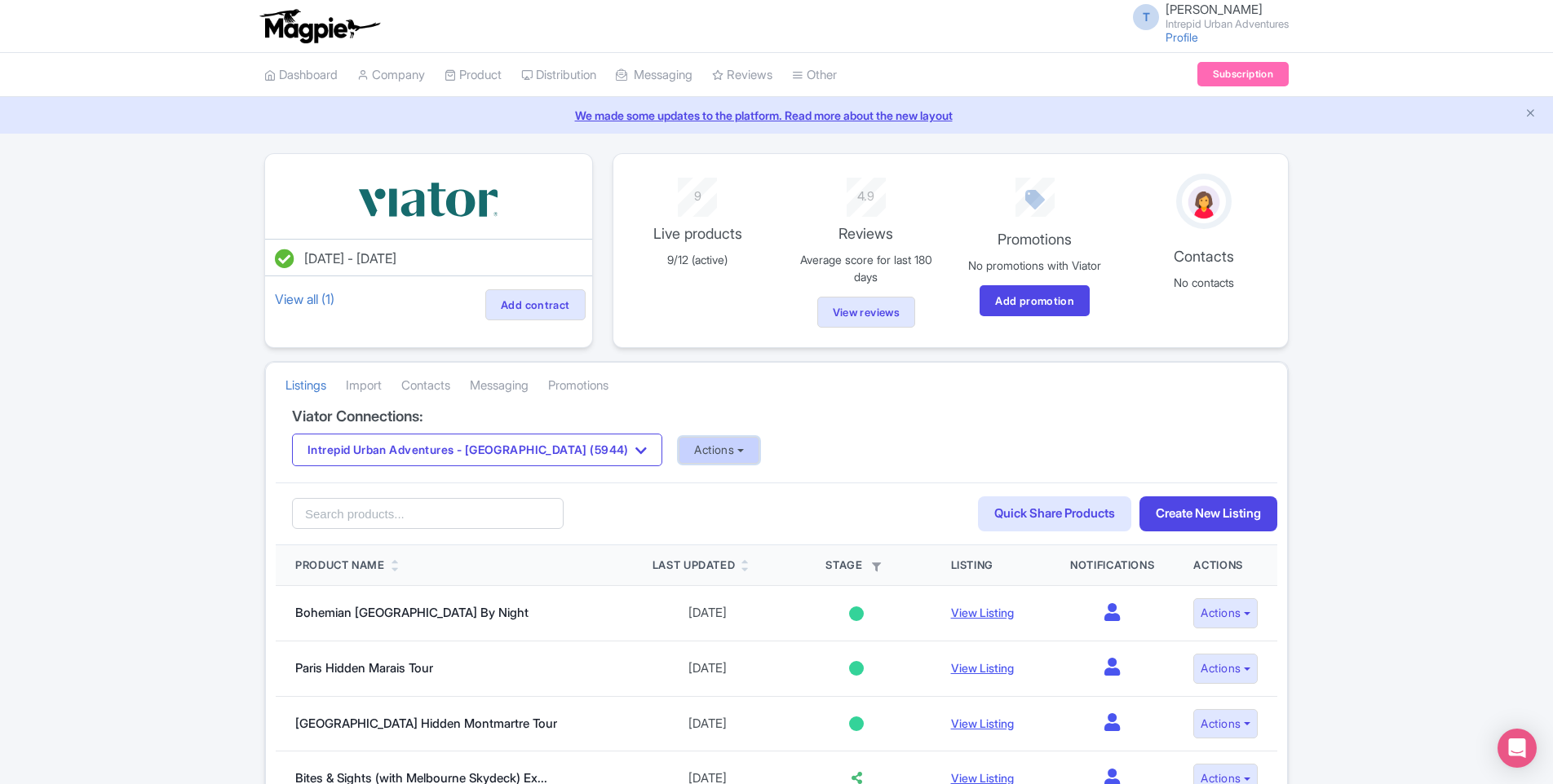
click at [679, 455] on button "Actions" at bounding box center [719, 449] width 80 height 26
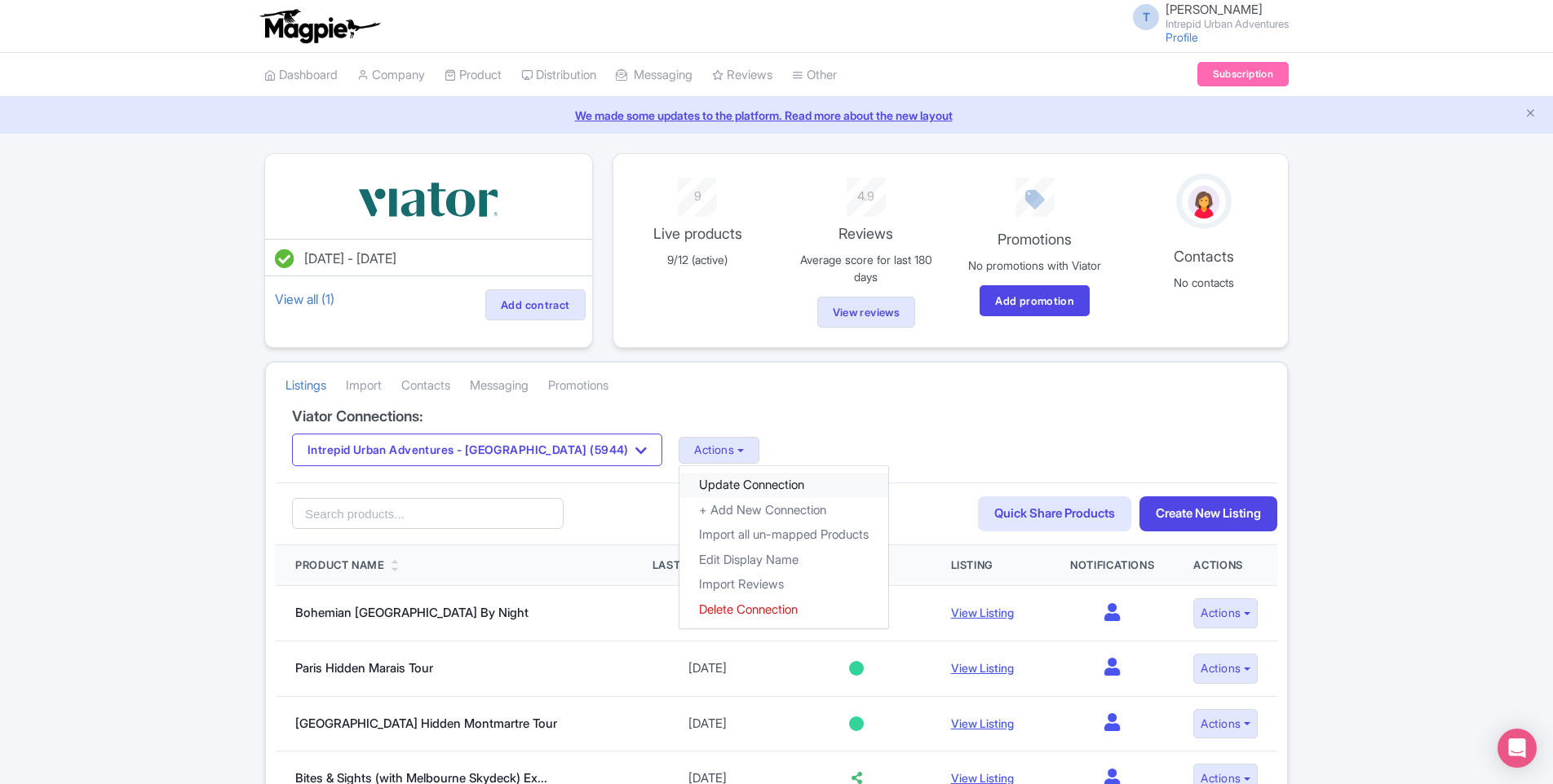
click at [680, 490] on link "Update Connection" at bounding box center [783, 485] width 209 height 25
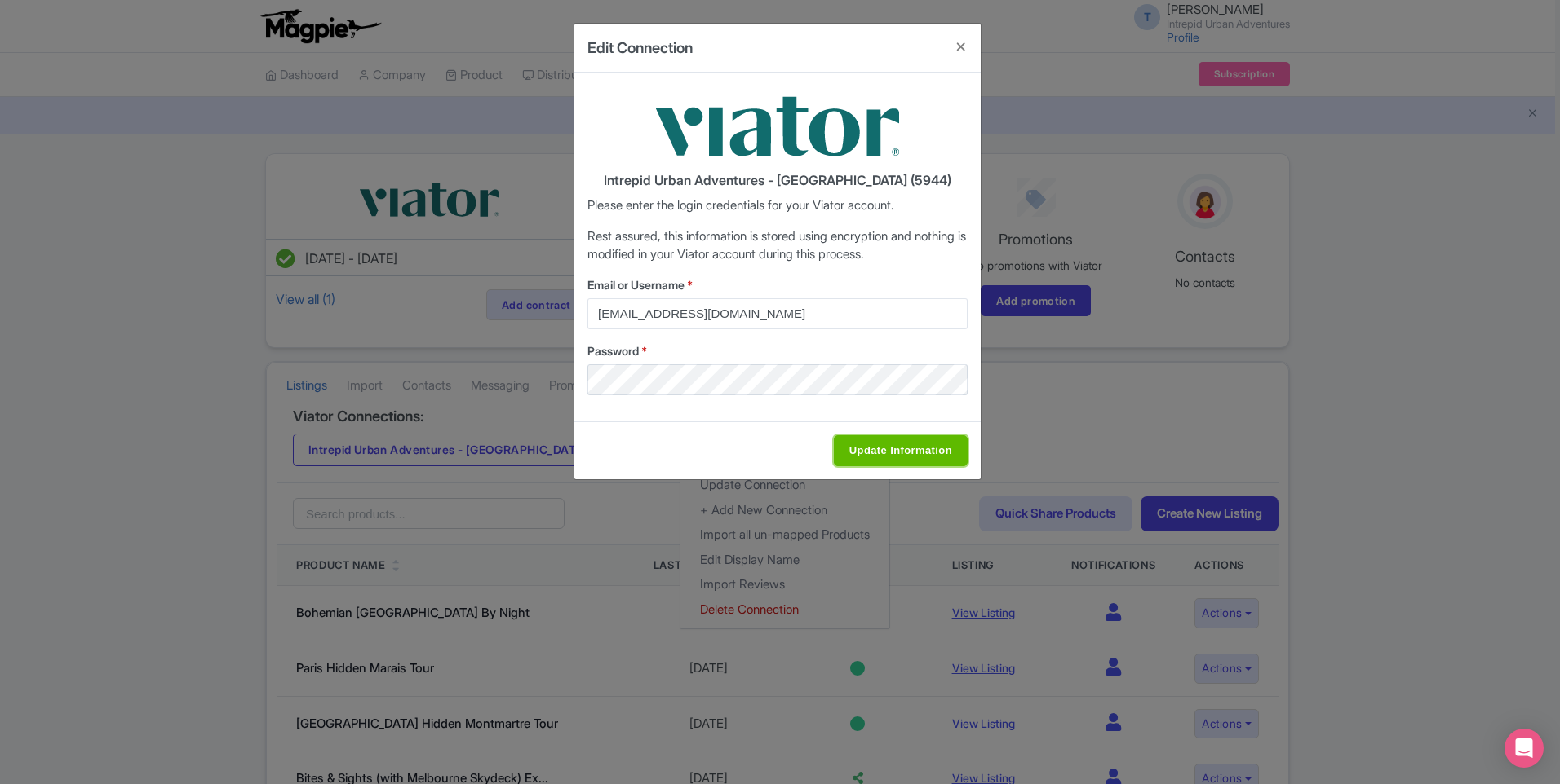
click at [874, 445] on input "Update Information" at bounding box center [900, 451] width 134 height 31
type input "Saving..."
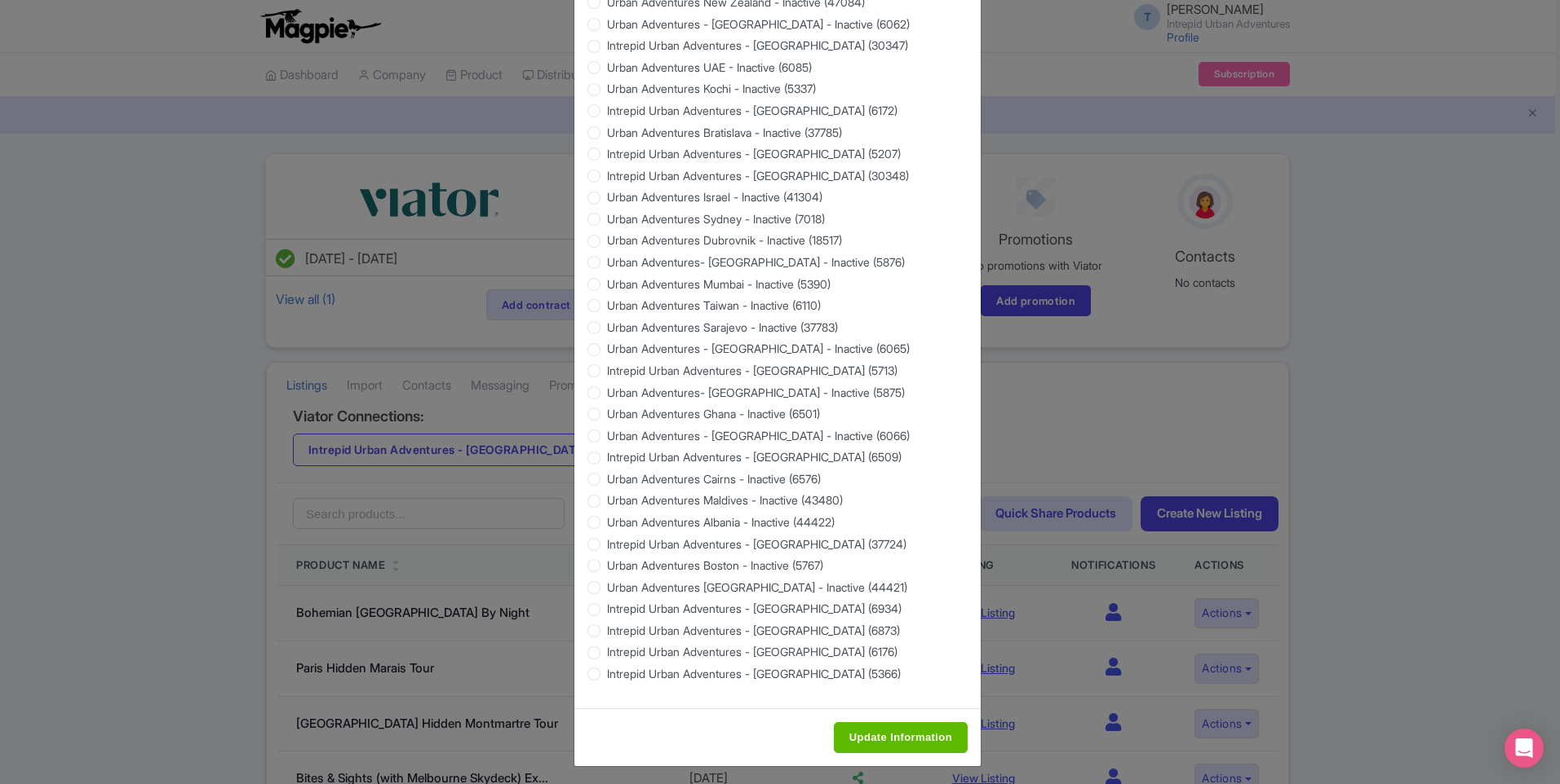
scroll to position [1309, 0]
click at [889, 722] on input "Update Information" at bounding box center [900, 737] width 134 height 31
type input "Saving..."
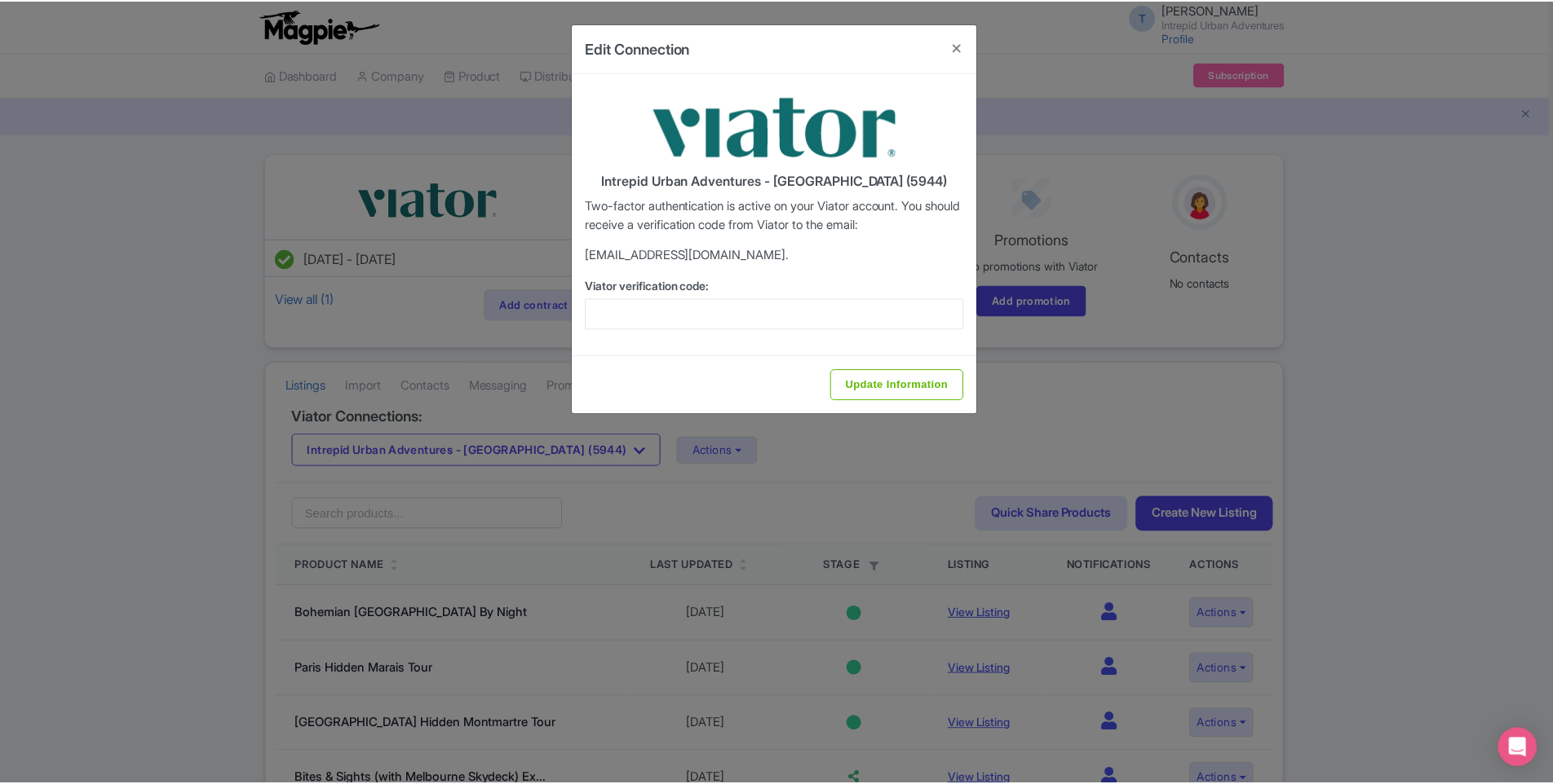
scroll to position [0, 0]
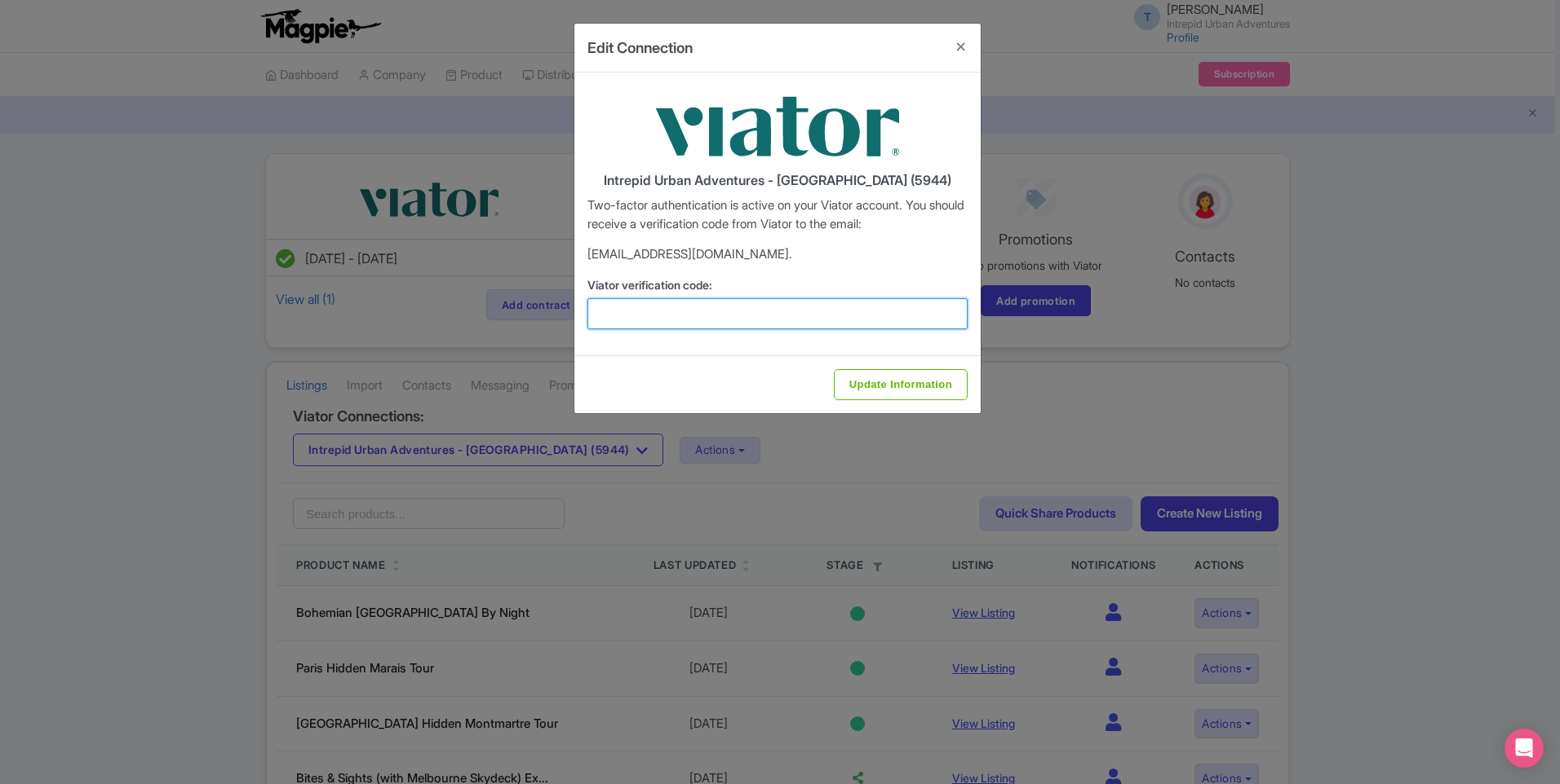
click at [701, 319] on input "Viator verification code:" at bounding box center [778, 314] width 380 height 31
paste input "560378"
type input "560378"
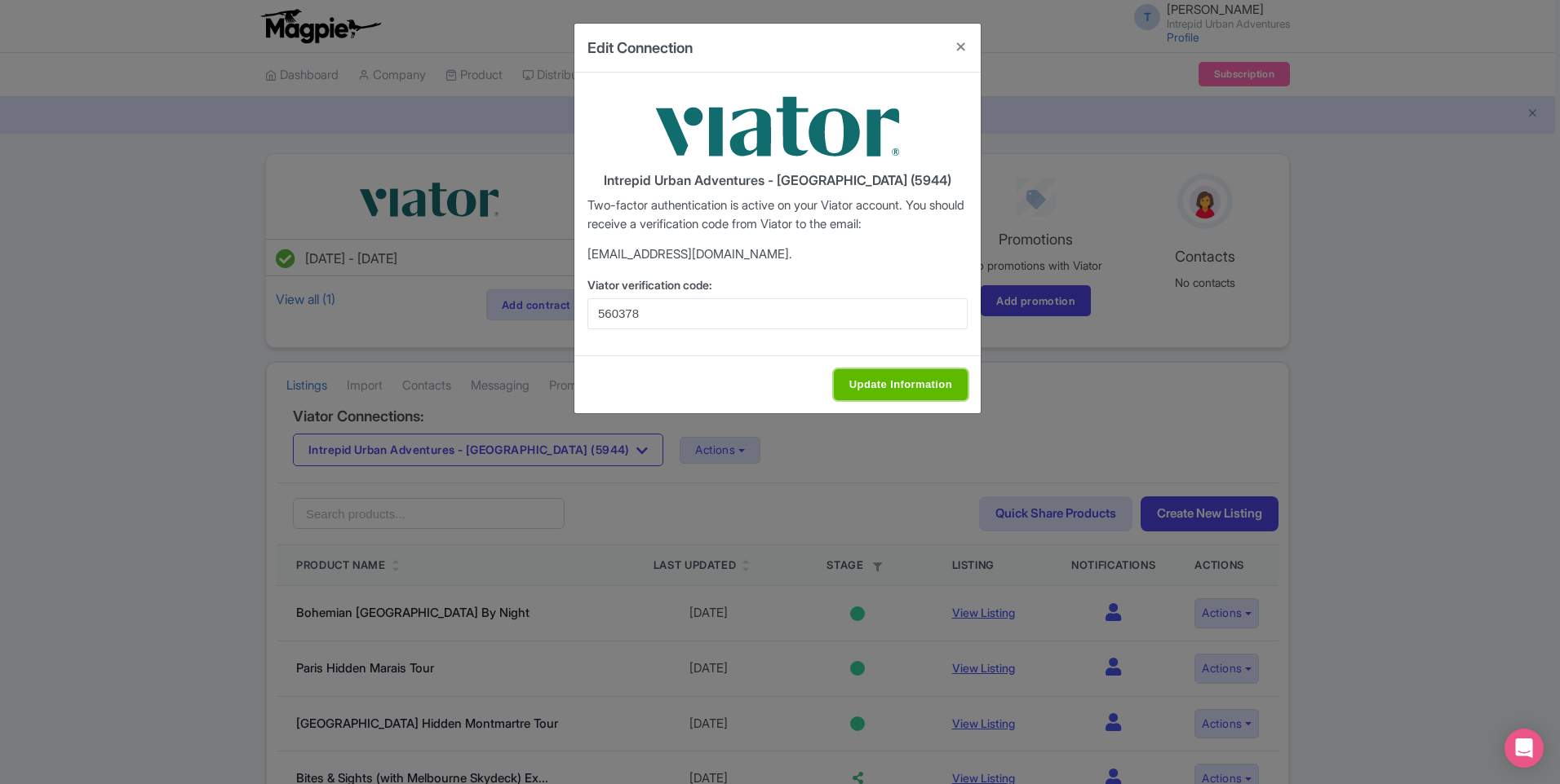
click at [888, 370] on input "Update Information" at bounding box center [900, 385] width 134 height 31
type input "Update Information"
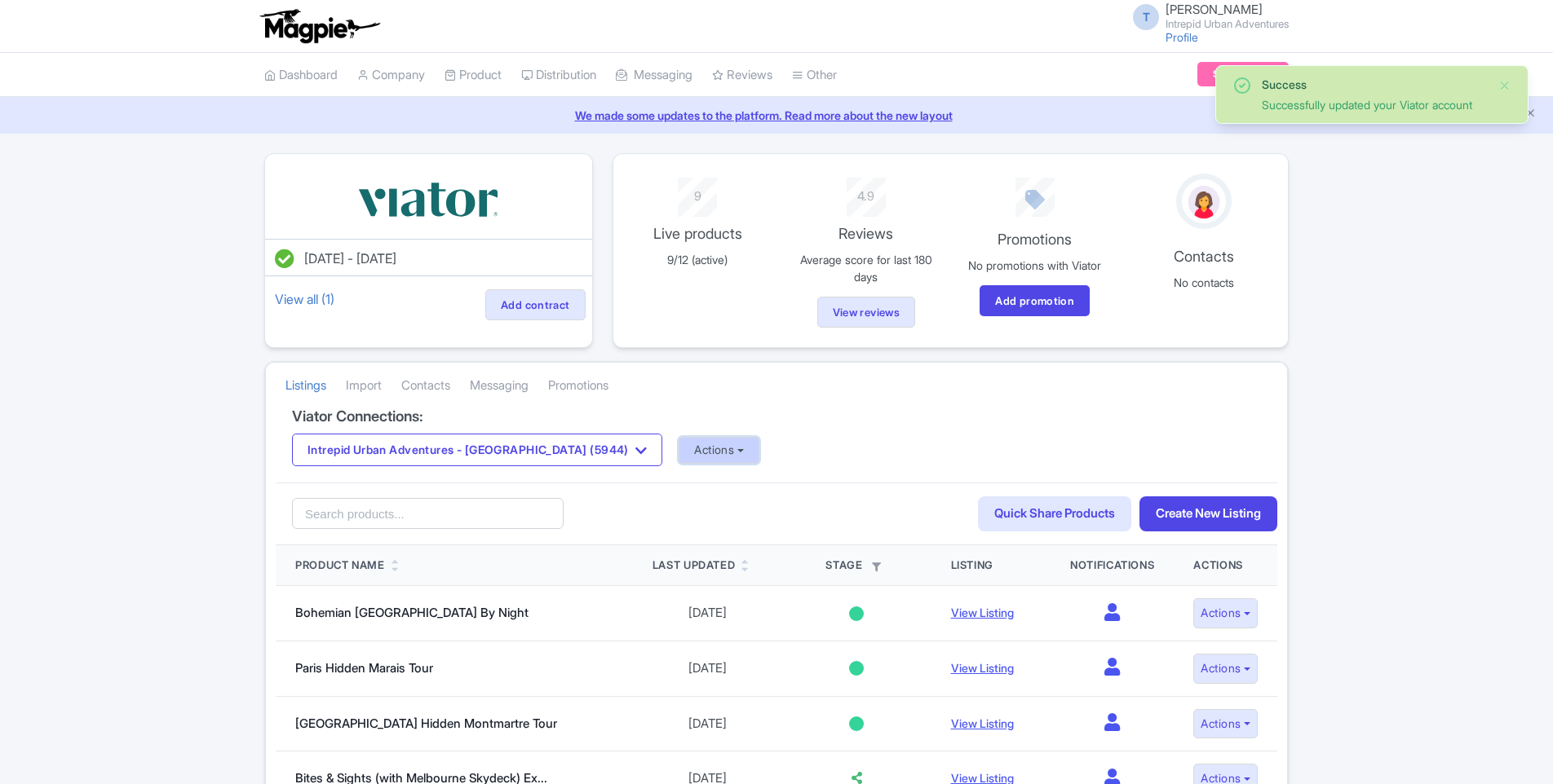
click at [679, 453] on button "Actions" at bounding box center [719, 449] width 80 height 26
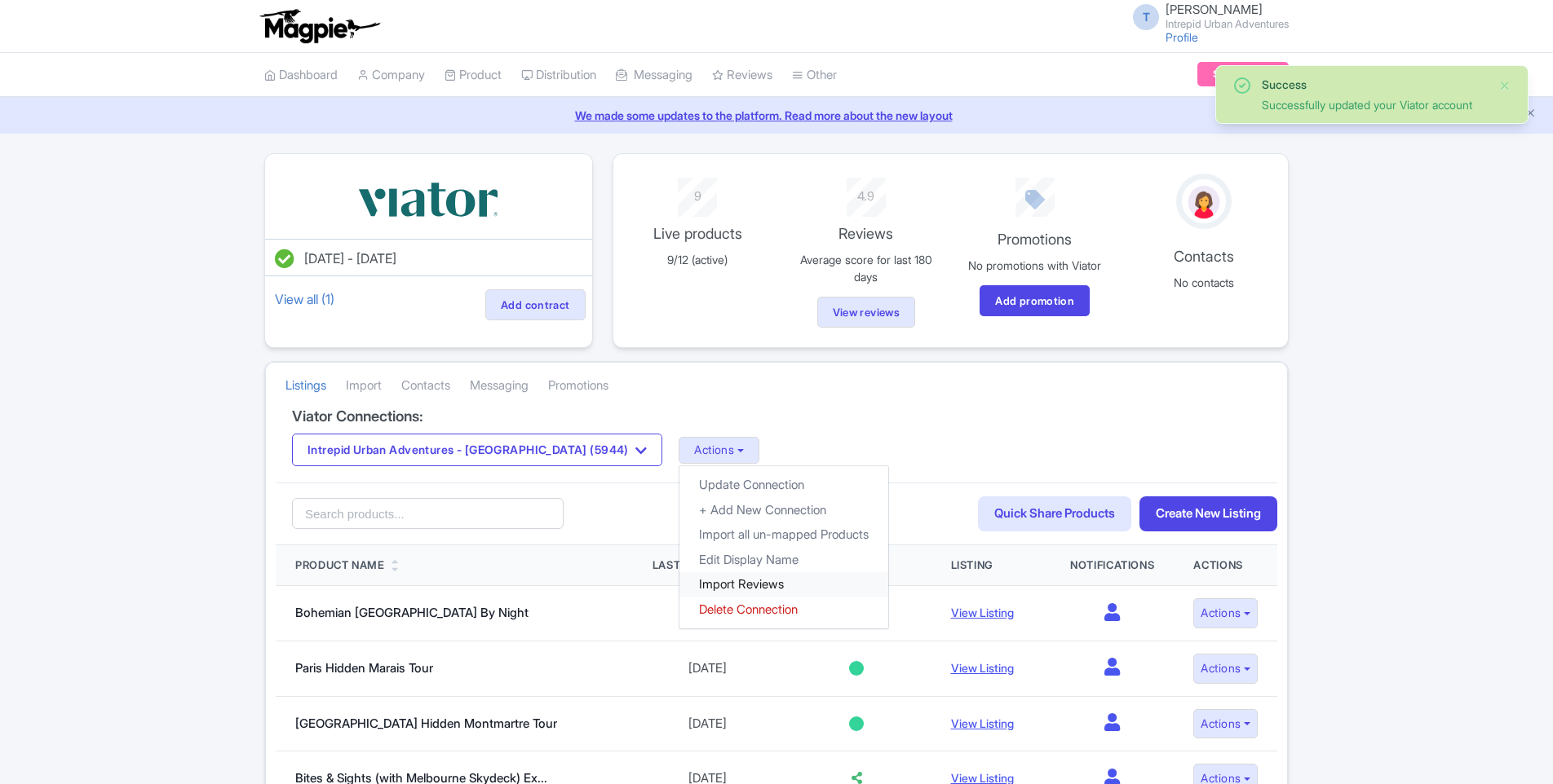
click at [680, 587] on link "Import Reviews" at bounding box center [783, 585] width 209 height 25
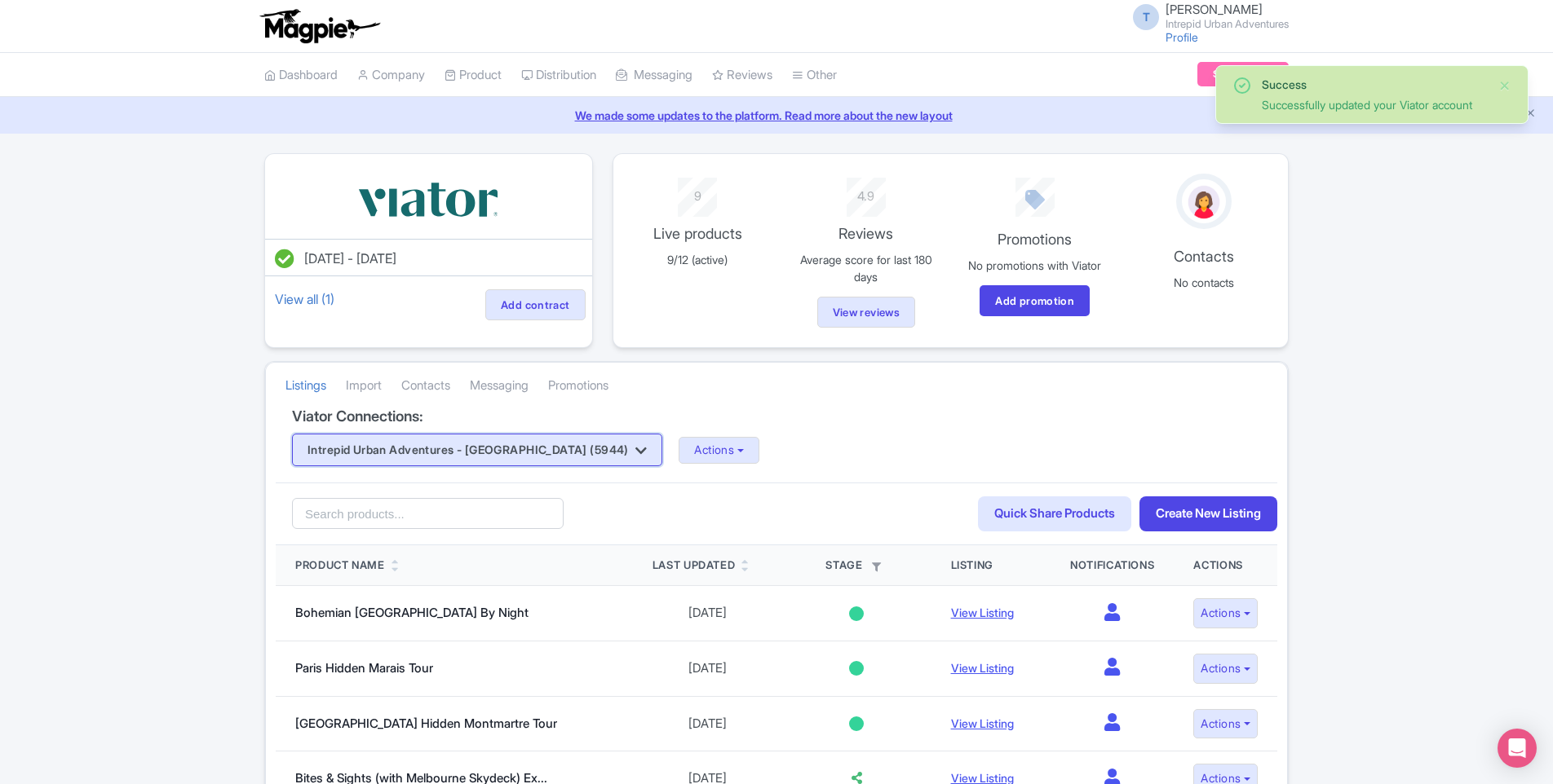
click at [537, 446] on button "Intrepid Urban Adventures - [GEOGRAPHIC_DATA] (5944)" at bounding box center [477, 449] width 370 height 32
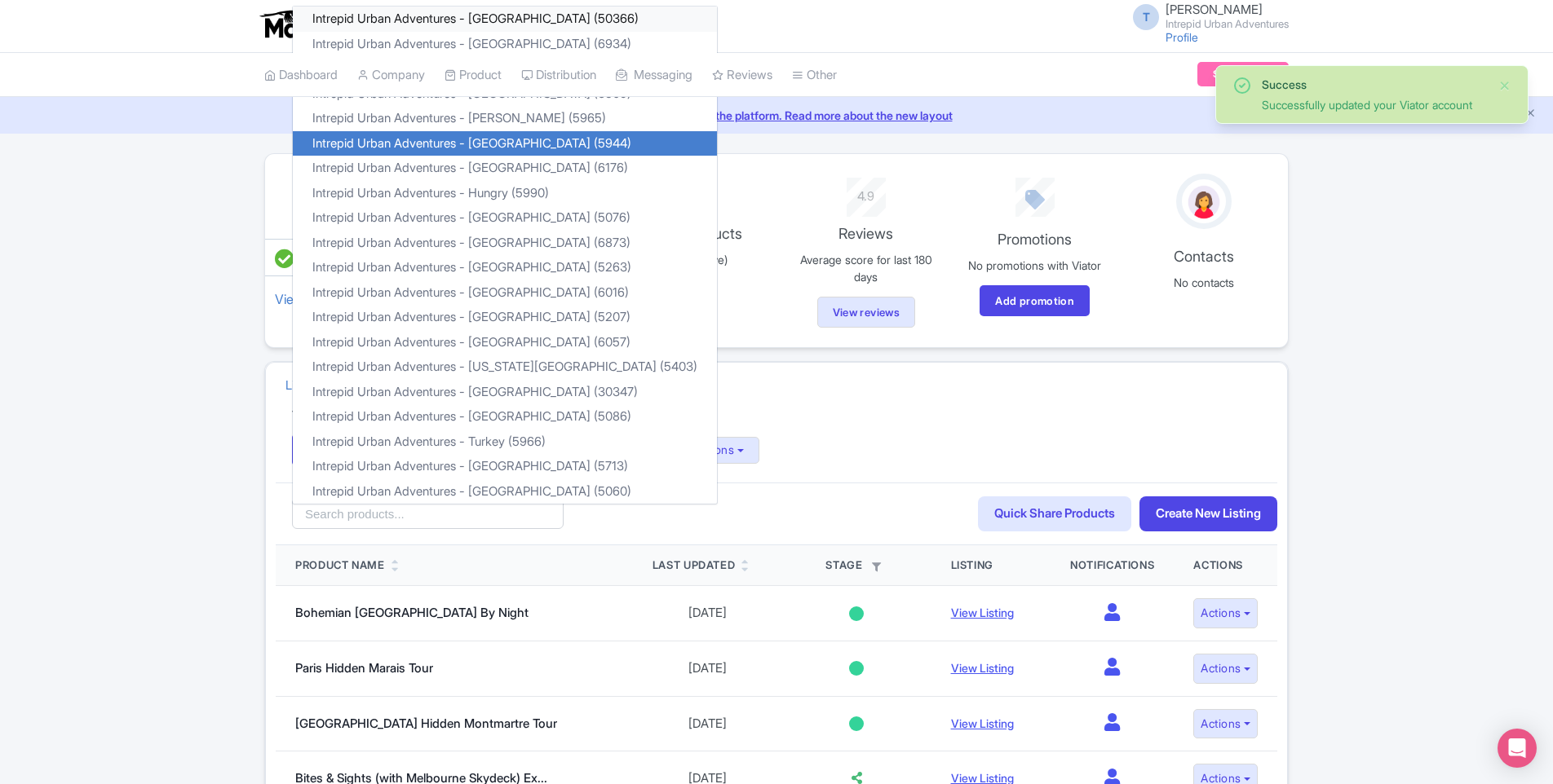
click at [555, 20] on link "Intrepid Urban Adventures - [GEOGRAPHIC_DATA] (50366)" at bounding box center [504, 20] width 424 height 25
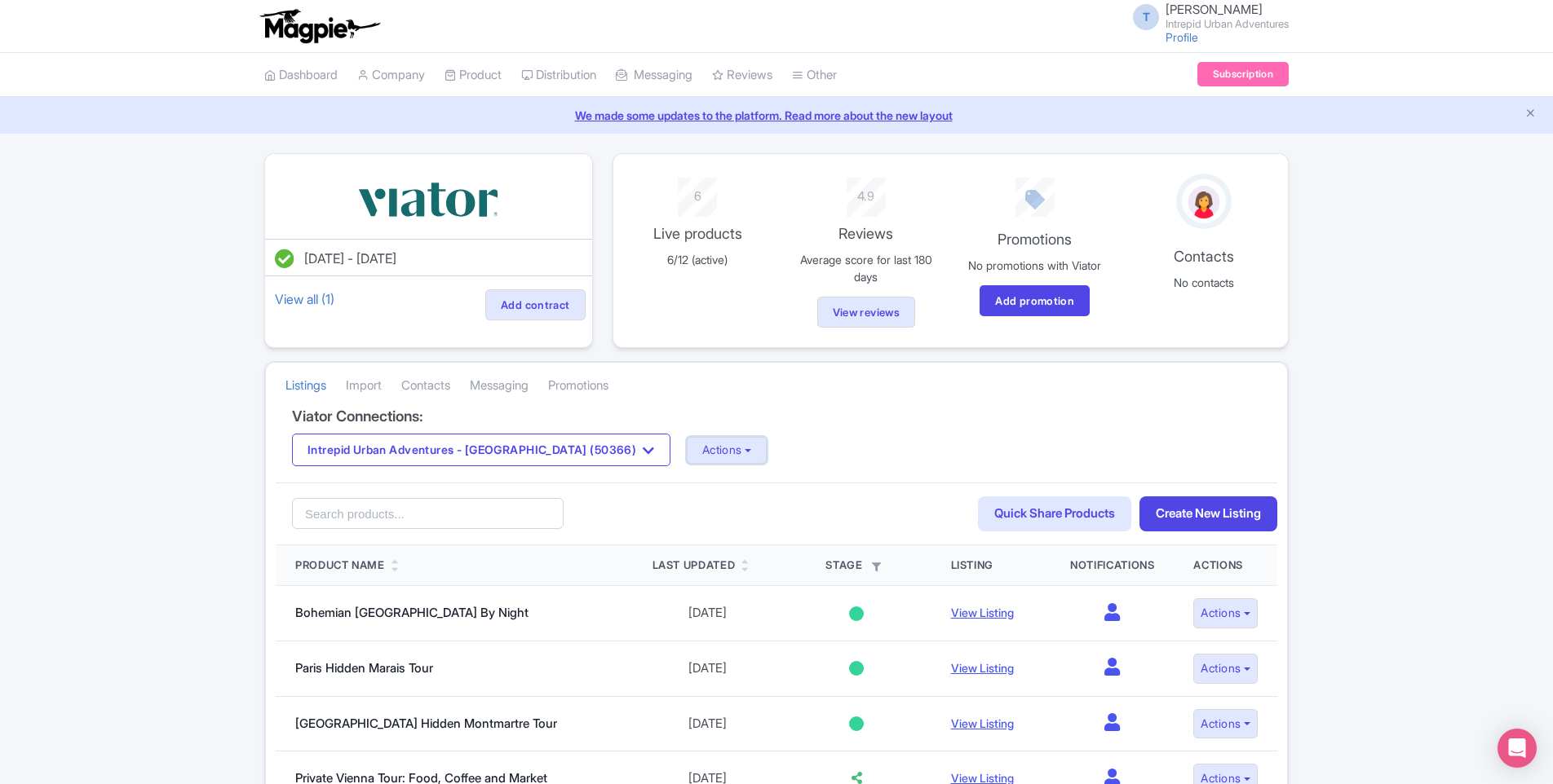
drag, startPoint x: 681, startPoint y: 453, endPoint x: 671, endPoint y: 474, distance: 23.3
click at [686, 453] on button "Actions" at bounding box center [727, 449] width 80 height 26
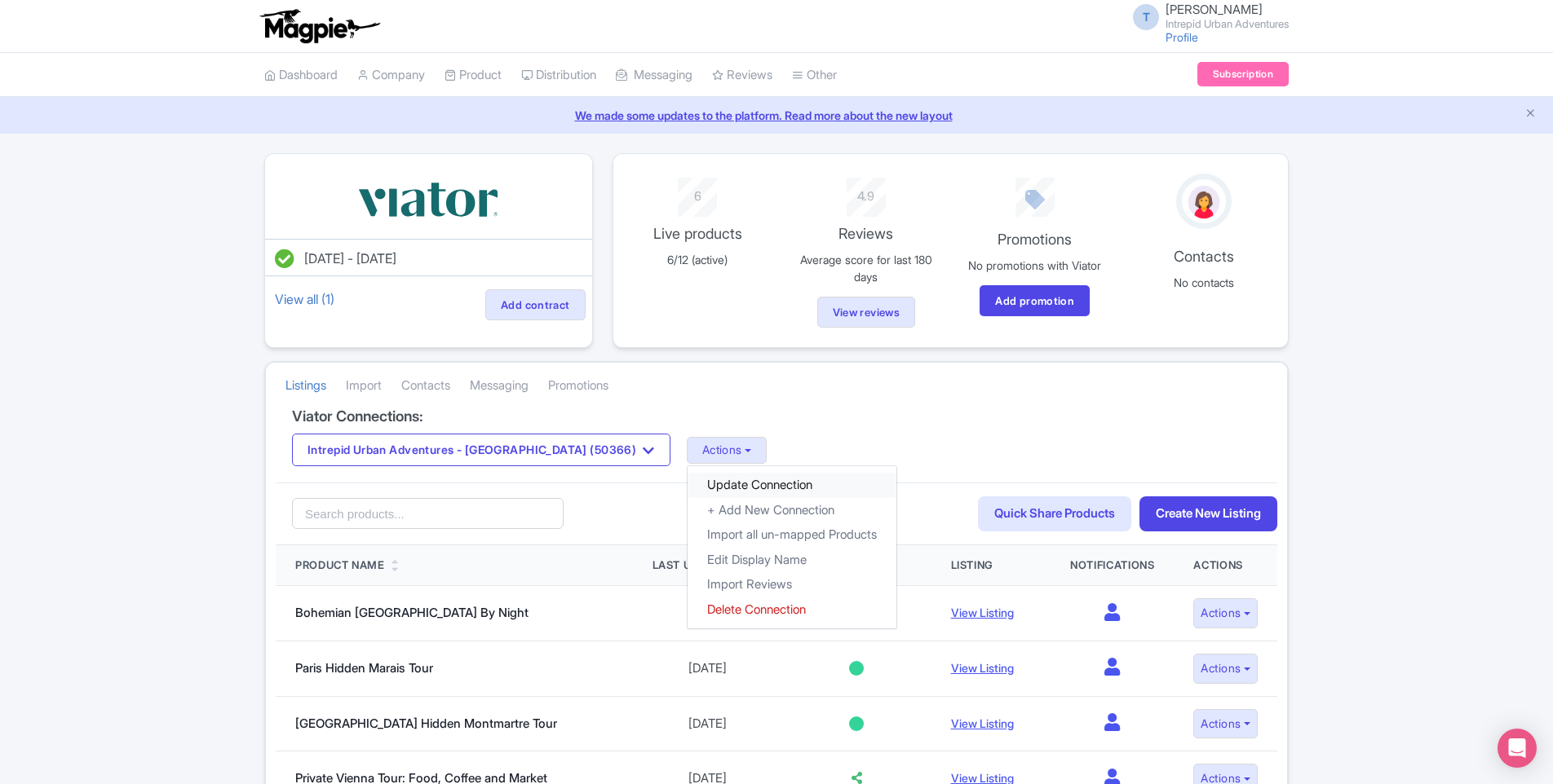
click at [690, 483] on link "Update Connection" at bounding box center [791, 485] width 209 height 25
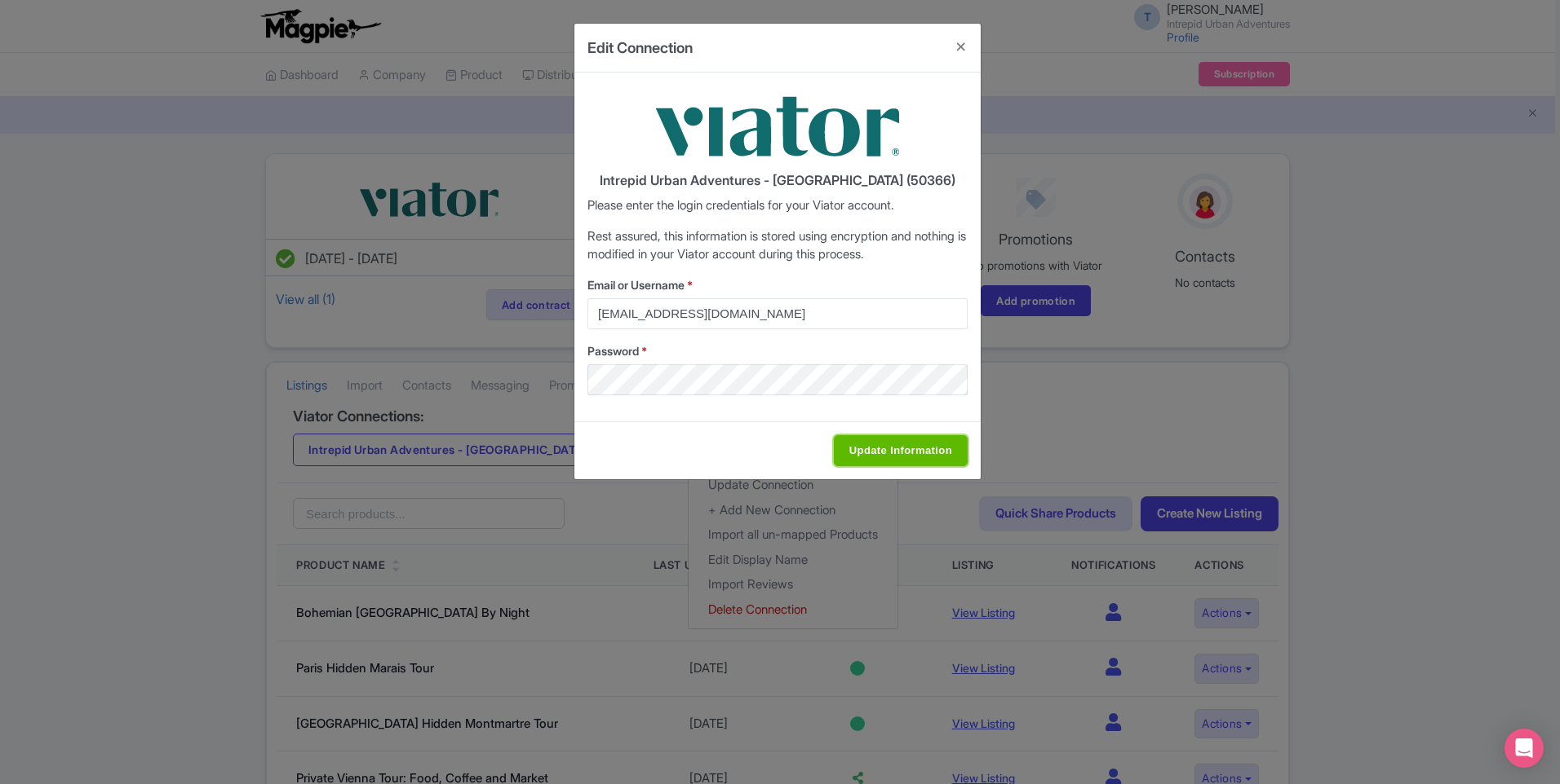
click at [921, 458] on input "Update Information" at bounding box center [900, 451] width 134 height 31
type input "Saving..."
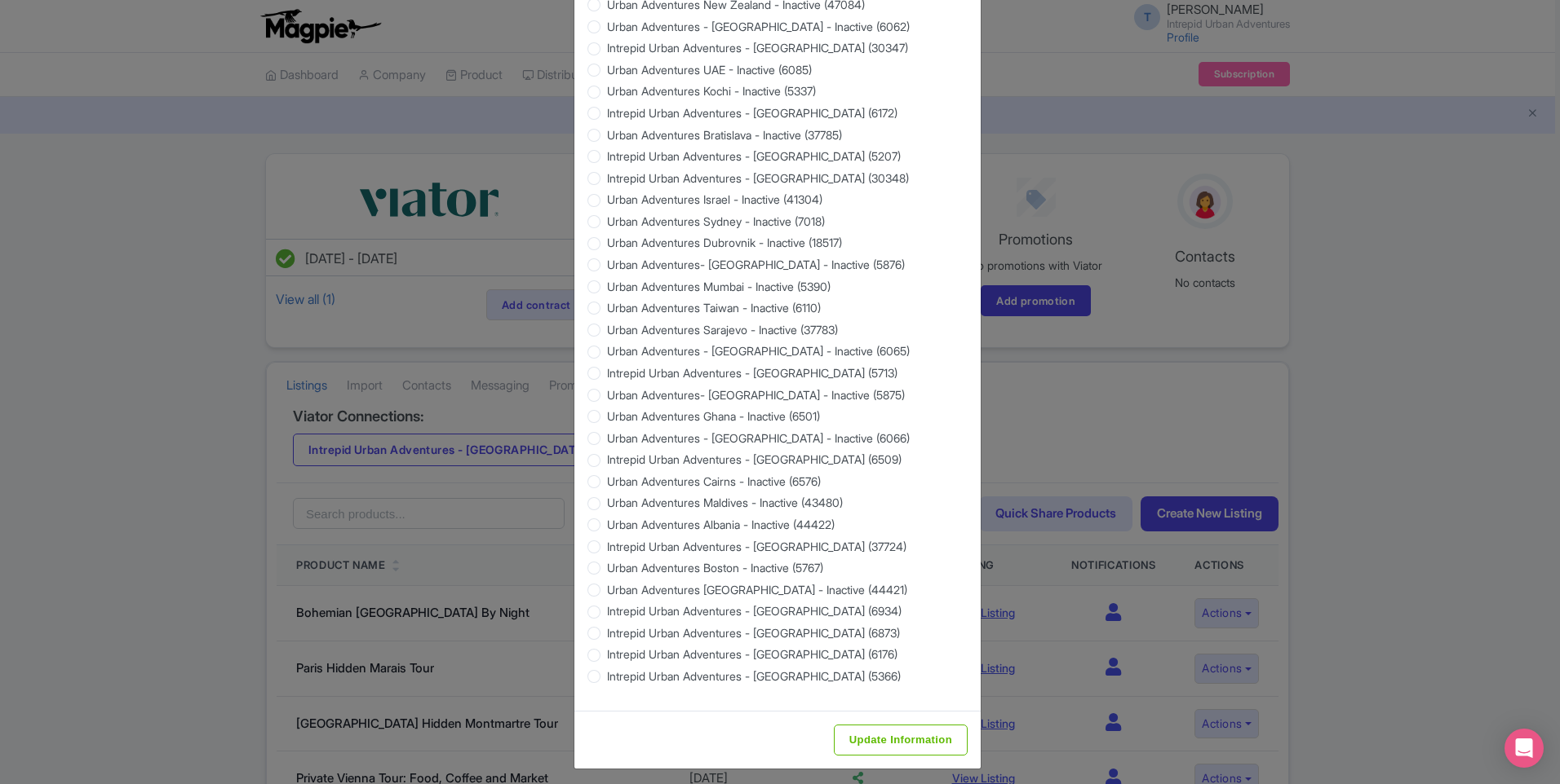
scroll to position [1309, 0]
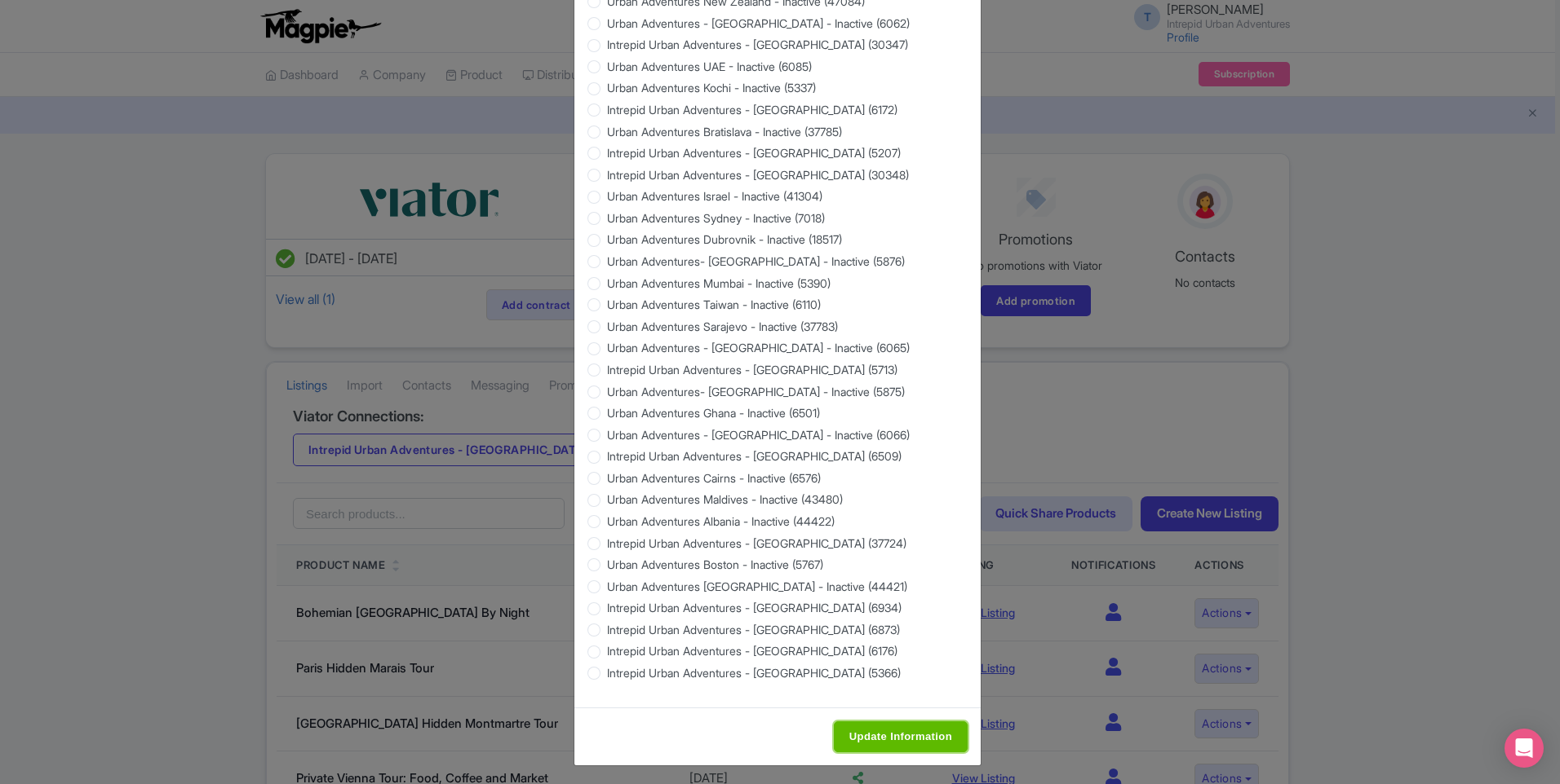
click at [935, 736] on input "Update Information" at bounding box center [900, 737] width 134 height 31
type input "Saving..."
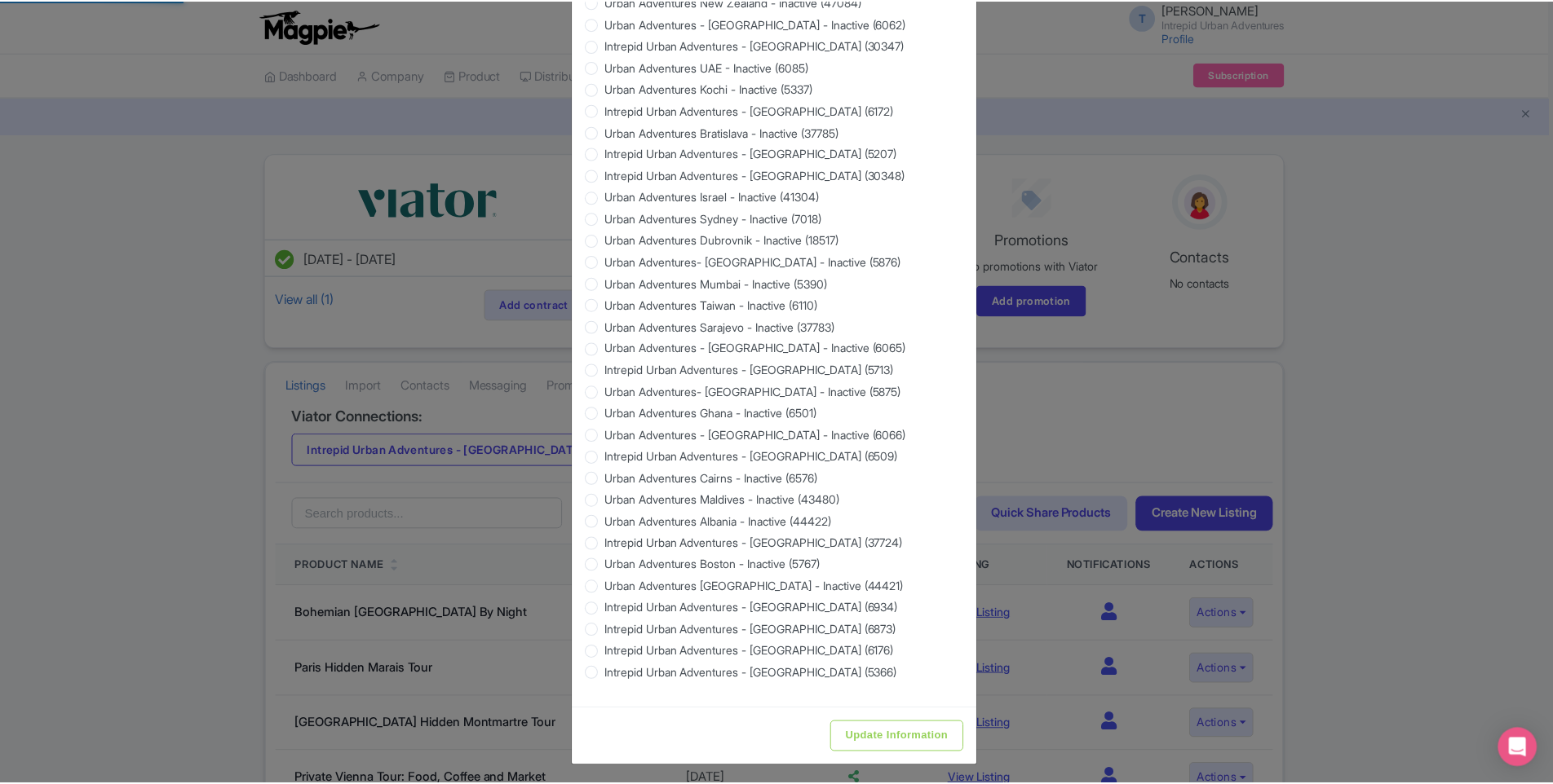
scroll to position [0, 0]
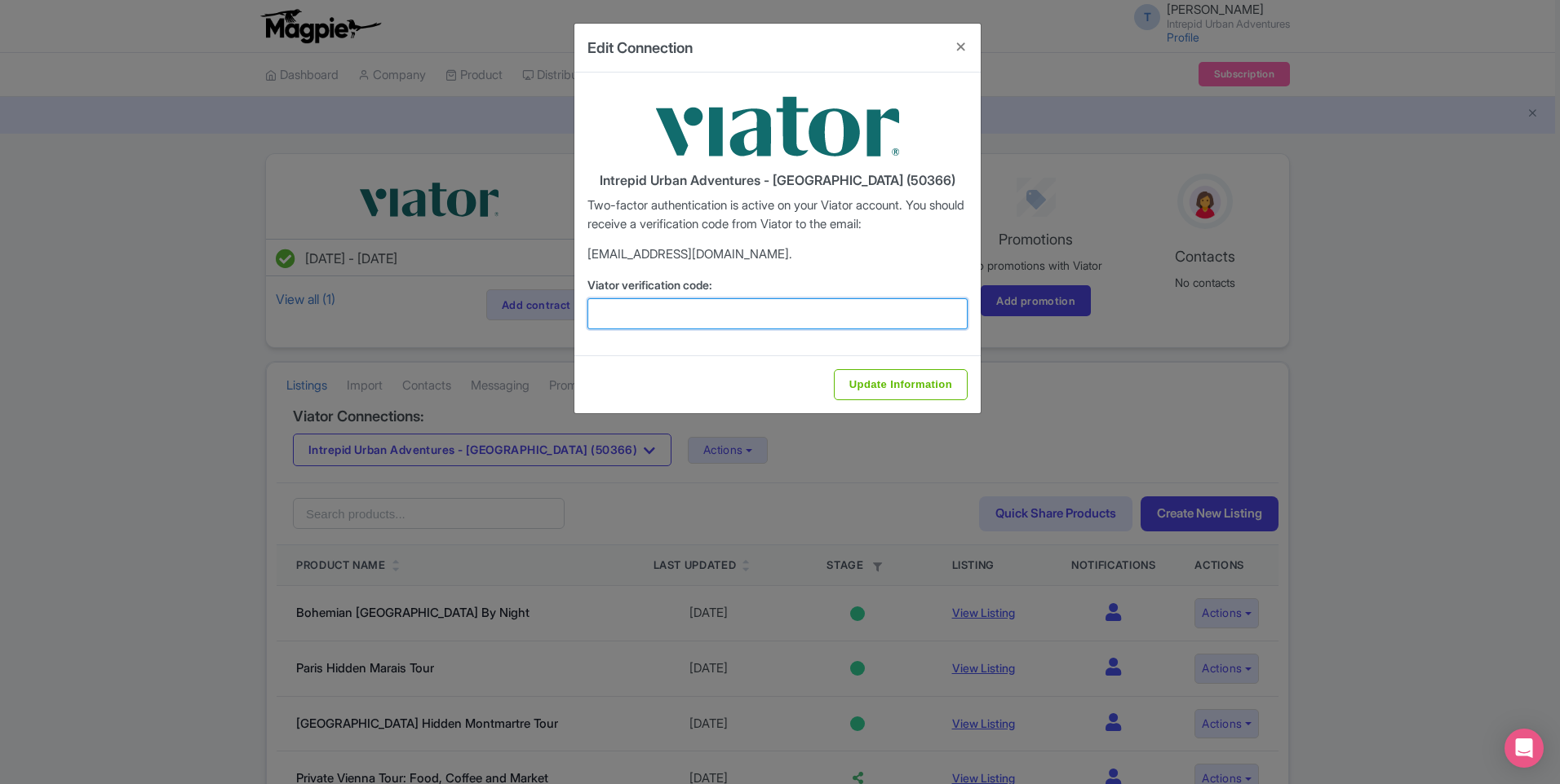
click at [724, 317] on input "Viator verification code:" at bounding box center [778, 314] width 380 height 31
click at [744, 311] on input "Viator verification code:" at bounding box center [778, 314] width 380 height 31
paste input "921073"
type input "921073"
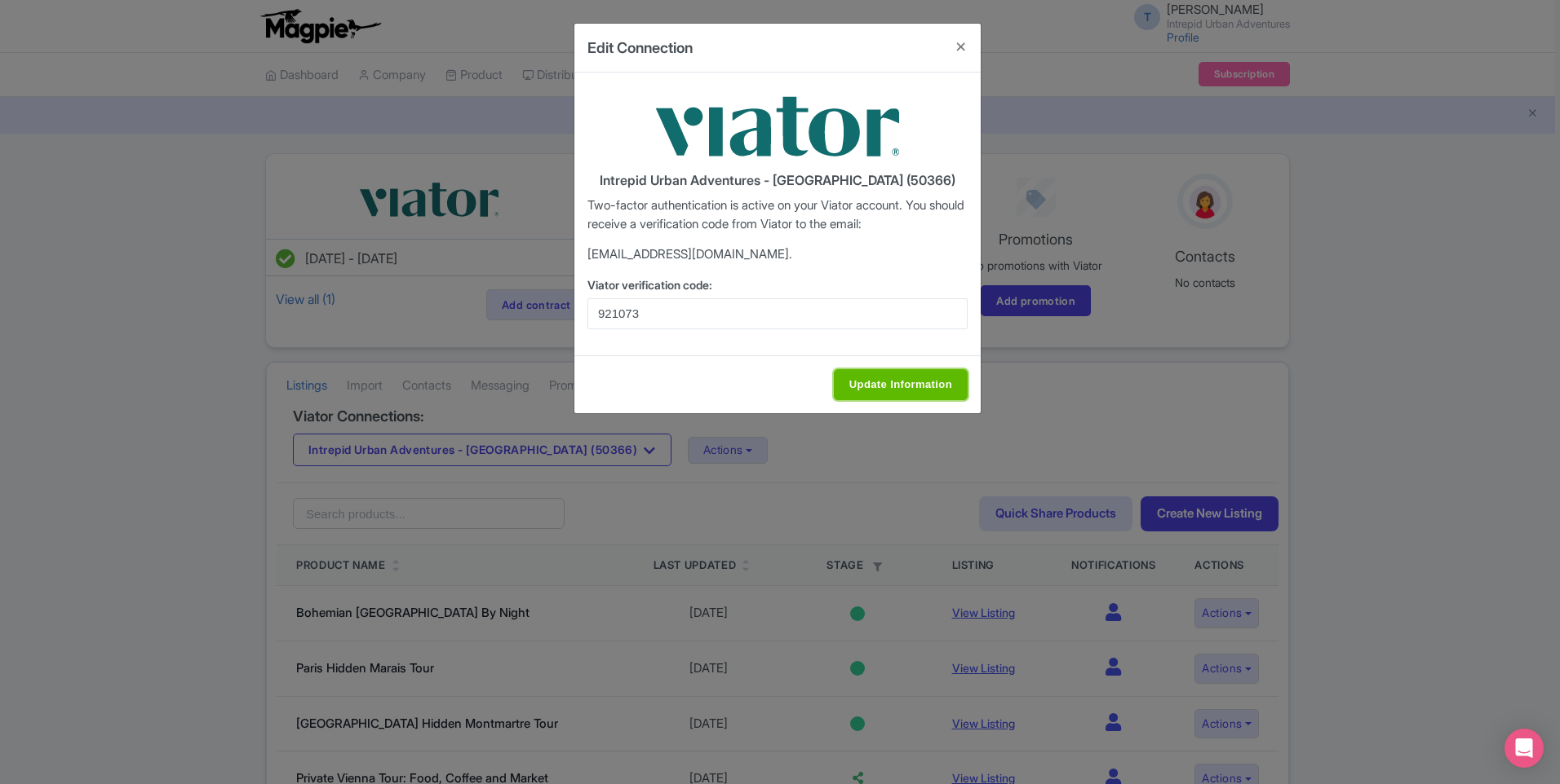
click at [918, 375] on input "Update Information" at bounding box center [900, 385] width 134 height 31
type input "Update Information"
